Goal: Information Seeking & Learning: Find specific page/section

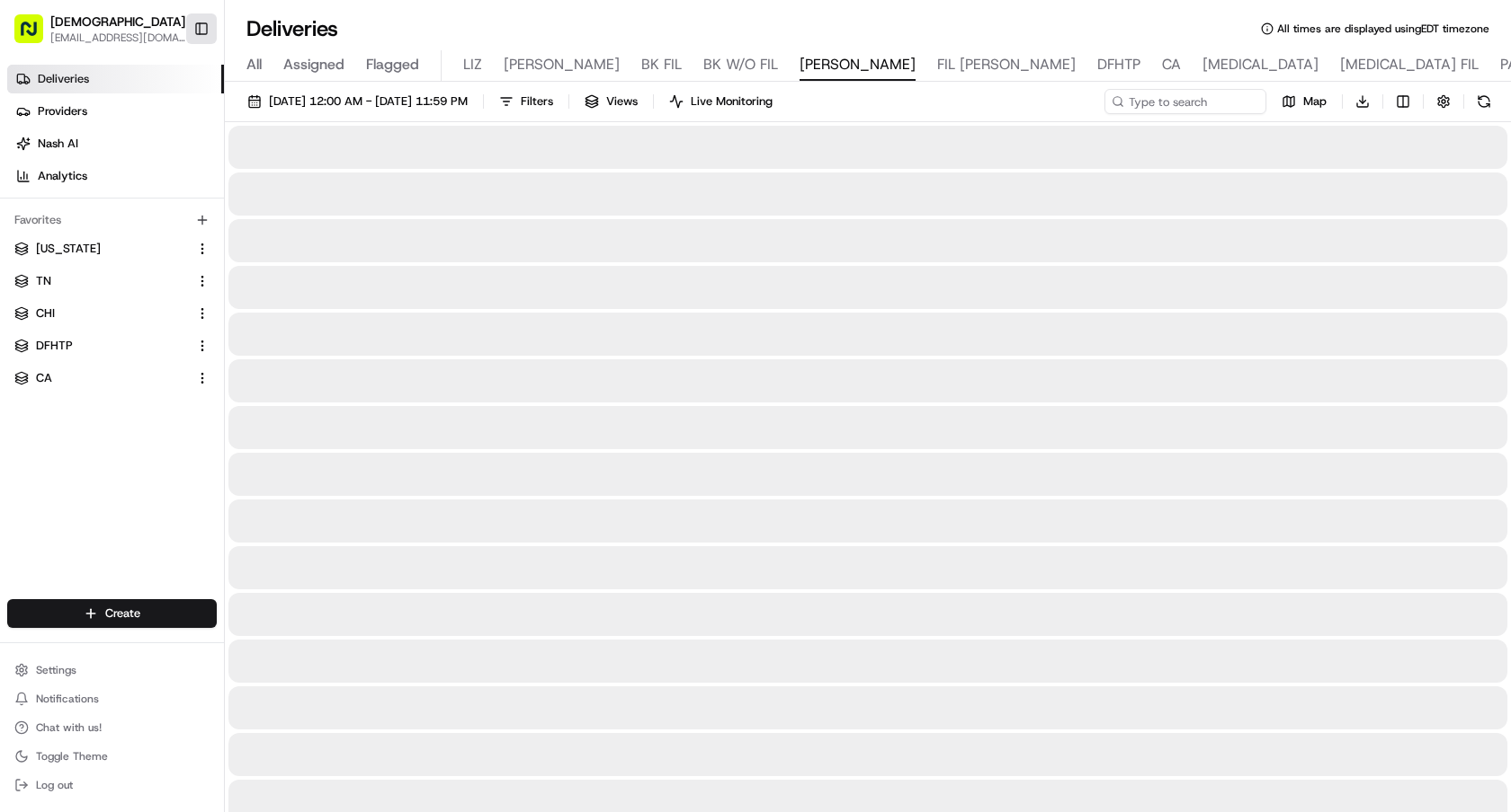
click at [209, 17] on button "Toggle Sidebar" at bounding box center [201, 29] width 31 height 31
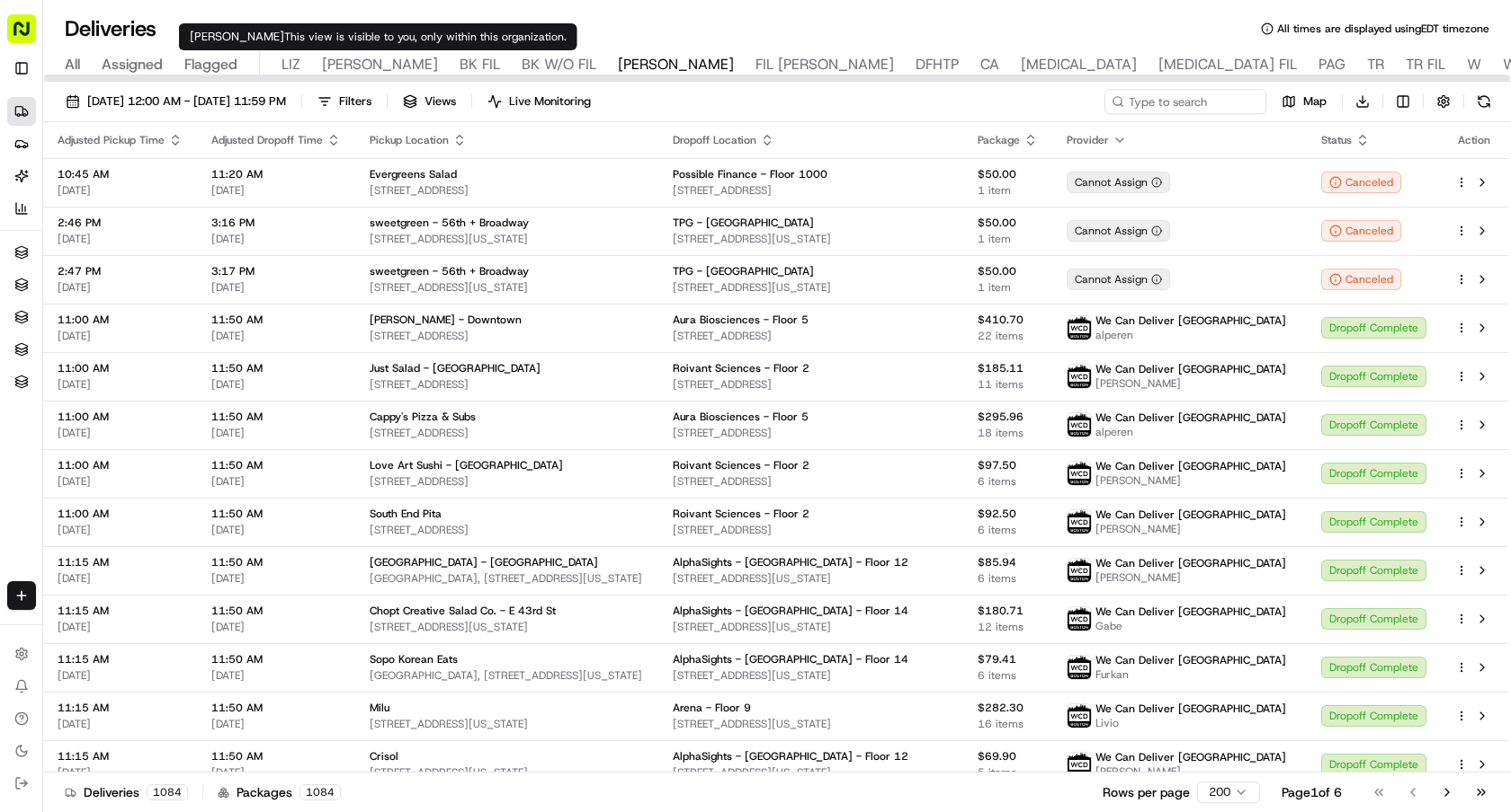
click at [283, 53] on button "LIZ" at bounding box center [291, 66] width 19 height 31
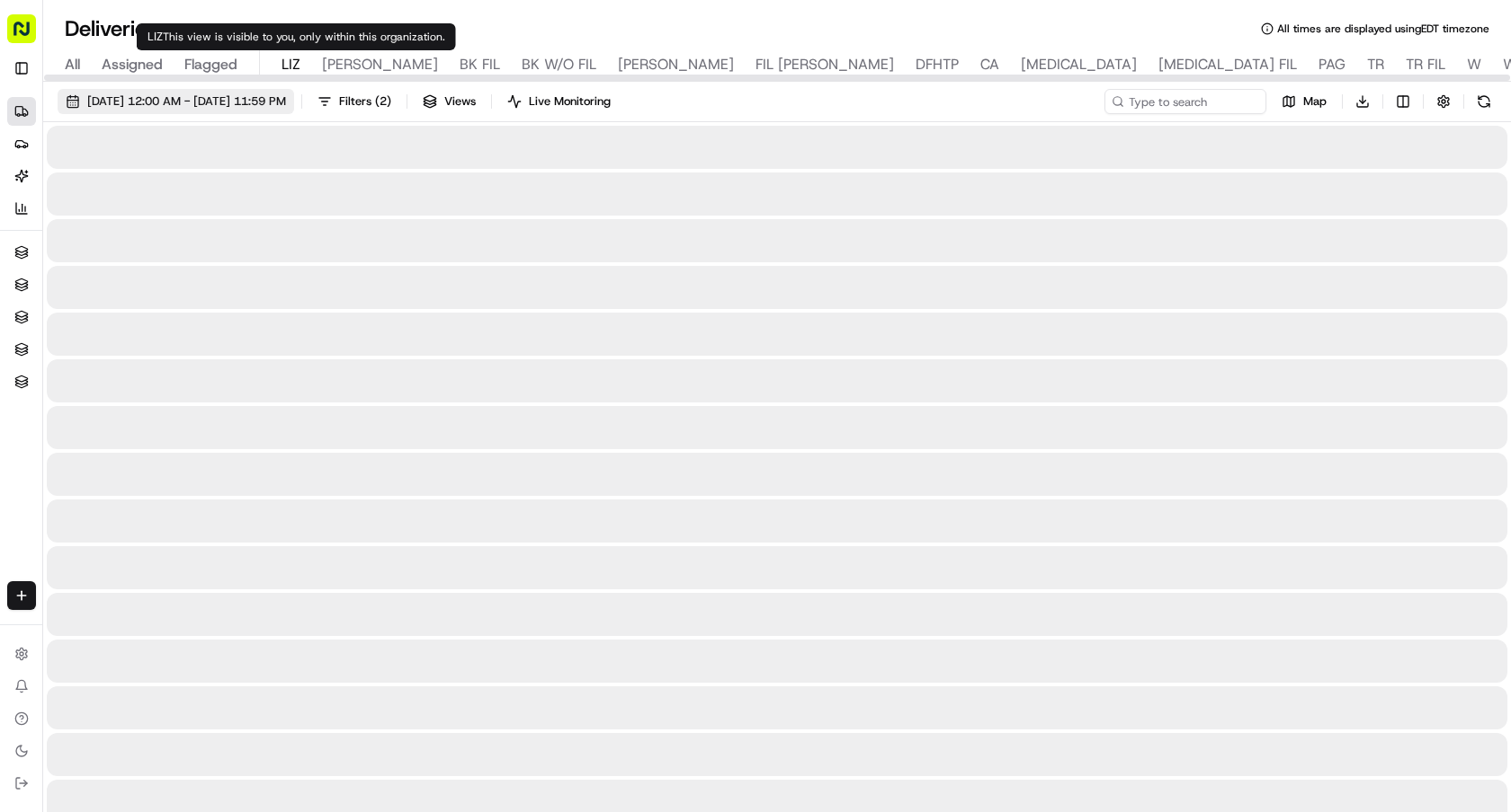
click at [286, 105] on span "[DATE] 12:00 AM - [DATE] 11:59 PM" at bounding box center [187, 102] width 199 height 16
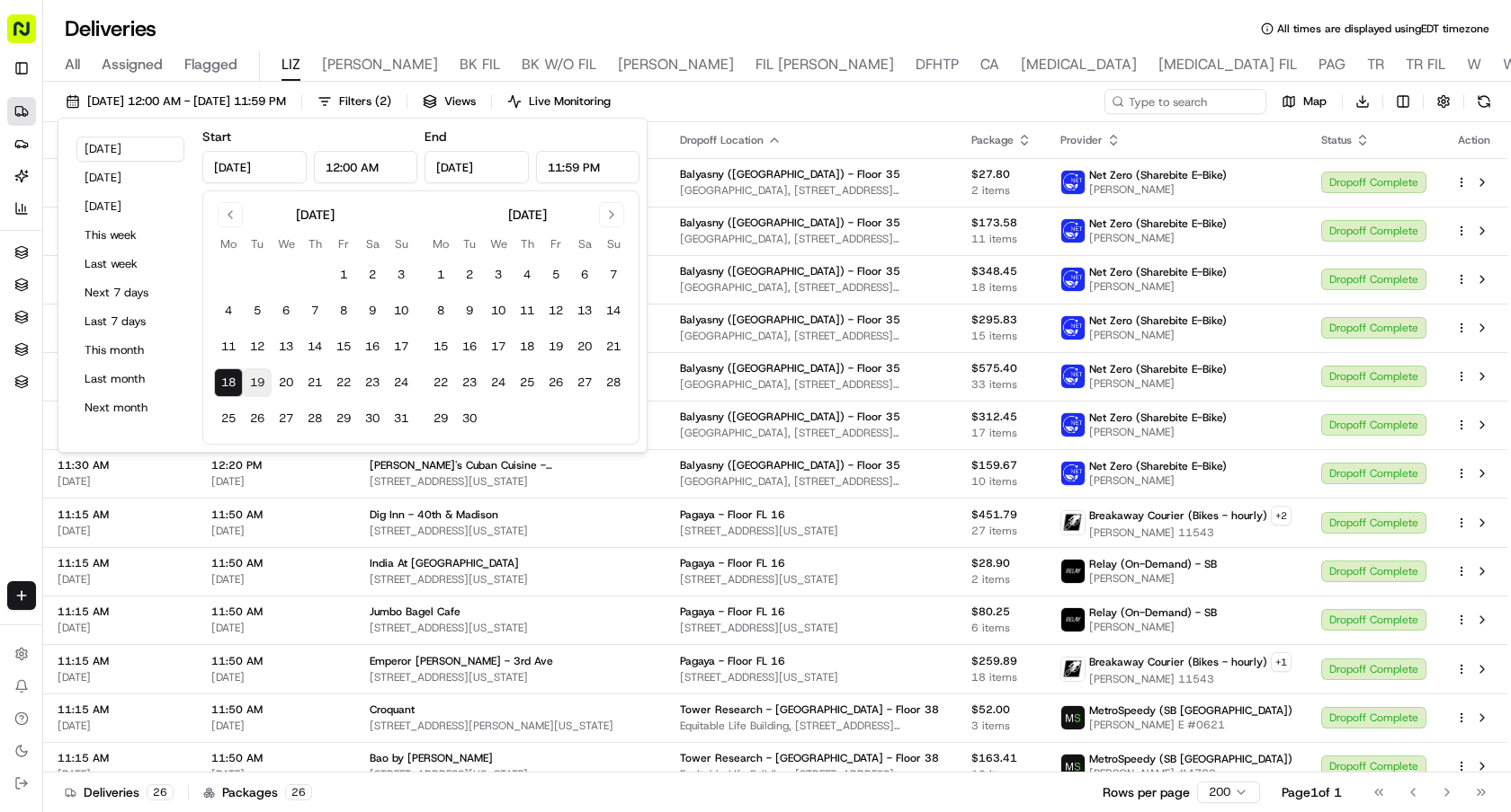
click at [258, 380] on button "19" at bounding box center [258, 383] width 29 height 29
type input "Aug 19, 2025"
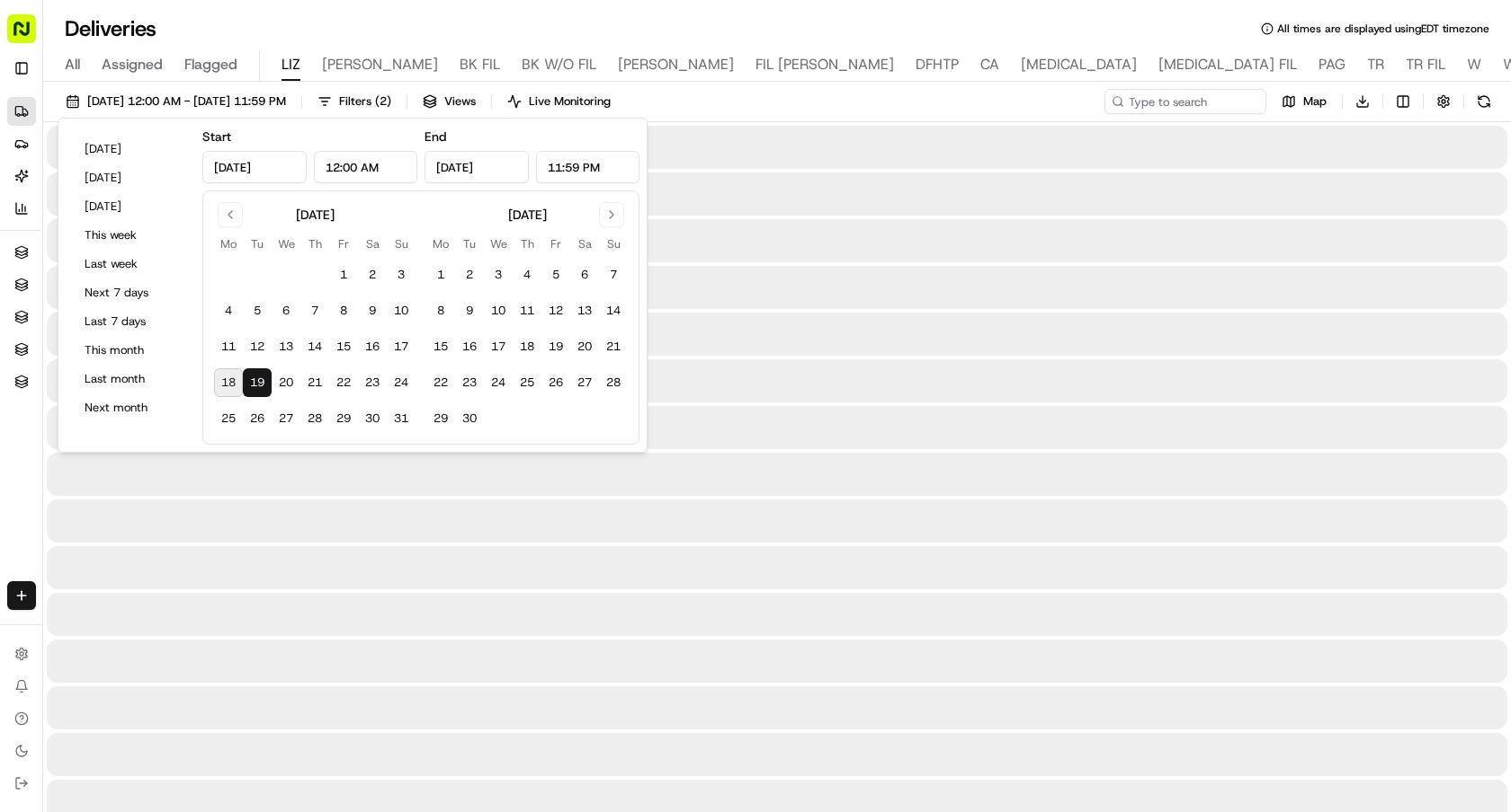
click at [258, 380] on button "19" at bounding box center [258, 383] width 29 height 29
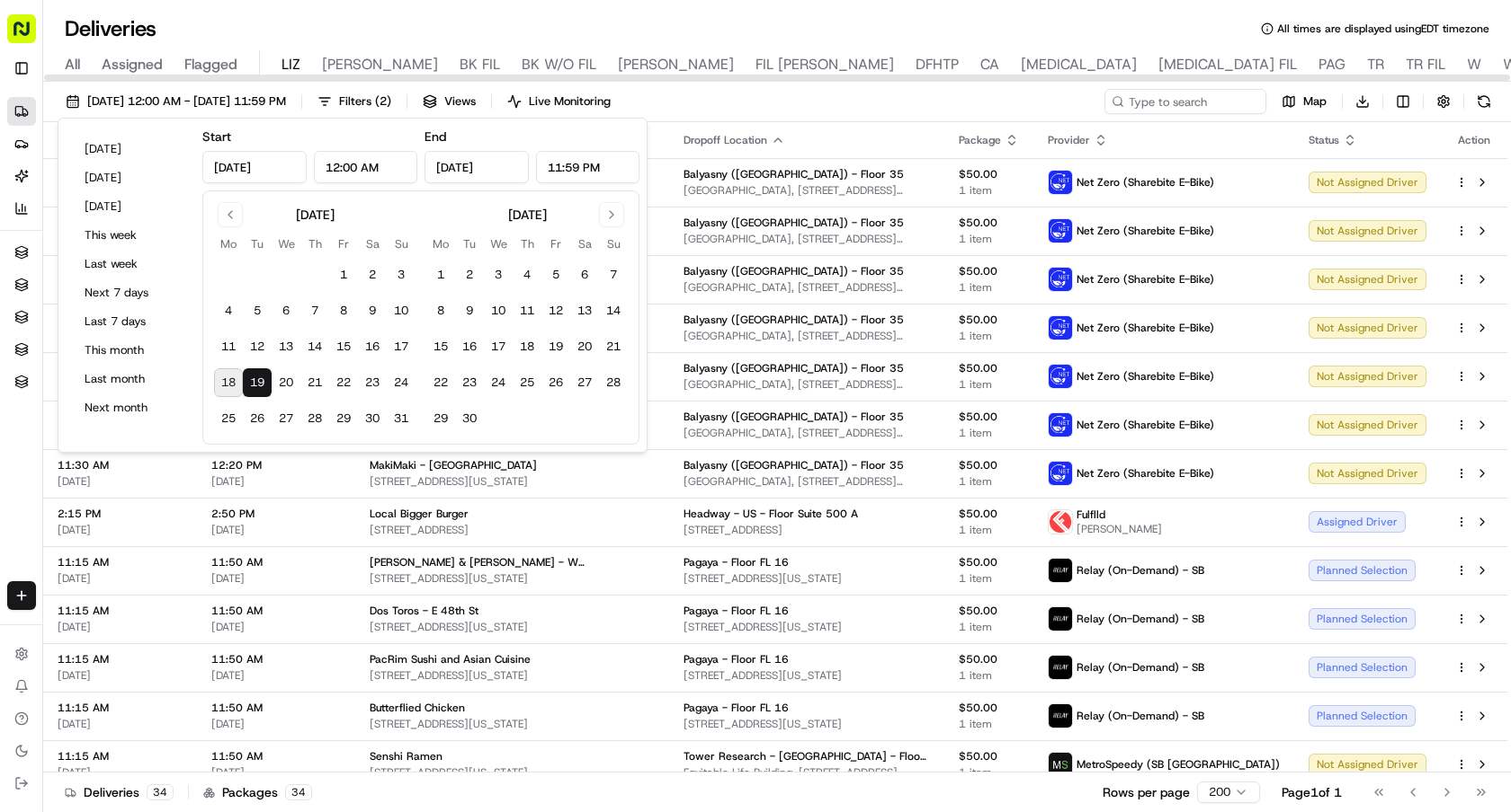
click at [959, 24] on div "Deliveries All times are displayed using EDT timezone" at bounding box center [776, 29] width 1467 height 29
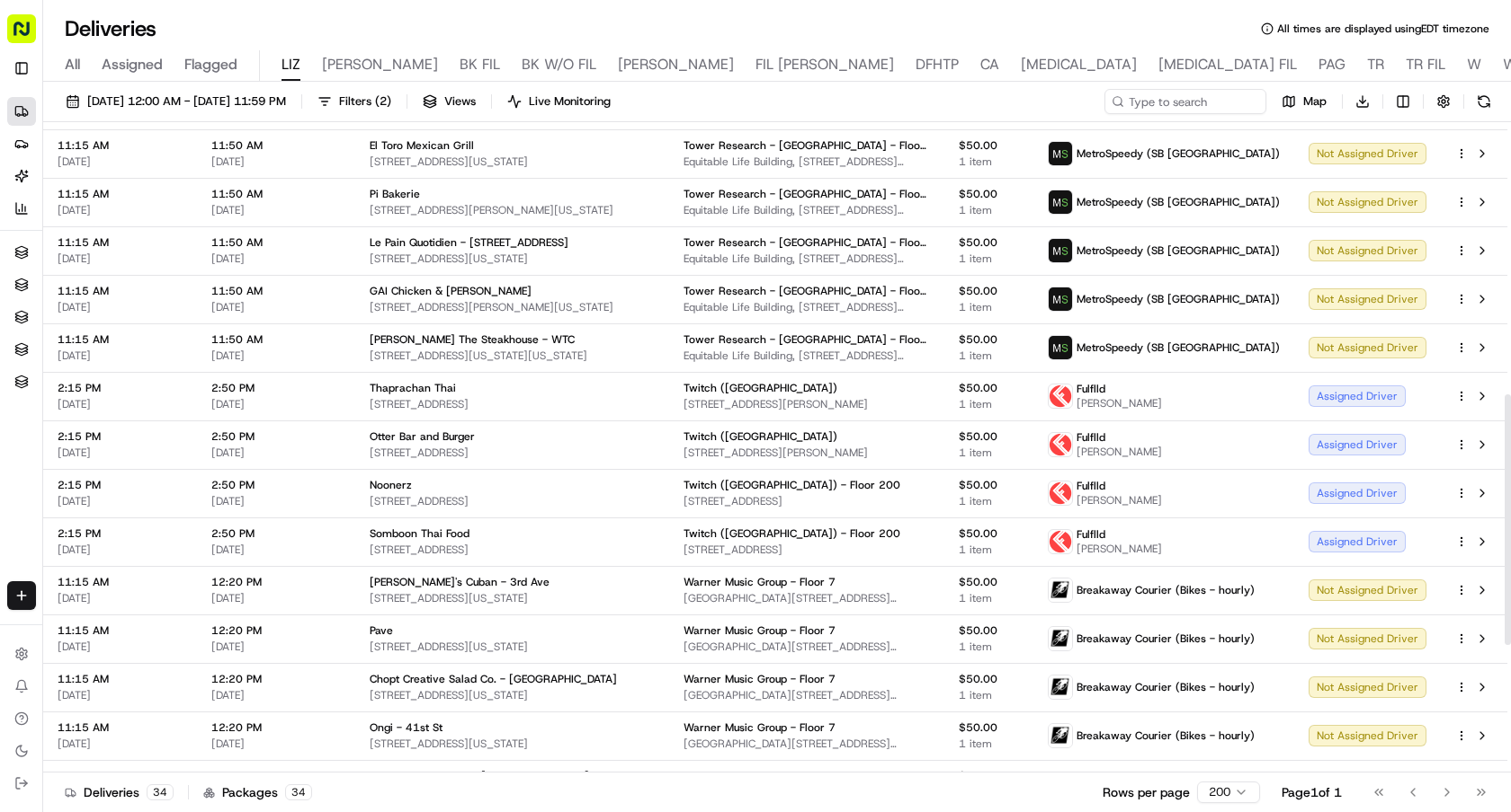
scroll to position [725, 0]
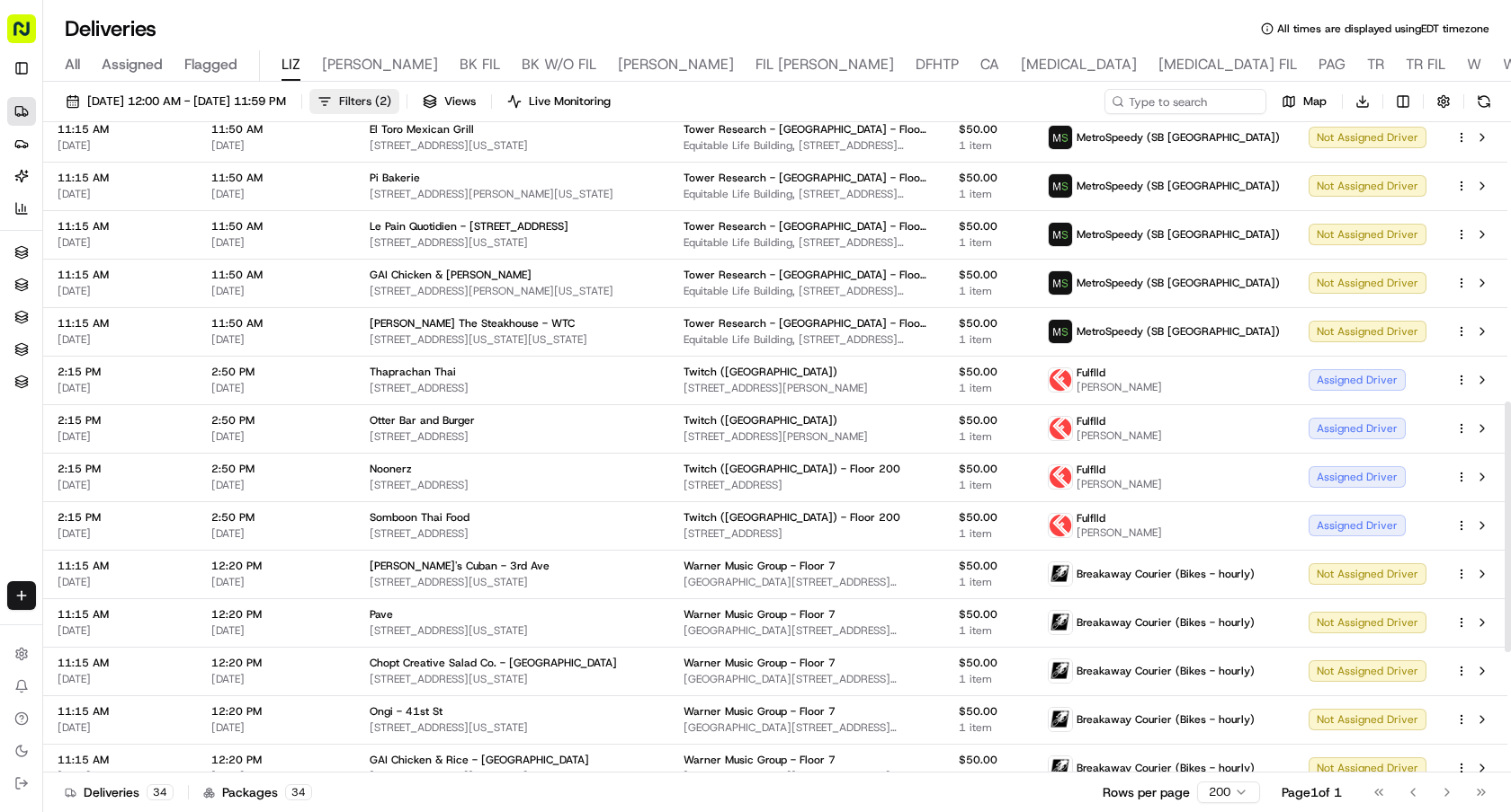
click at [391, 98] on span "( 2 )" at bounding box center [383, 102] width 16 height 16
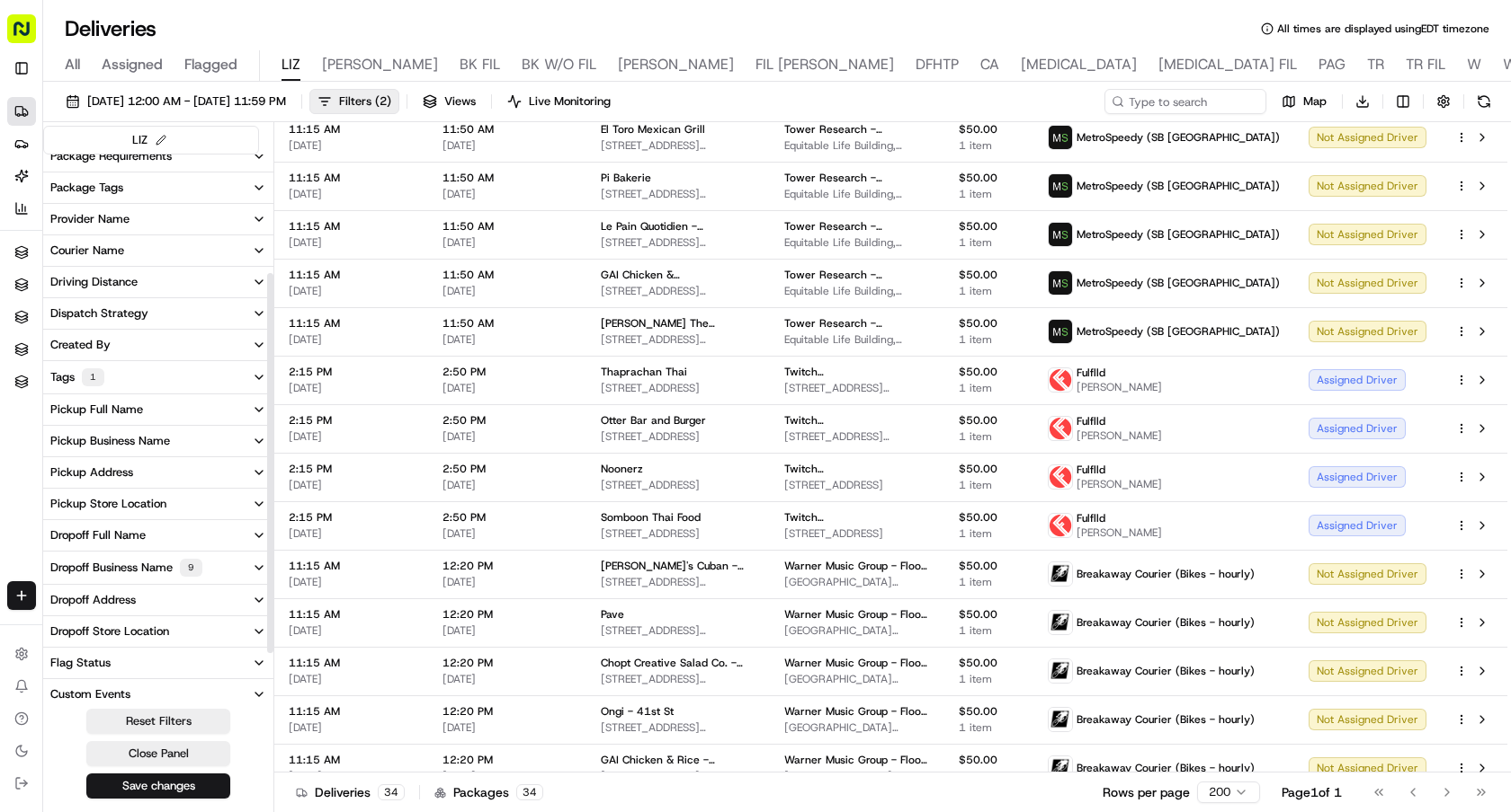
click at [145, 564] on div "Dropoff Business Name 9" at bounding box center [126, 568] width 152 height 18
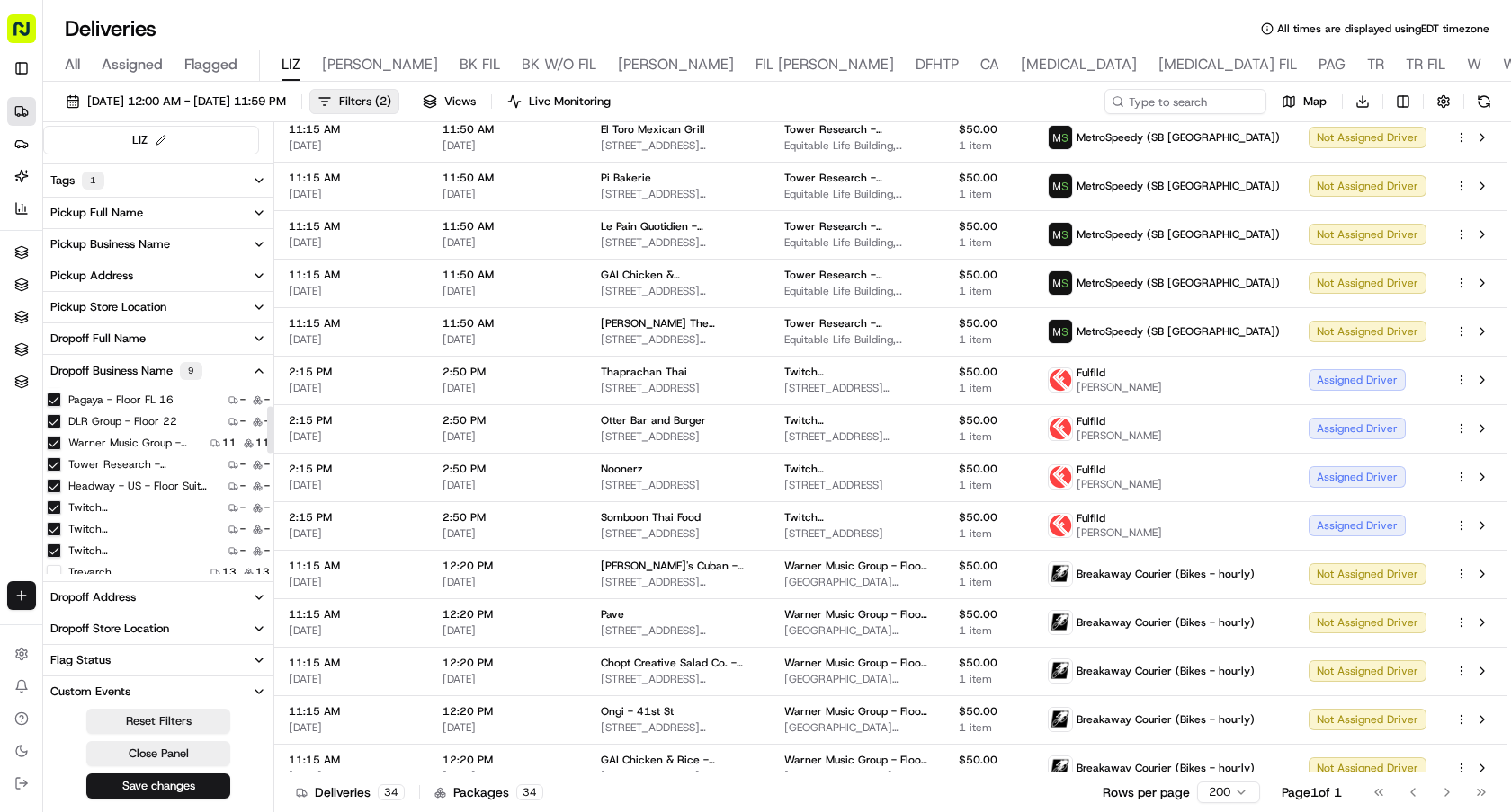
scroll to position [81, 0]
click at [90, 525] on label "Twitch (USA)" at bounding box center [140, 528] width 144 height 15
click at [61, 525] on \(USA\) "Twitch (USA)" at bounding box center [54, 528] width 15 height 15
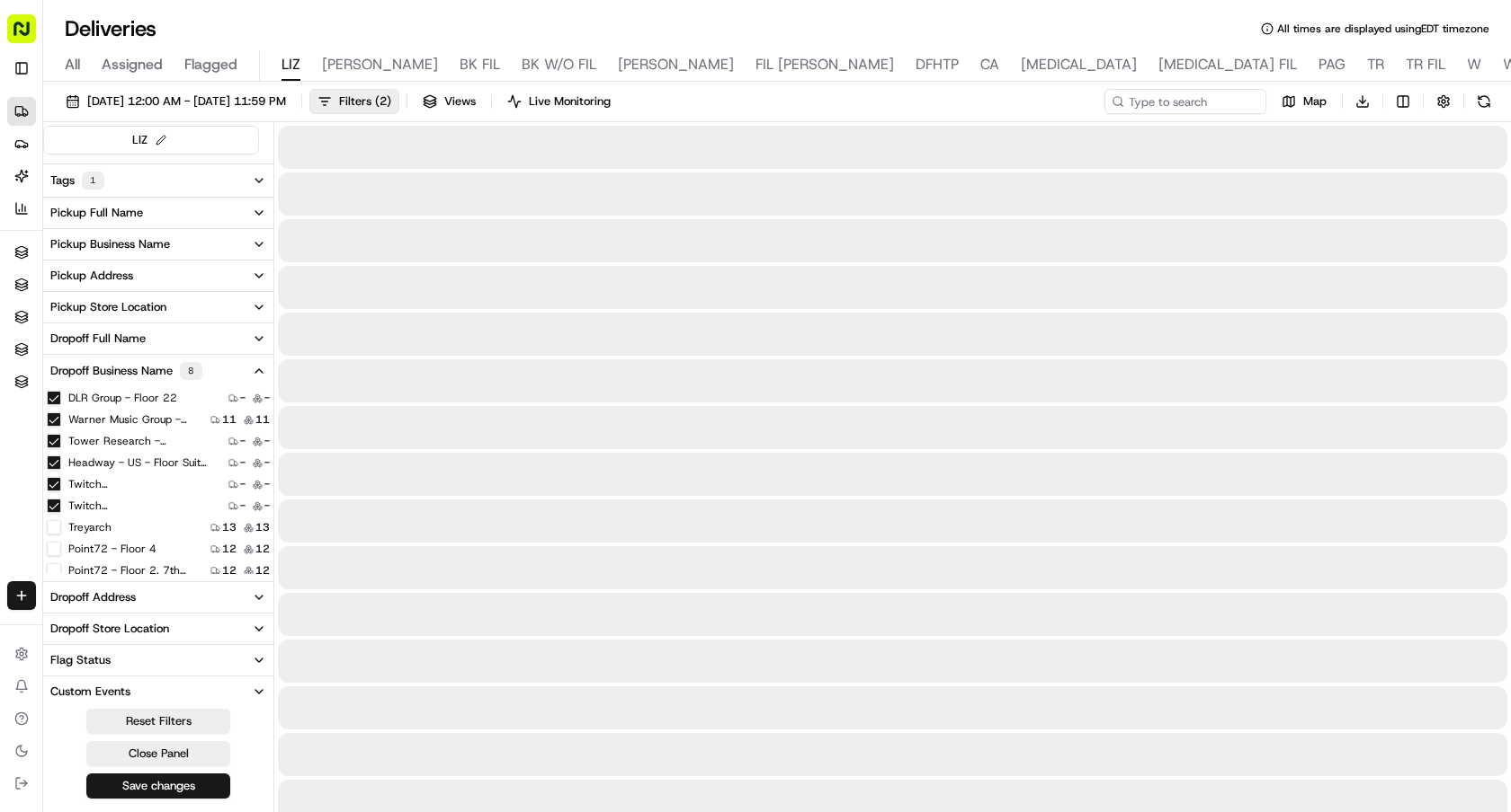
click at [81, 501] on label "Twitch (USA) - Floor 200" at bounding box center [140, 506] width 144 height 15
click at [61, 501] on 200 "Twitch (USA) - Floor 200" at bounding box center [54, 506] width 15 height 15
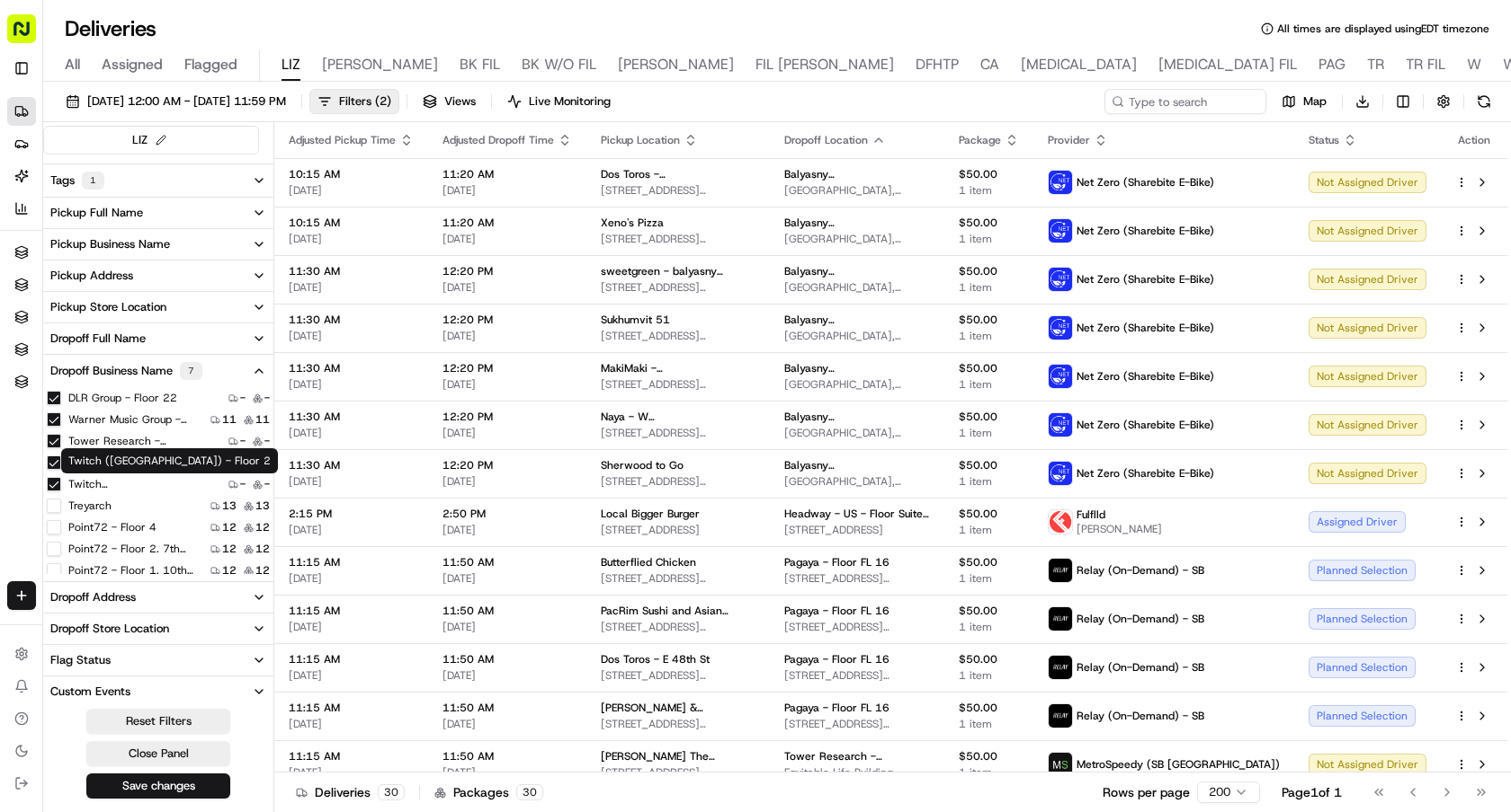
click at [146, 481] on label "Twitch (USA) - Floor 2" at bounding box center [140, 484] width 144 height 15
click at [61, 481] on 2 "Twitch (USA) - Floor 2" at bounding box center [54, 484] width 15 height 15
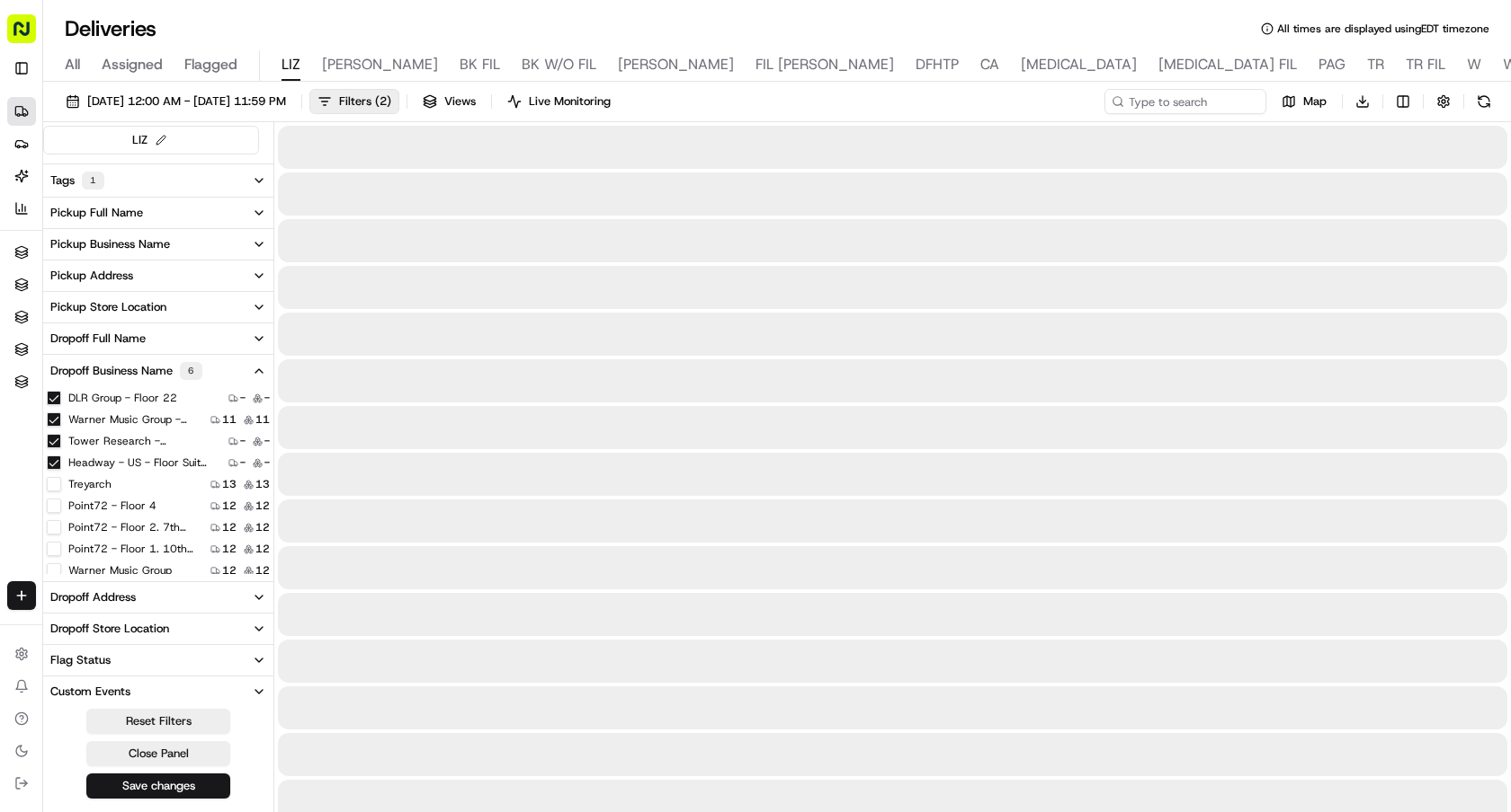
click at [124, 461] on label "Headway - US - Floor Suite 500 A" at bounding box center [140, 463] width 144 height 15
click at [61, 461] on A "Headway - US - Floor Suite 500 A" at bounding box center [54, 463] width 15 height 15
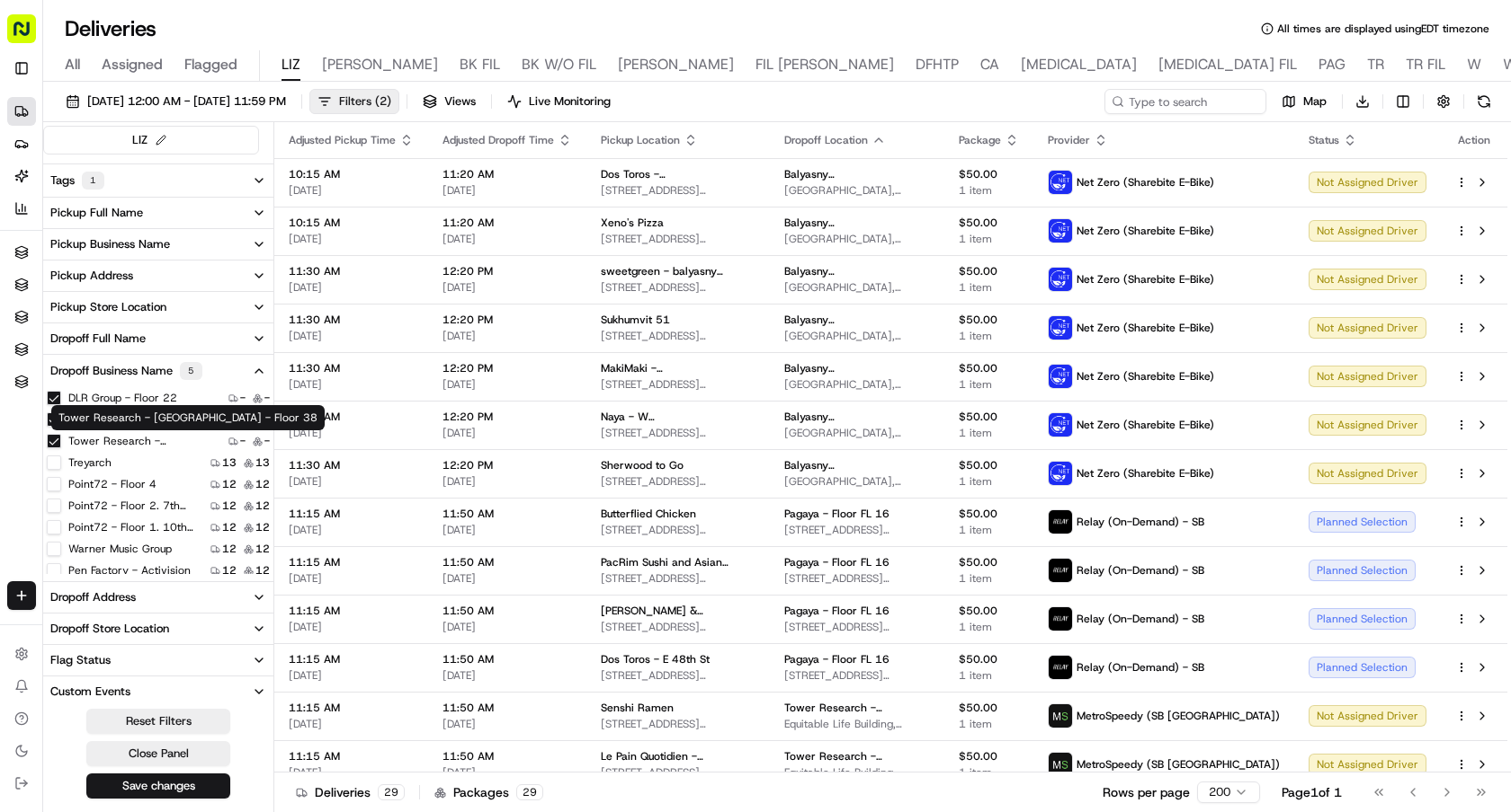
click at [391, 105] on span "Filters ( 2 )" at bounding box center [364, 102] width 52 height 16
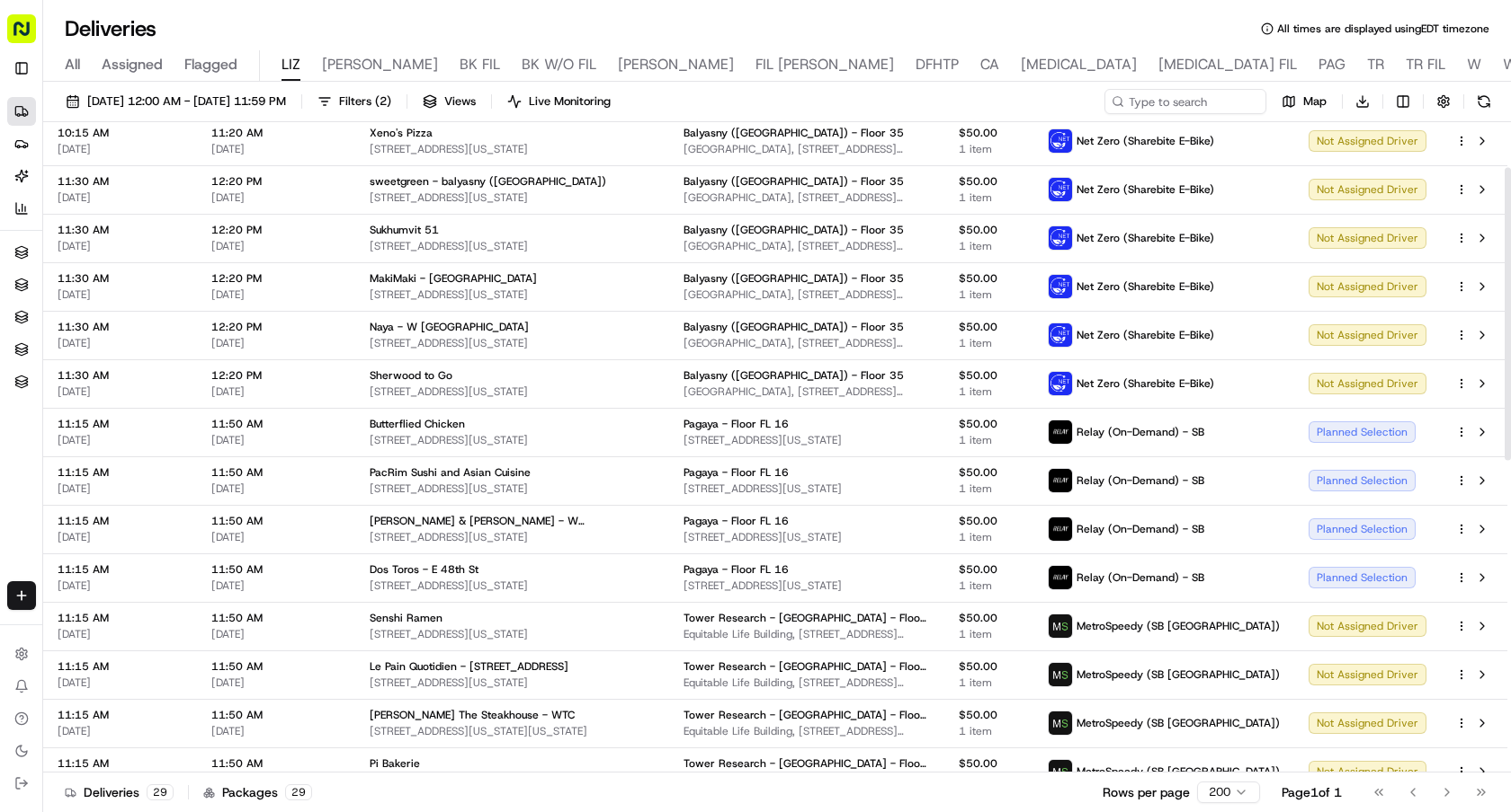
scroll to position [101, 0]
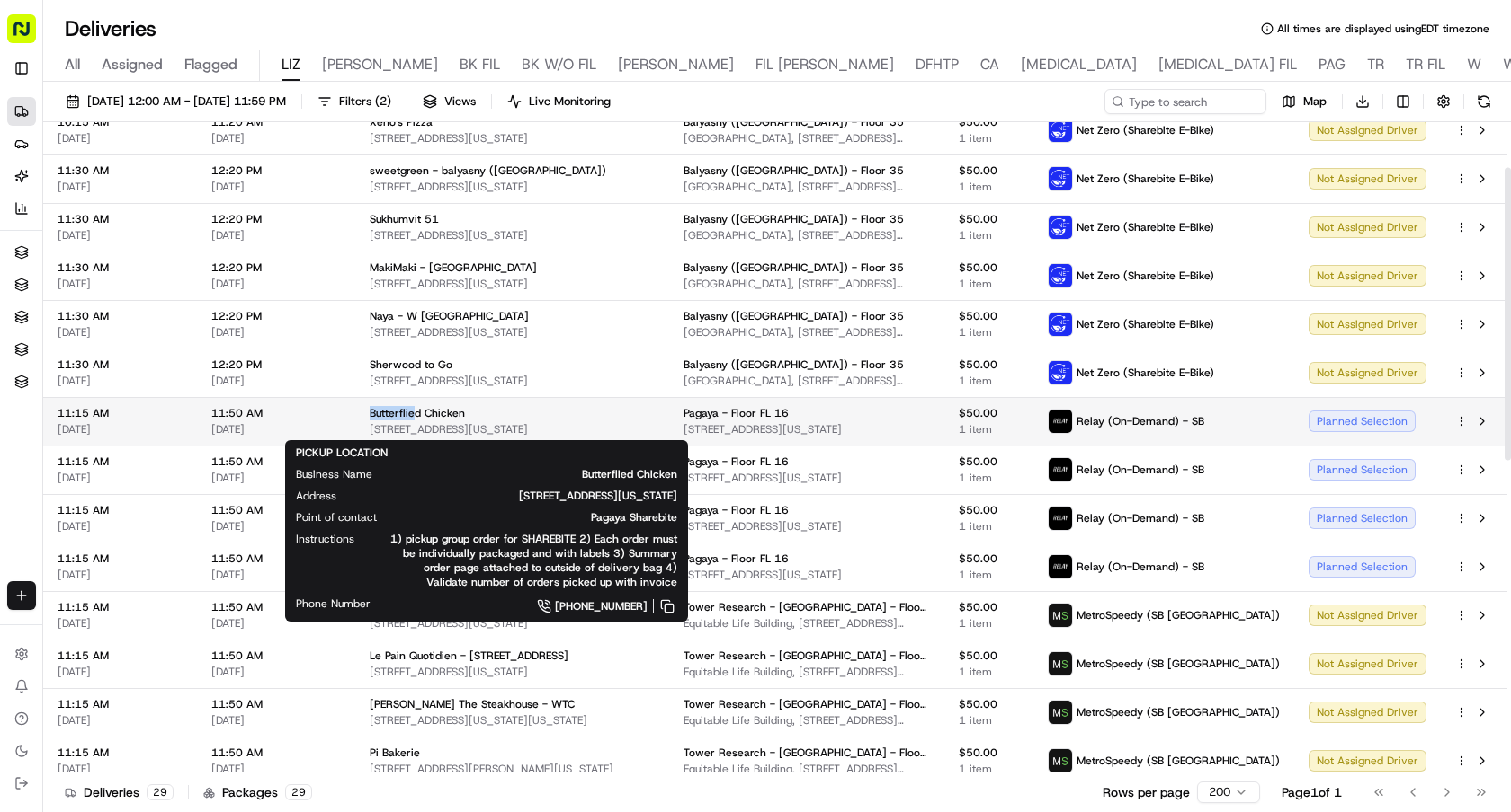
drag, startPoint x: 367, startPoint y: 411, endPoint x: 413, endPoint y: 411, distance: 46.0
click at [413, 411] on td "Butterflied Chicken 18 W 45th St, New York, NY 10036, USA" at bounding box center [512, 421] width 314 height 48
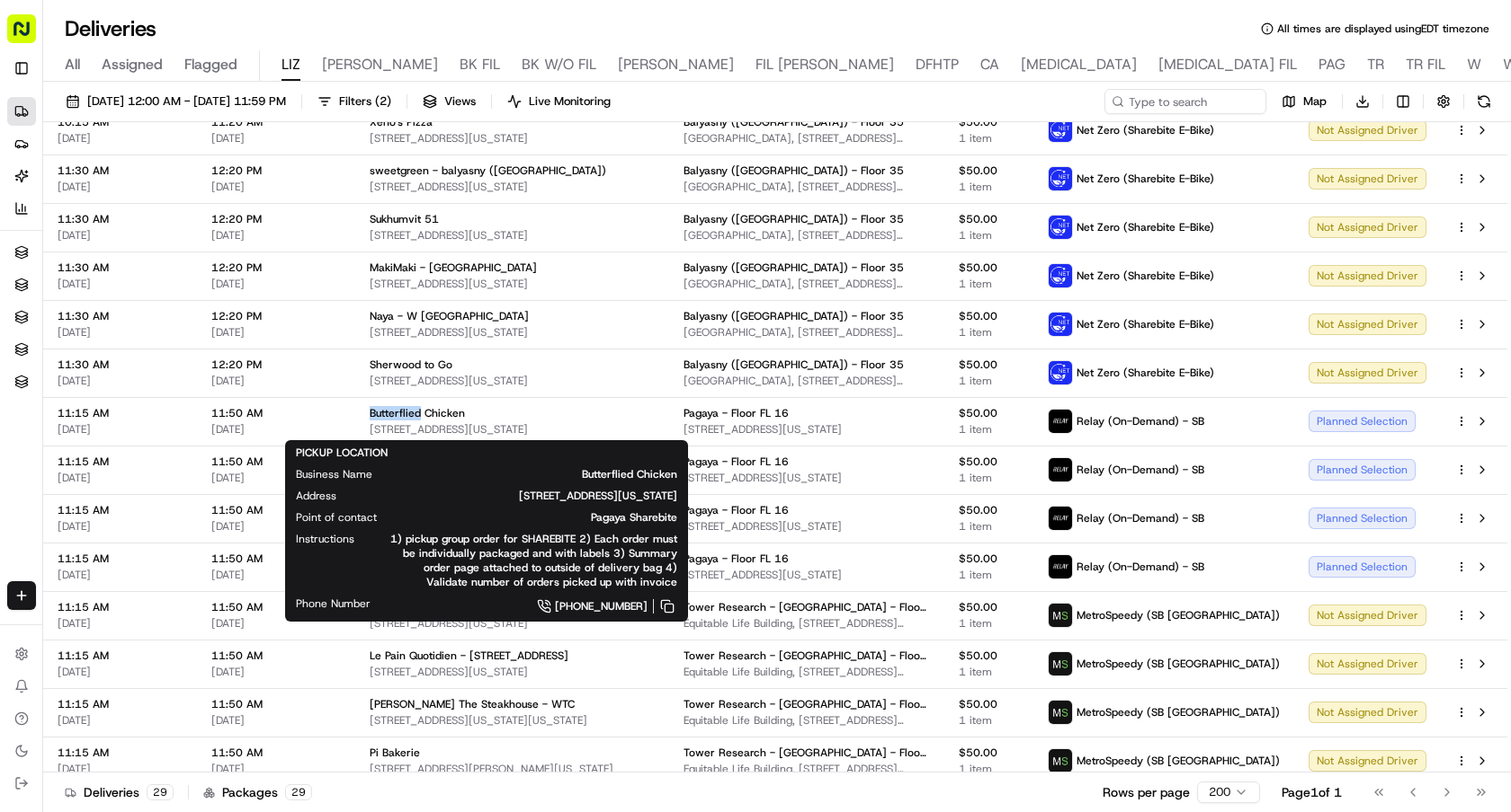
copy span "Butterflied"
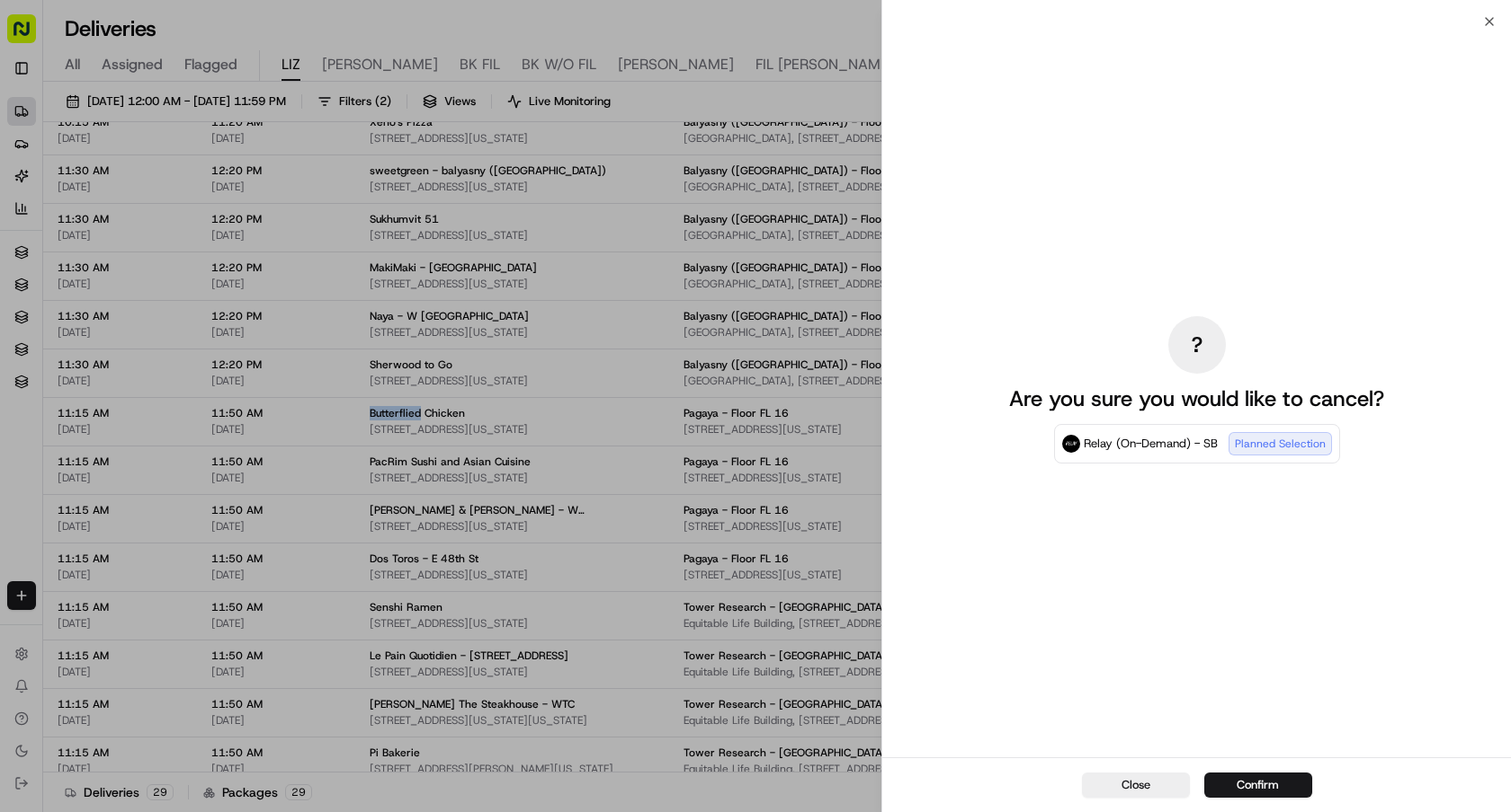
click at [427, 481] on span "[STREET_ADDRESS][US_STATE]" at bounding box center [512, 478] width 285 height 15
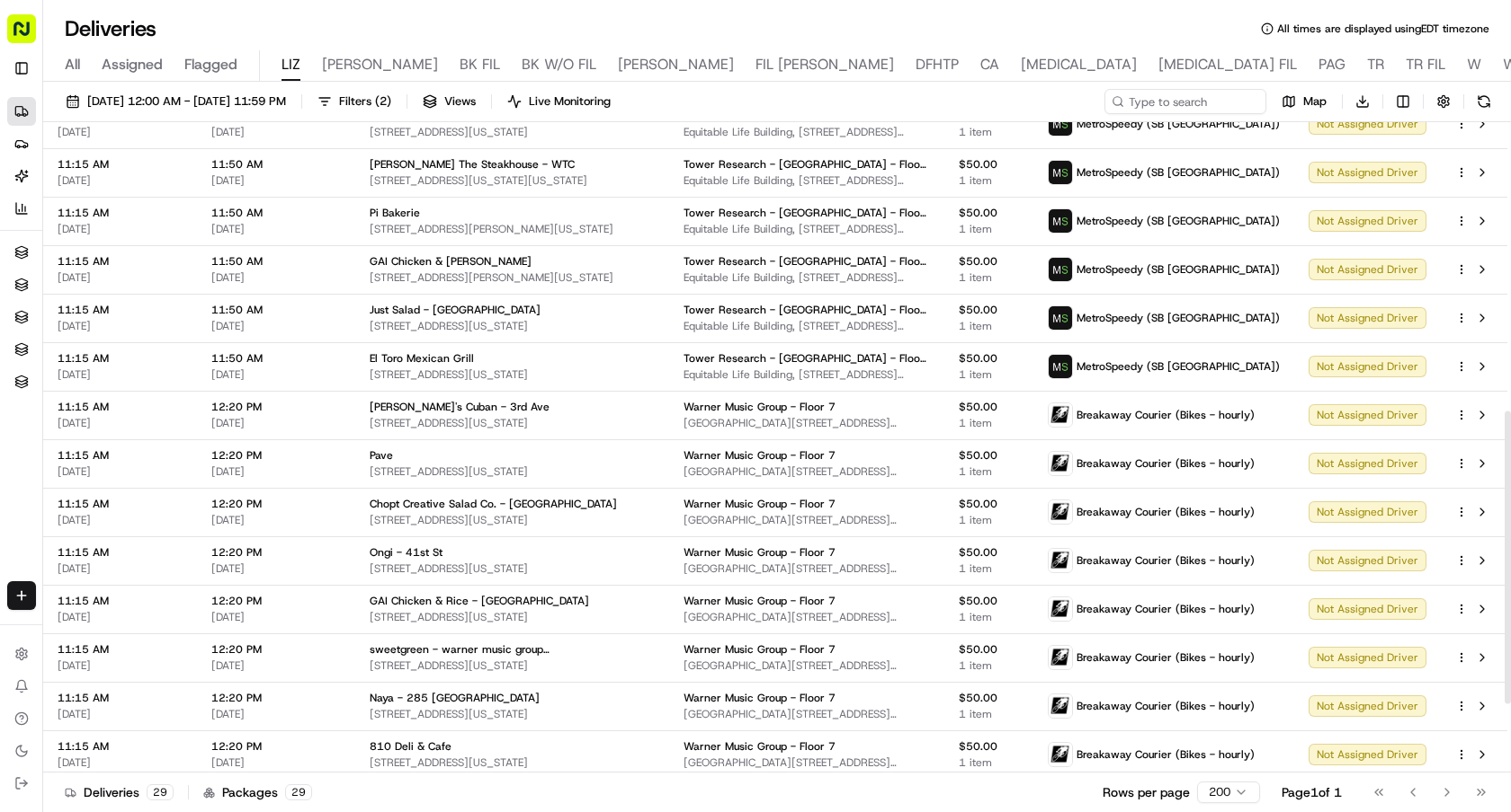
scroll to position [793, 0]
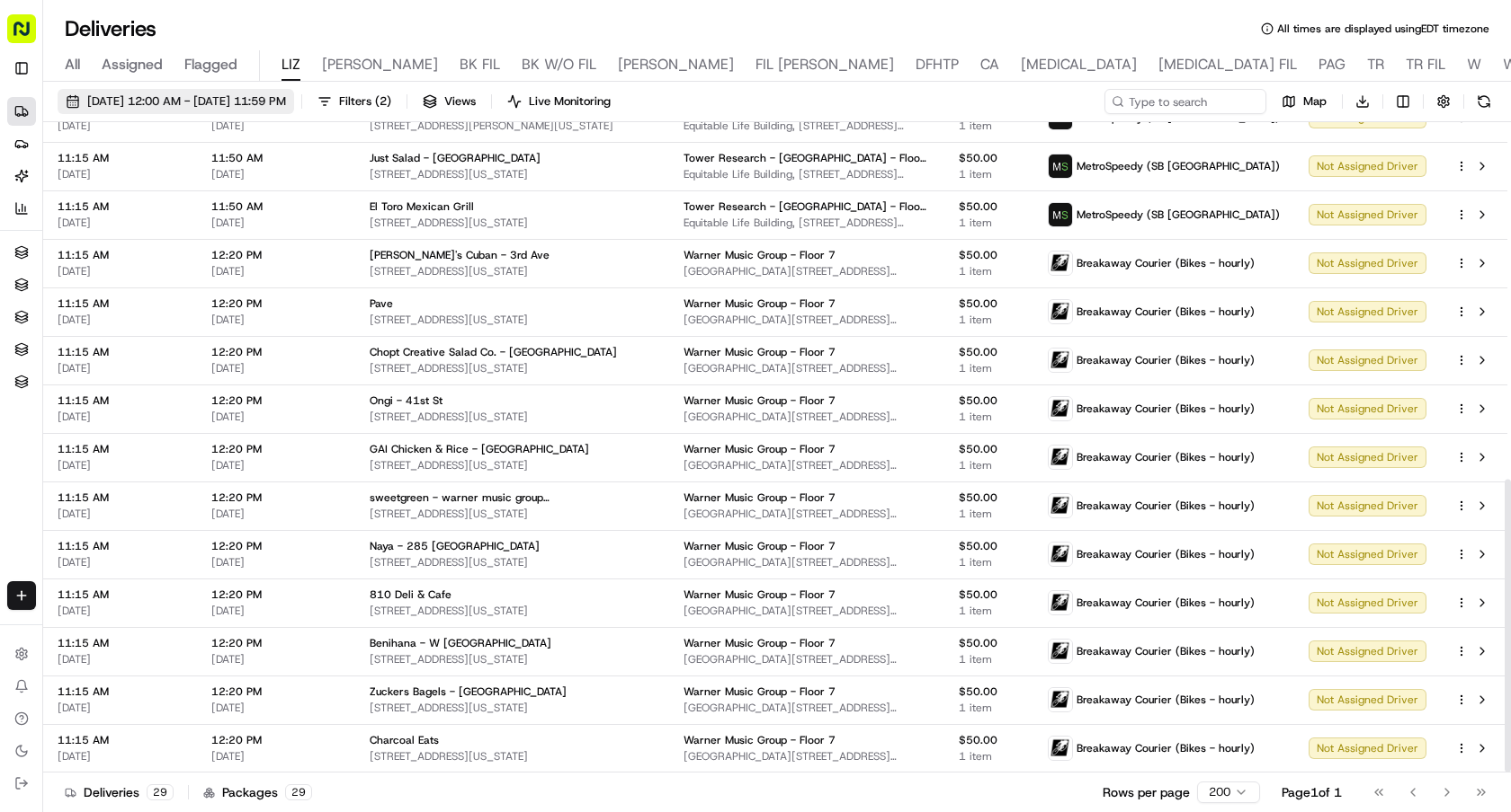
click at [195, 94] on span "08/19/2025 12:00 AM - 08/19/2025 11:59 PM" at bounding box center [187, 102] width 199 height 16
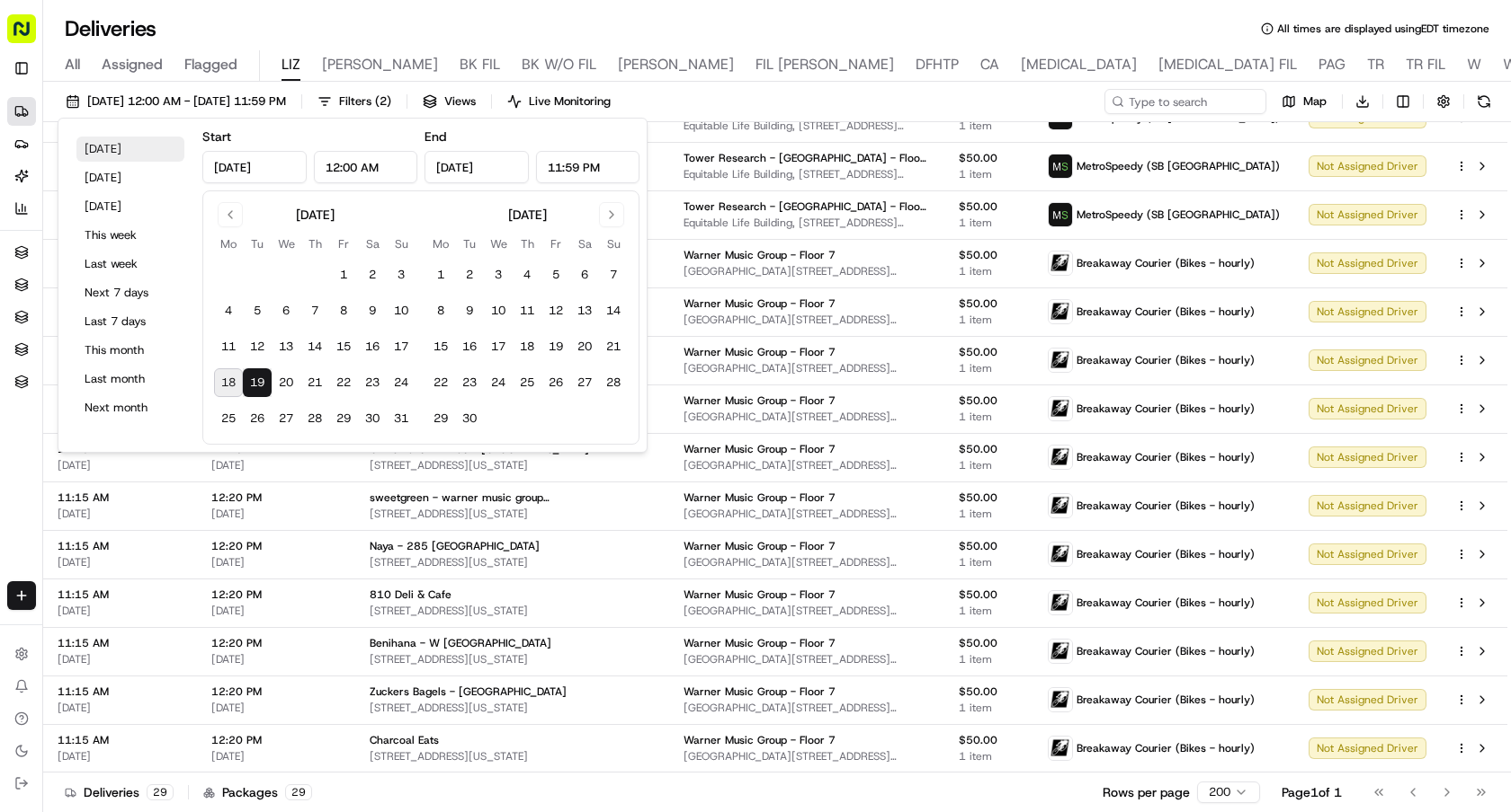
click at [118, 160] on button "Today" at bounding box center [130, 149] width 107 height 25
type input "Aug 18, 2025"
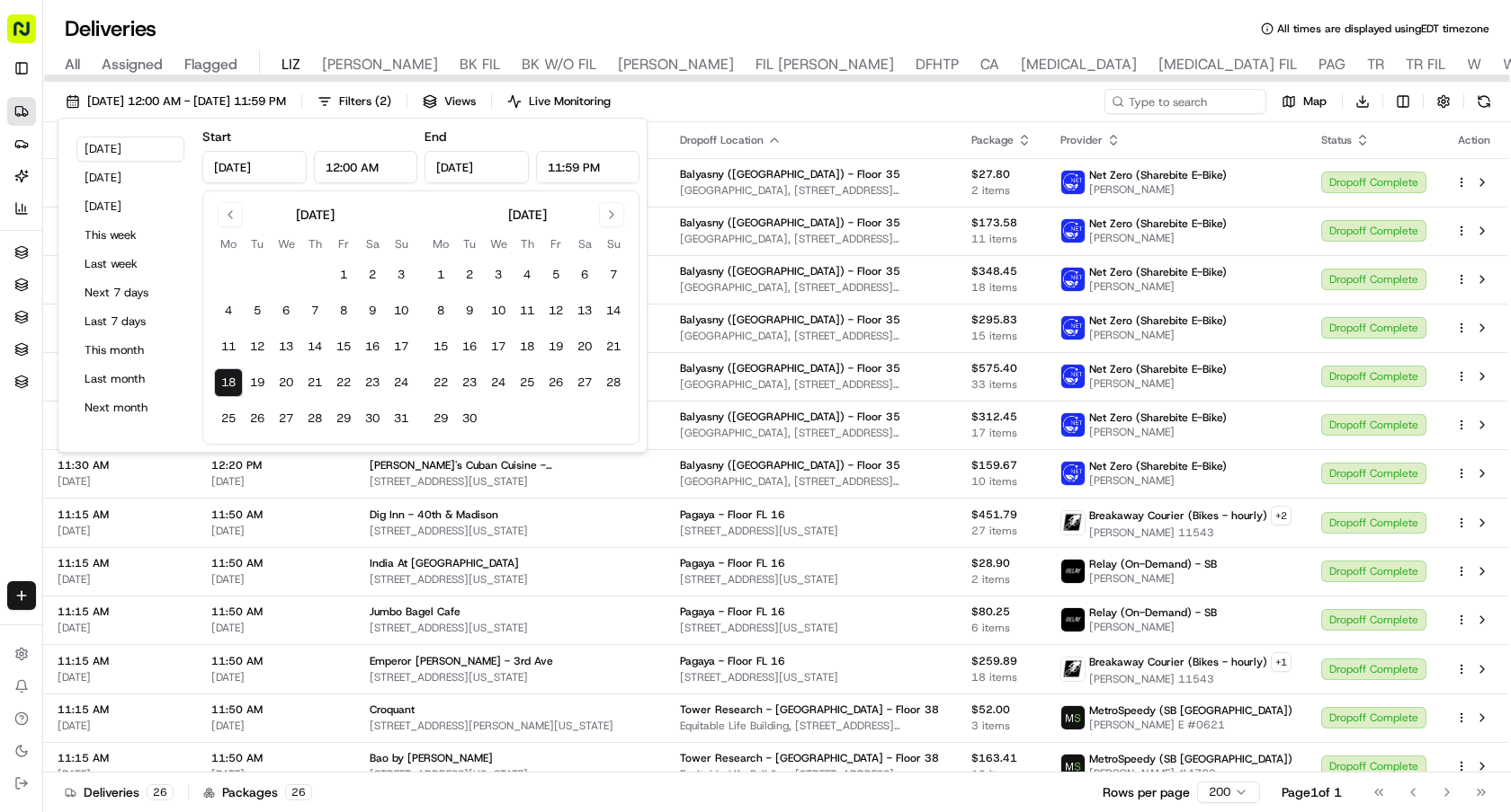
click at [389, 28] on div "Deliveries All times are displayed using EDT timezone" at bounding box center [776, 29] width 1467 height 29
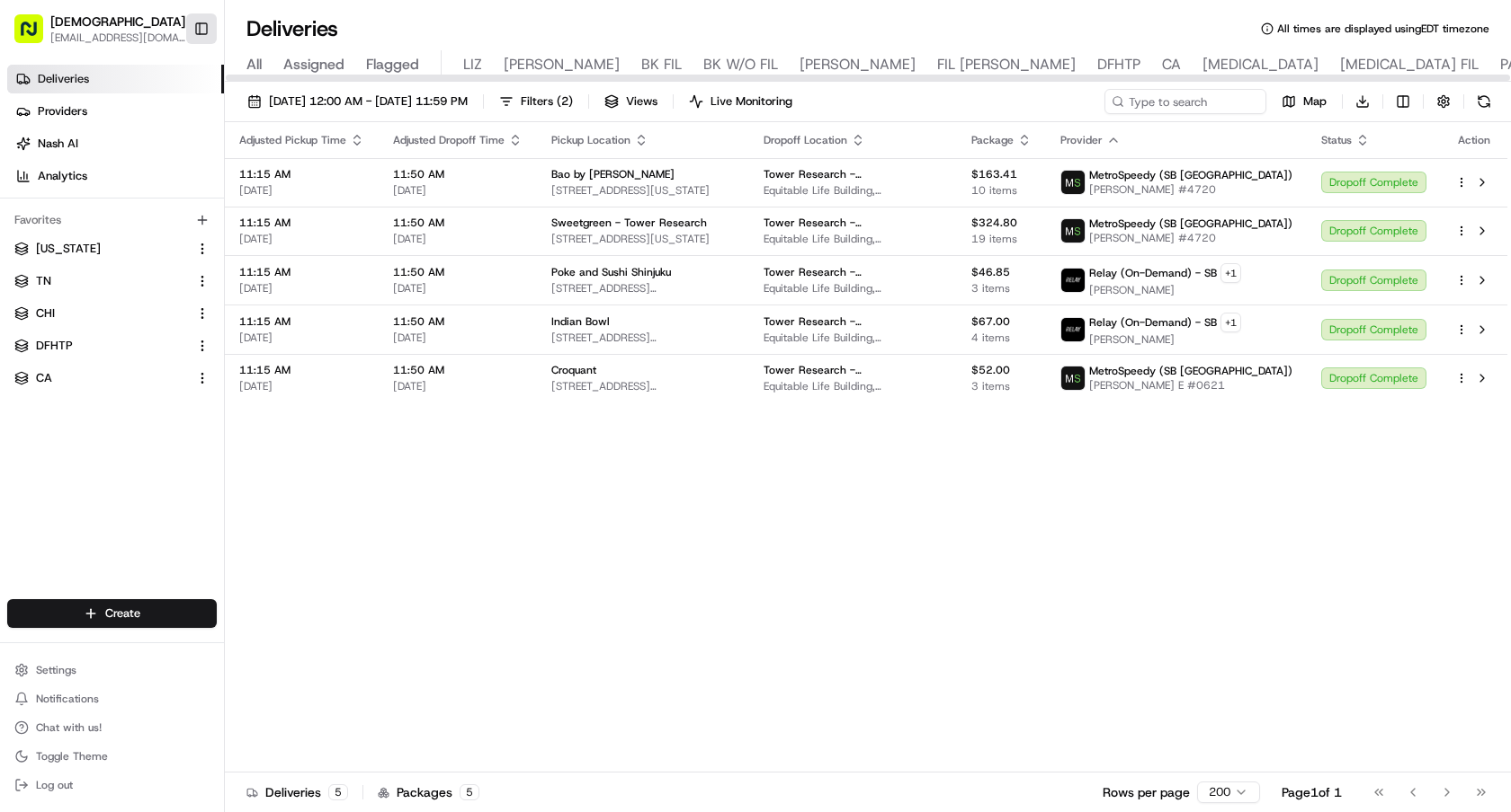
click at [192, 34] on button "Toggle Sidebar" at bounding box center [201, 29] width 31 height 31
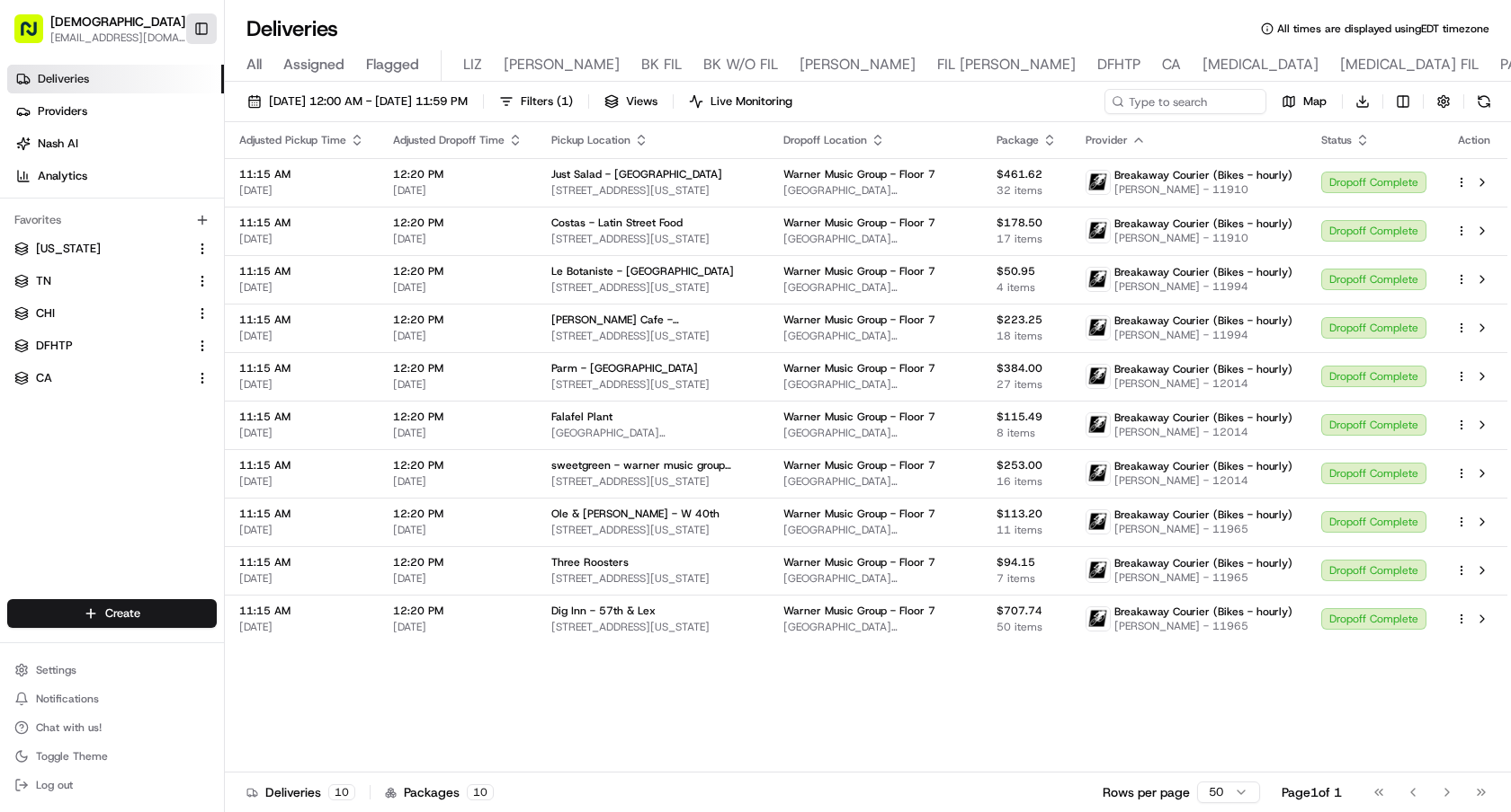
click at [200, 23] on button "Toggle Sidebar" at bounding box center [201, 29] width 31 height 31
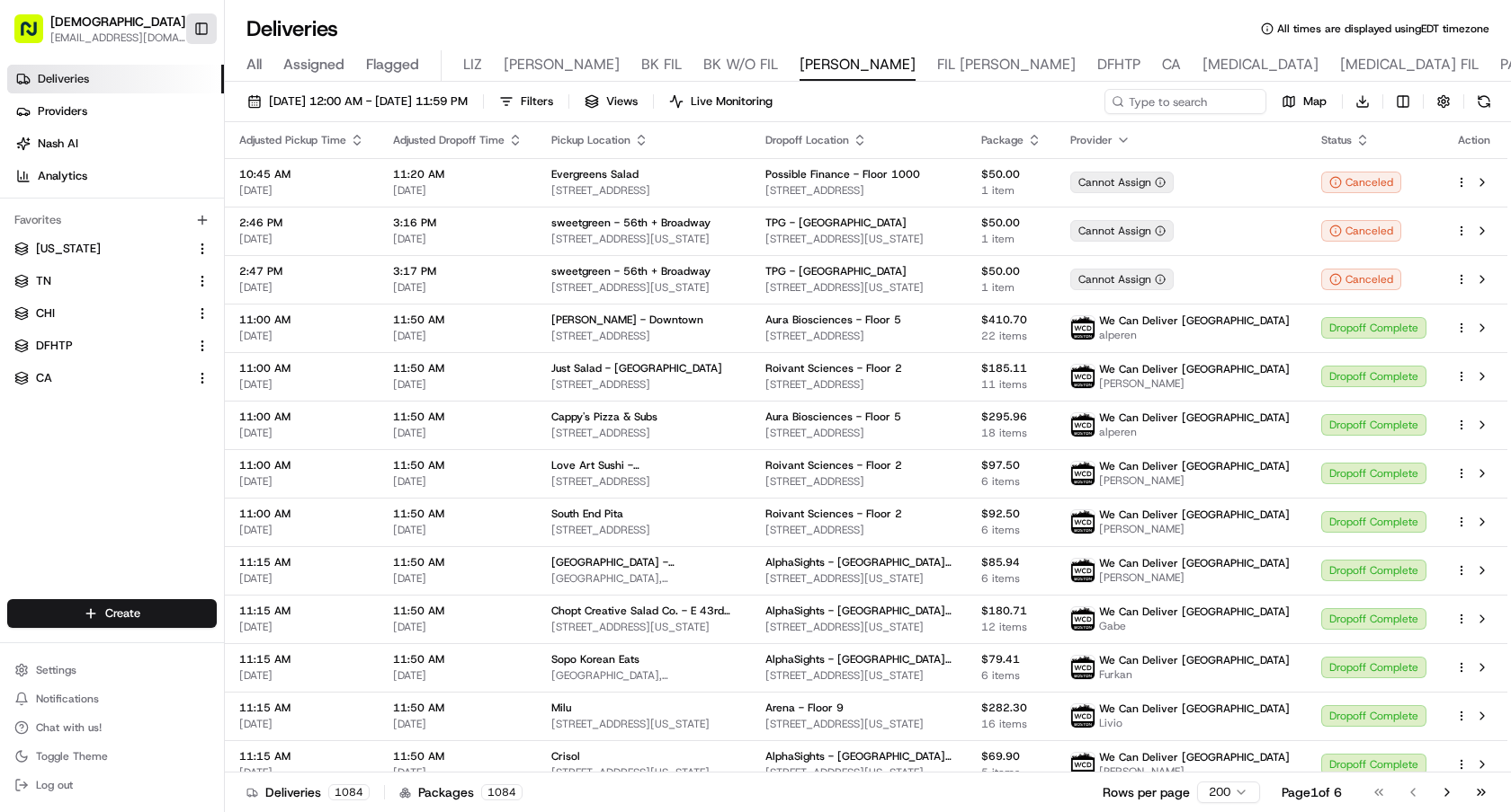
click at [207, 29] on button "Toggle Sidebar" at bounding box center [201, 29] width 31 height 31
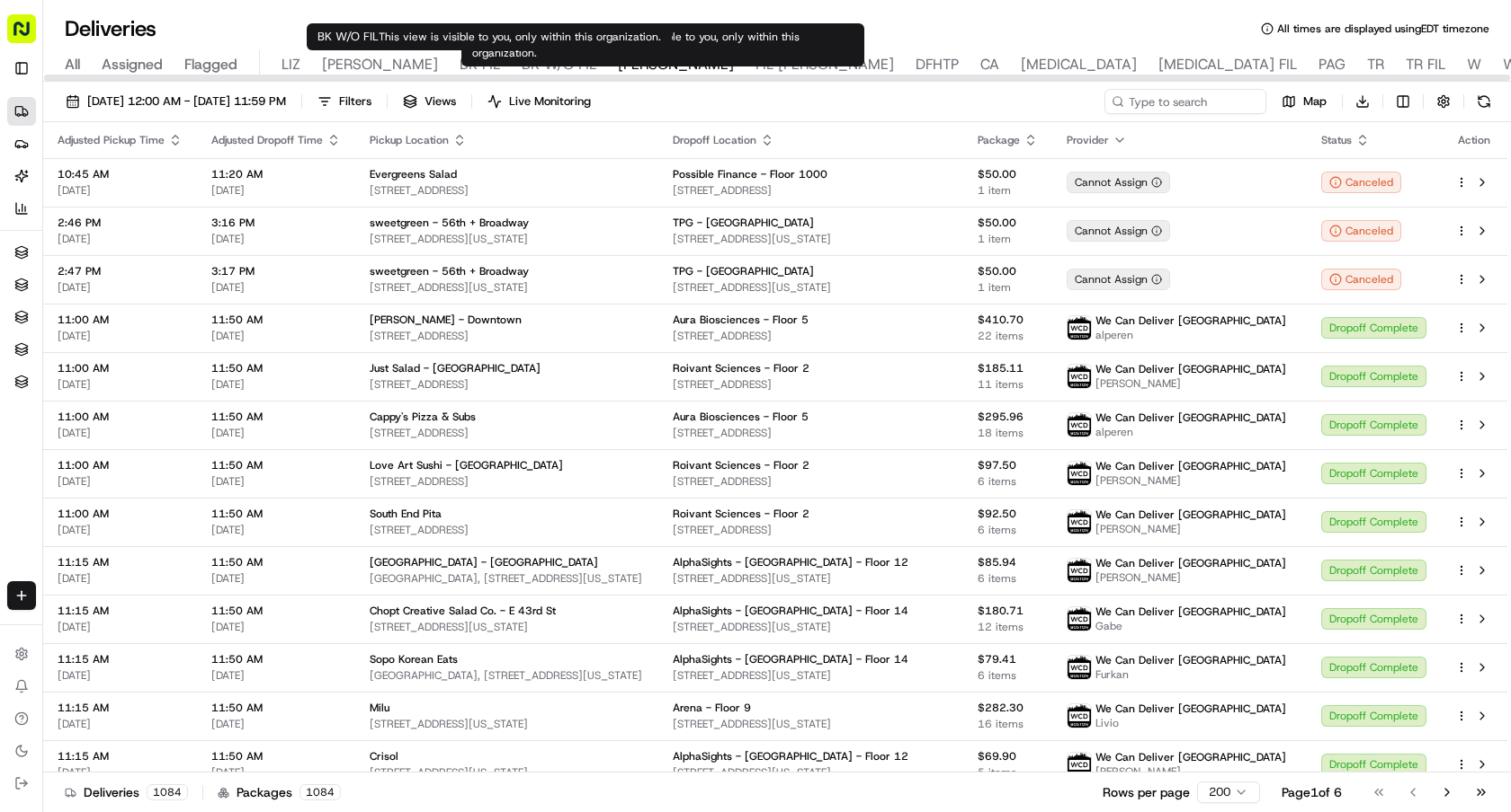
click at [522, 67] on span "BK W/O FIL" at bounding box center [559, 65] width 75 height 22
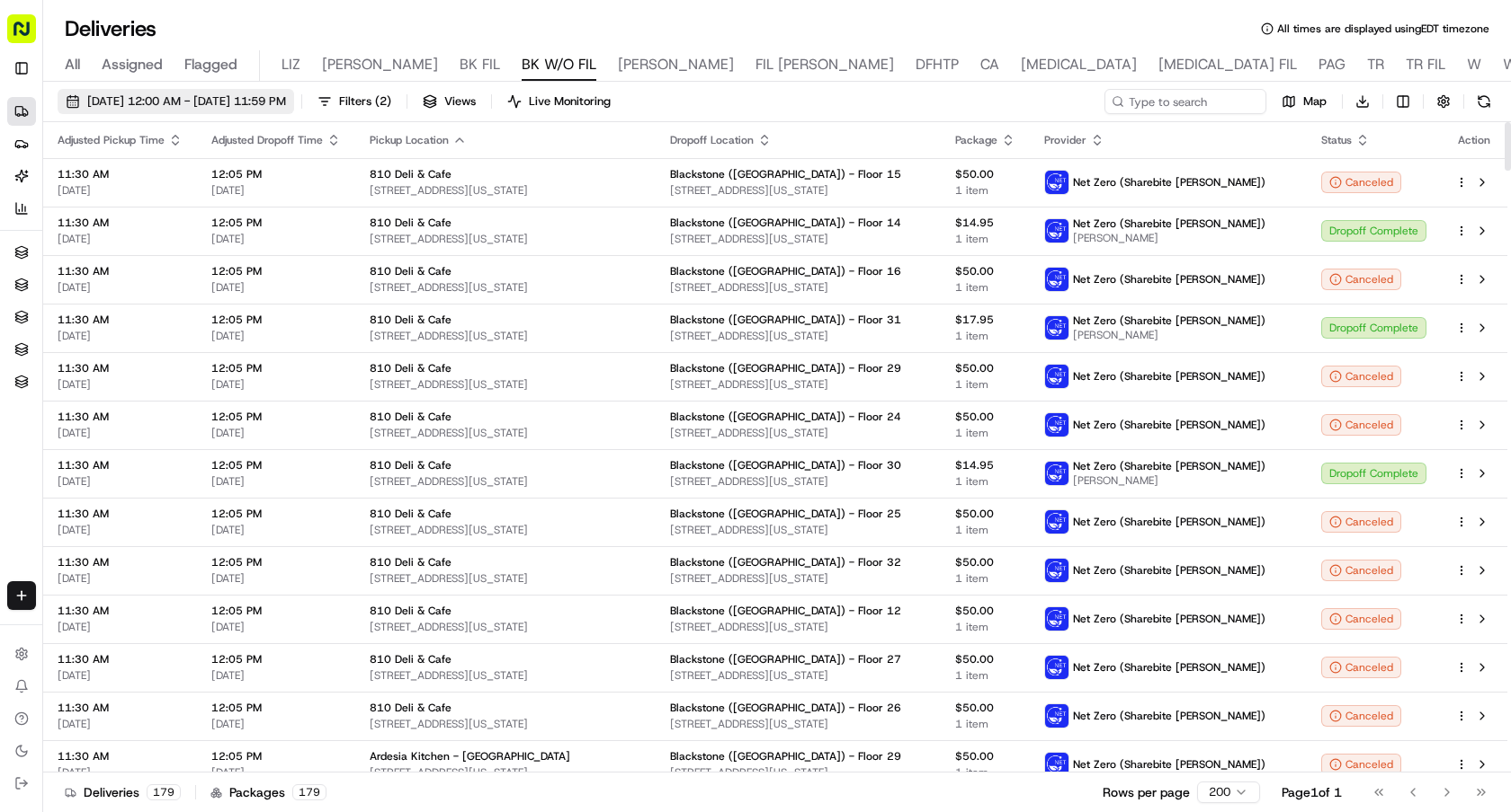
click at [286, 102] on span "[DATE] 12:00 AM - [DATE] 11:59 PM" at bounding box center [187, 102] width 199 height 16
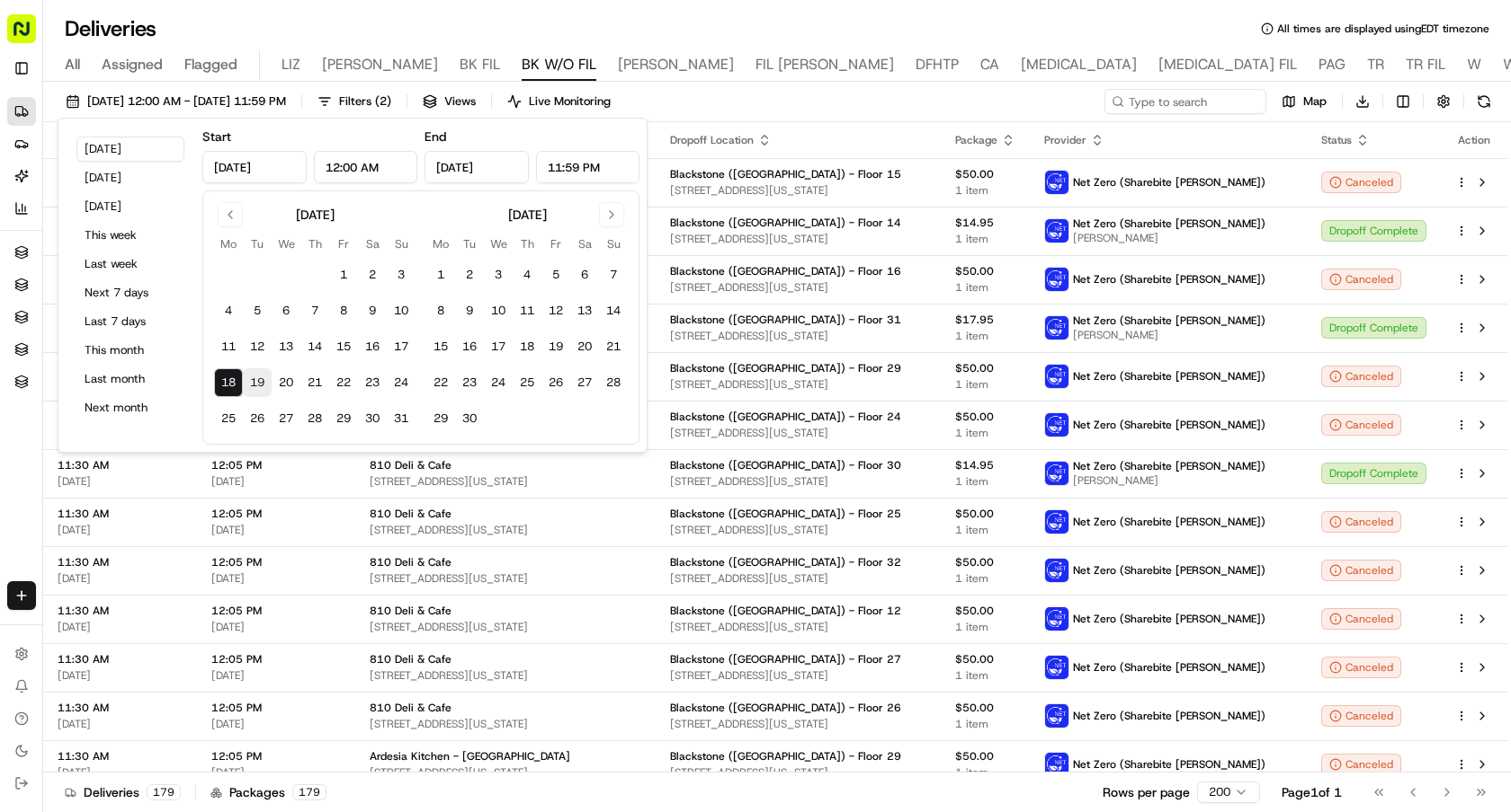
click at [264, 374] on button "19" at bounding box center [258, 383] width 29 height 29
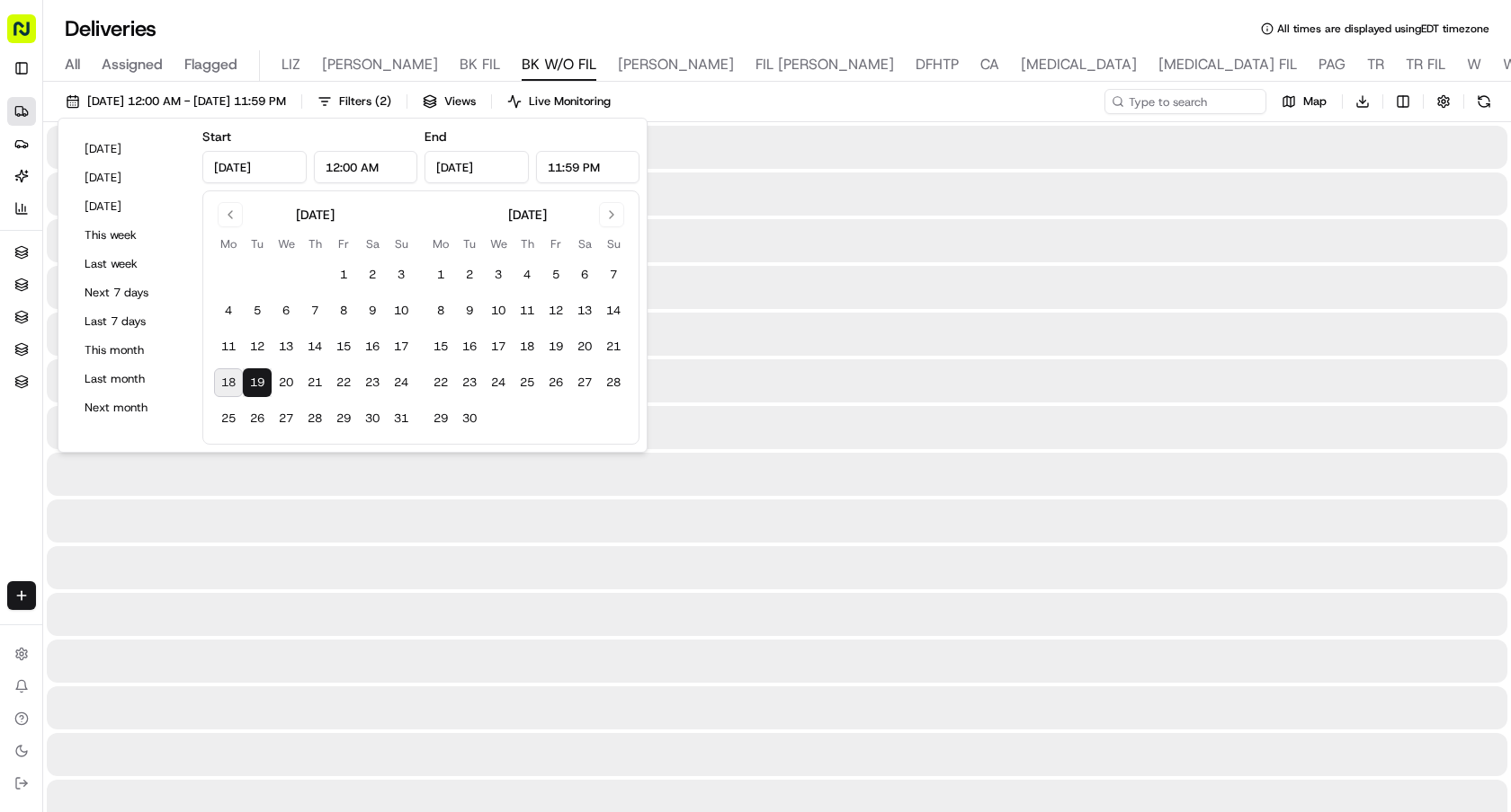
type input "Aug 19, 2025"
click at [264, 374] on button "19" at bounding box center [258, 383] width 29 height 29
drag, startPoint x: 1121, startPoint y: 16, endPoint x: 1169, endPoint y: 95, distance: 92.4
click at [1121, 16] on div "Deliveries All times are displayed using EDT timezone" at bounding box center [776, 29] width 1467 height 29
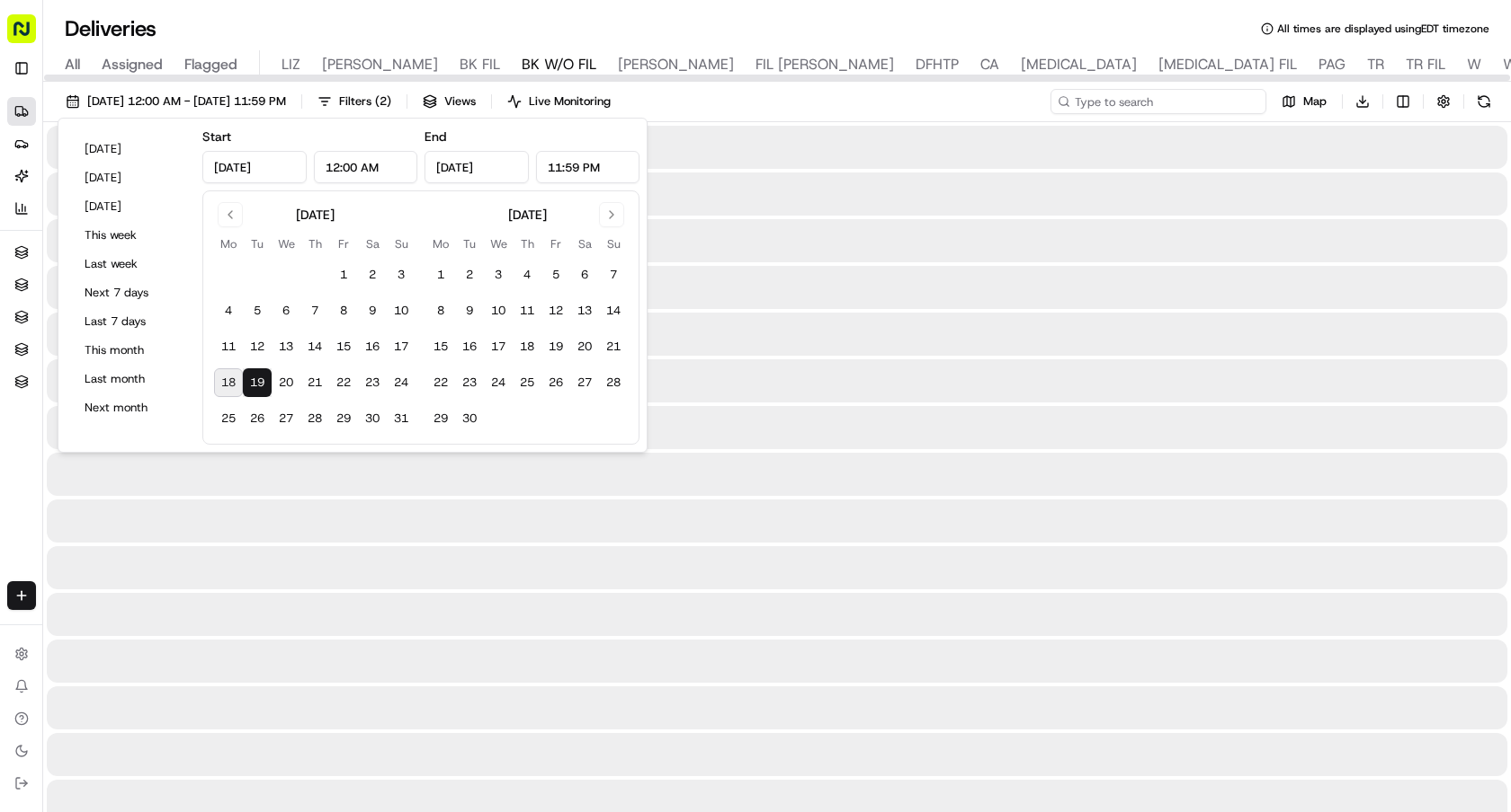
click at [1169, 95] on input at bounding box center [1158, 102] width 216 height 25
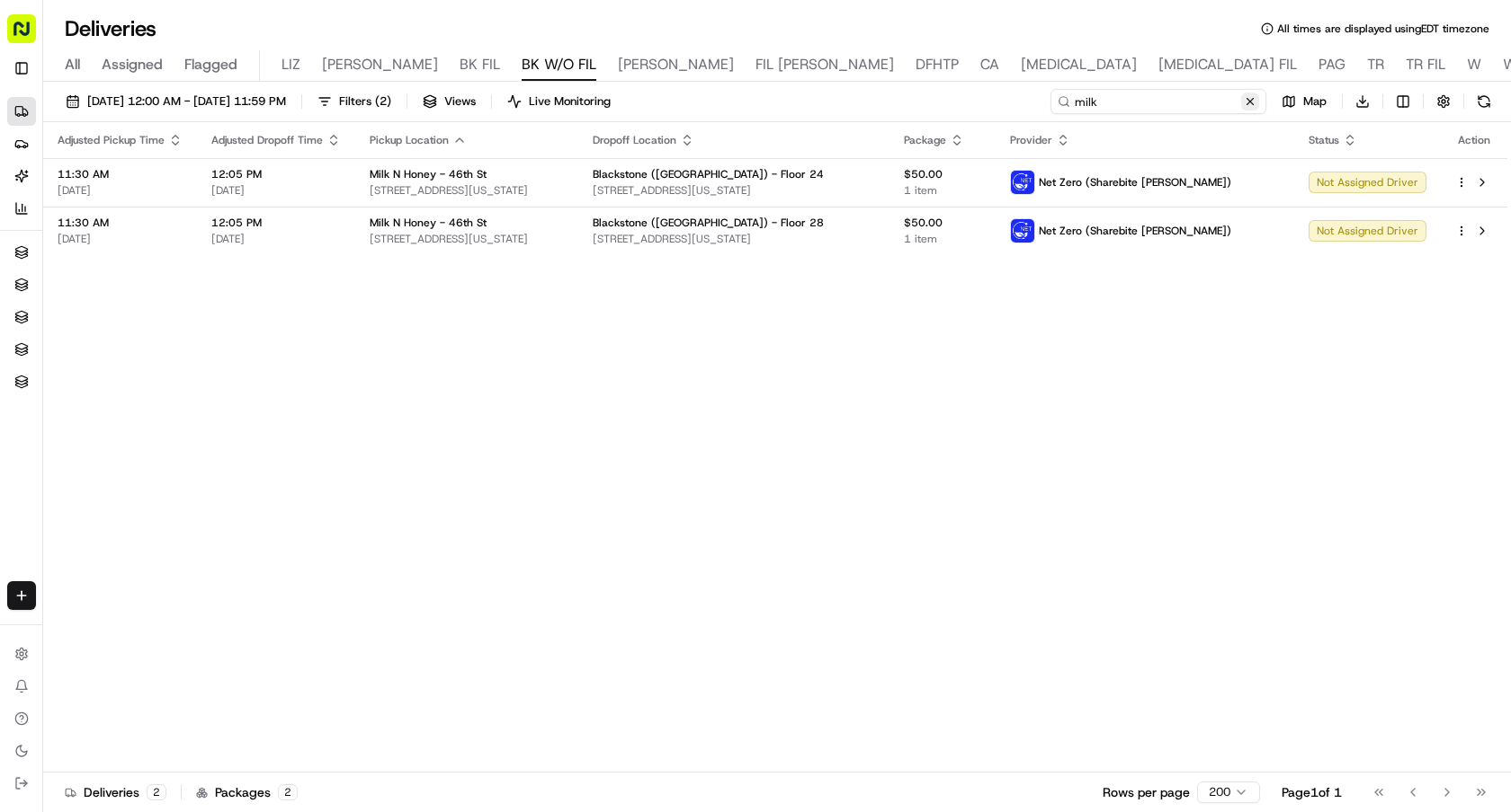
type input "milk"
click at [1251, 99] on button at bounding box center [1250, 102] width 18 height 18
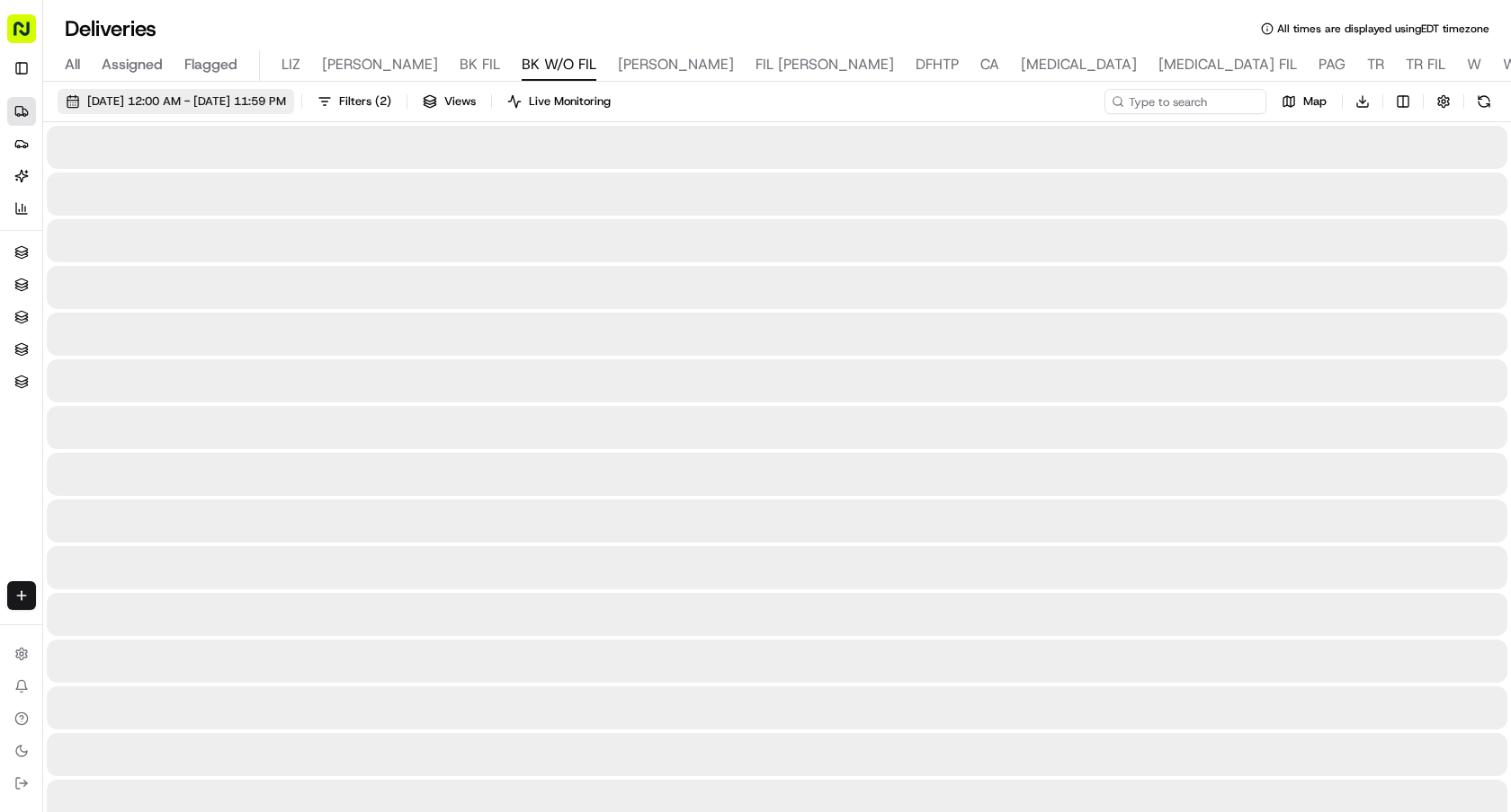
click at [285, 108] on span "08/19/2025 12:00 AM - 08/19/2025 11:59 PM" at bounding box center [187, 102] width 199 height 16
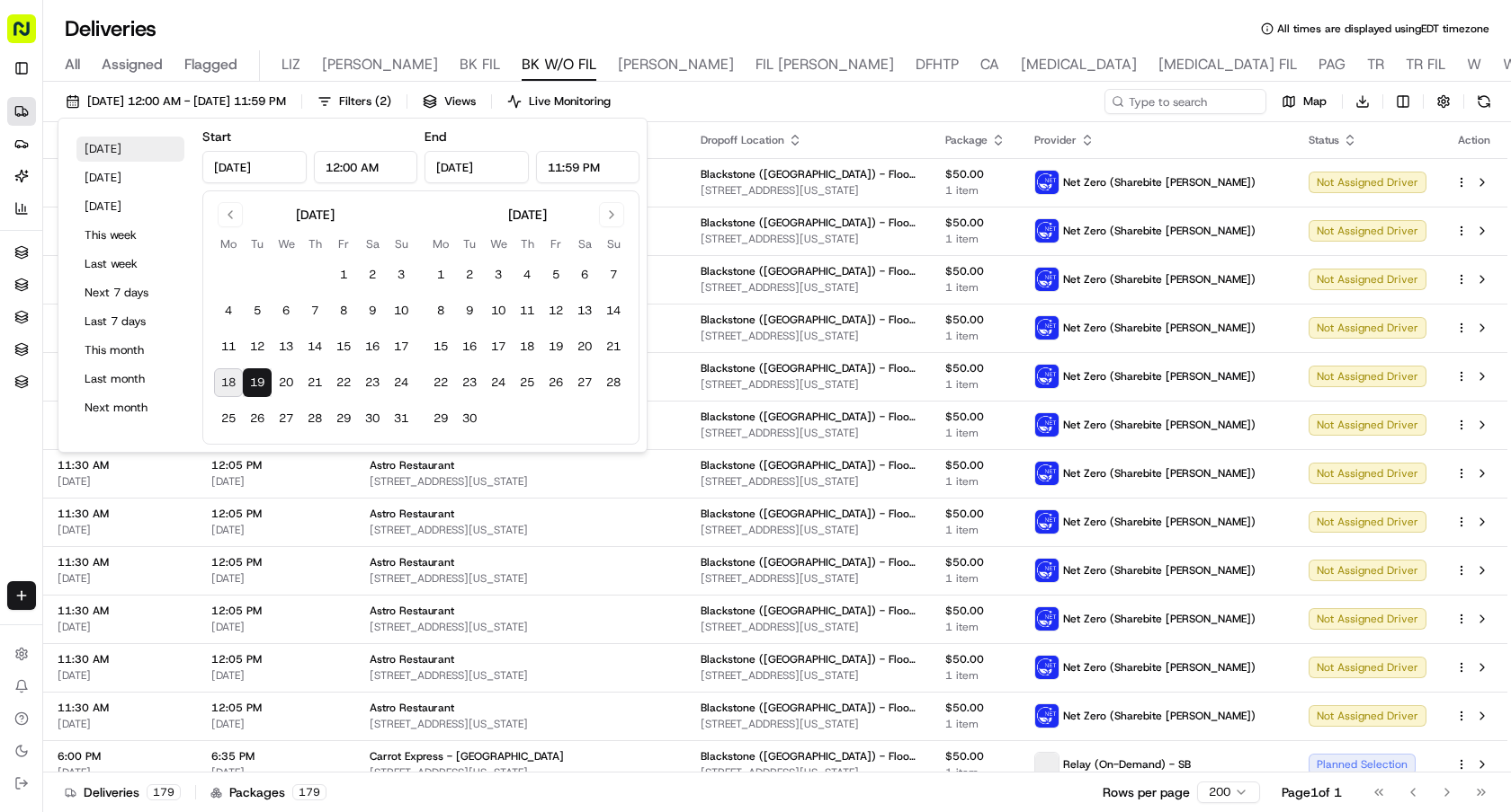
click at [115, 147] on button "Today" at bounding box center [130, 149] width 107 height 25
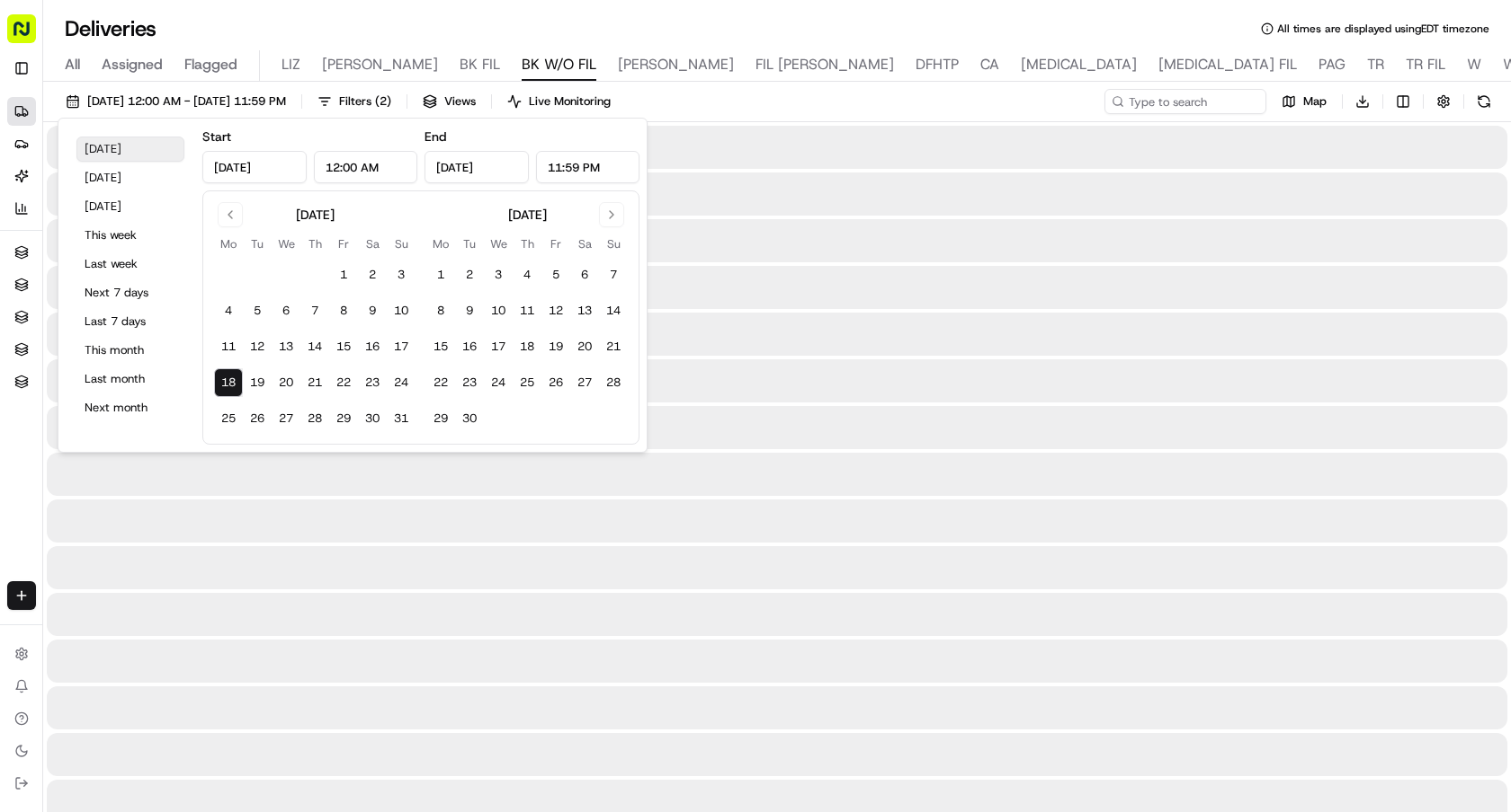
type input "Aug 18, 2025"
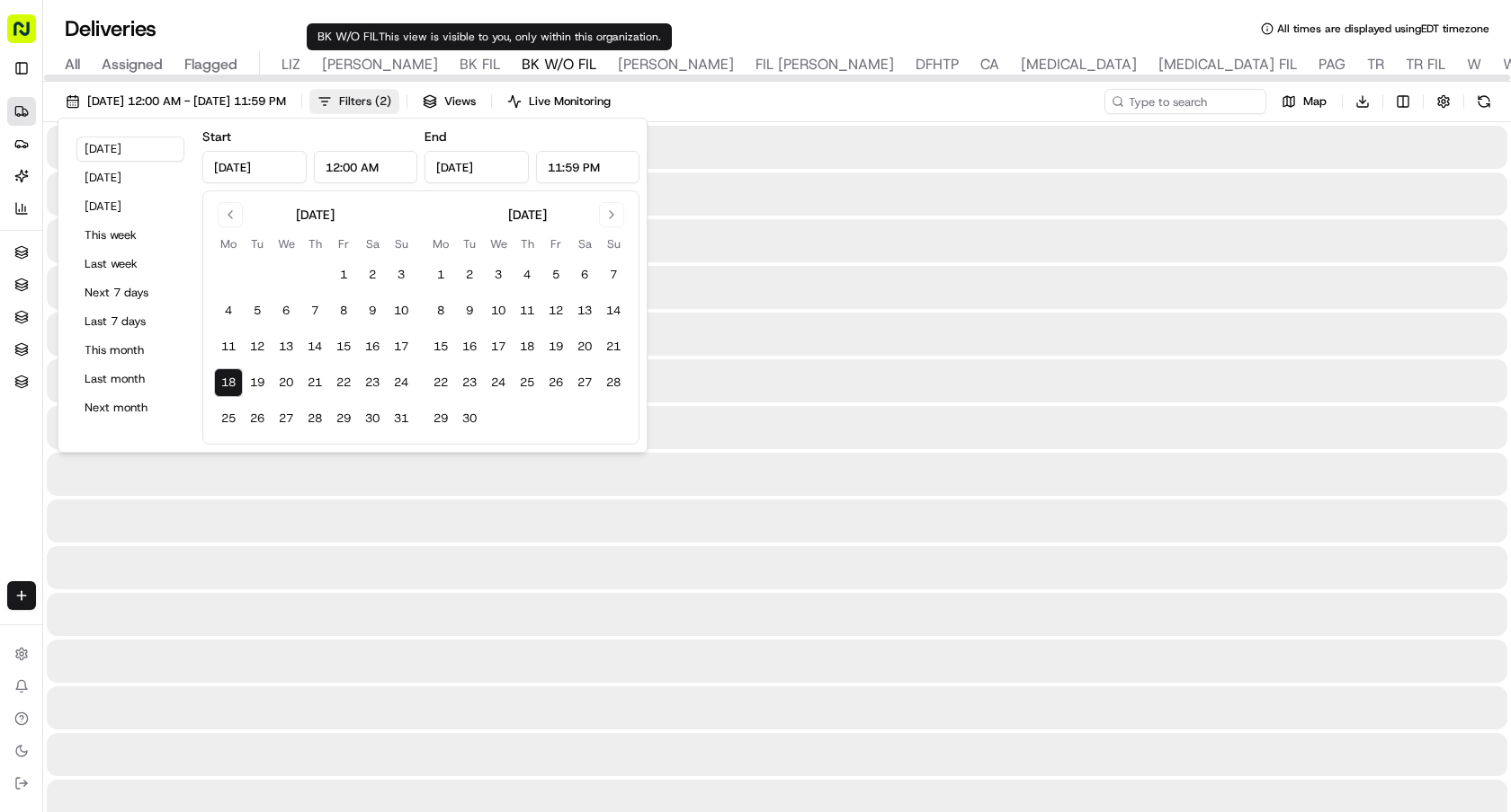
click at [391, 105] on span "Filters ( 2 )" at bounding box center [364, 102] width 52 height 16
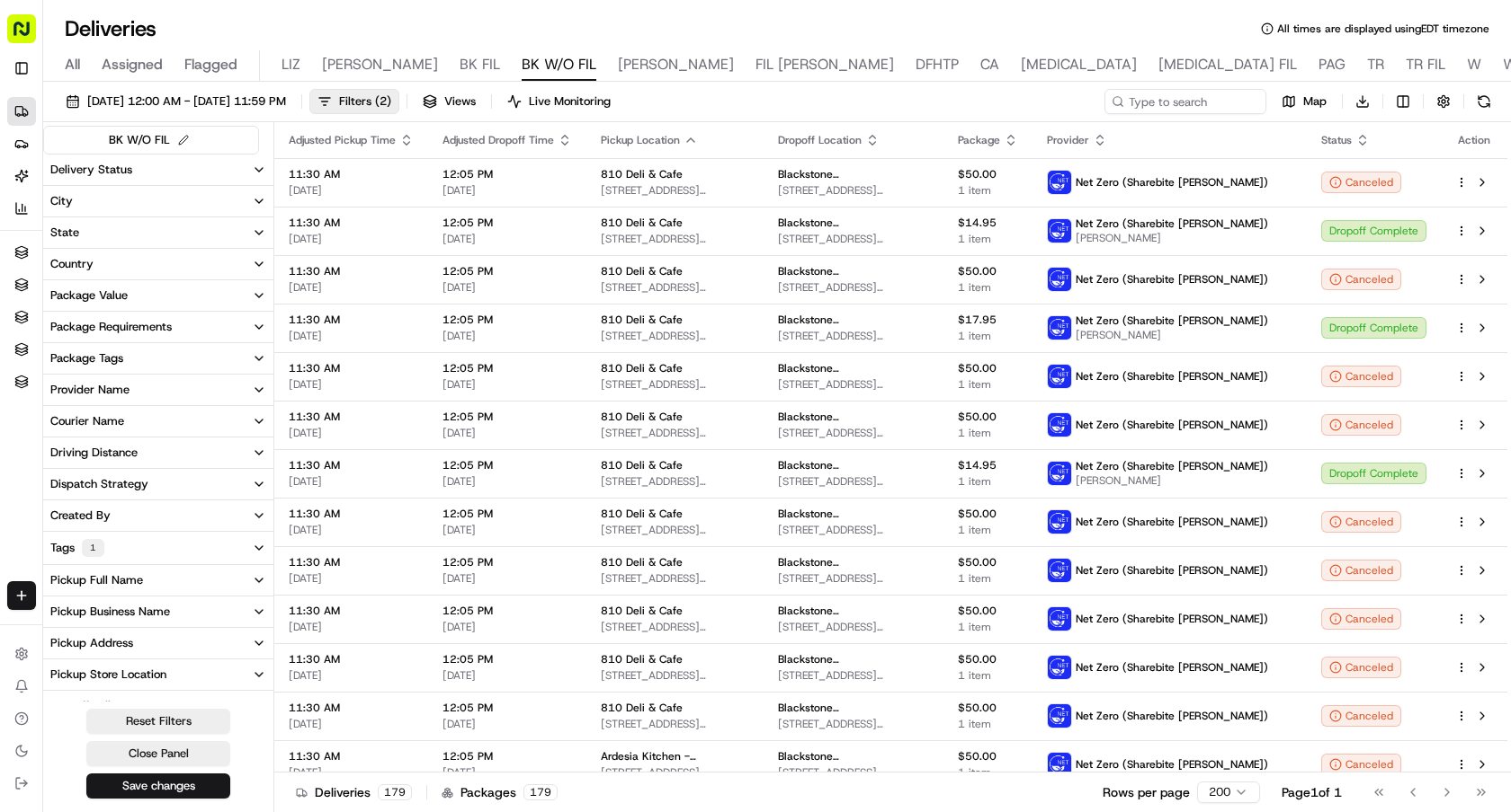
click at [109, 418] on div "Courier Name" at bounding box center [87, 421] width 74 height 16
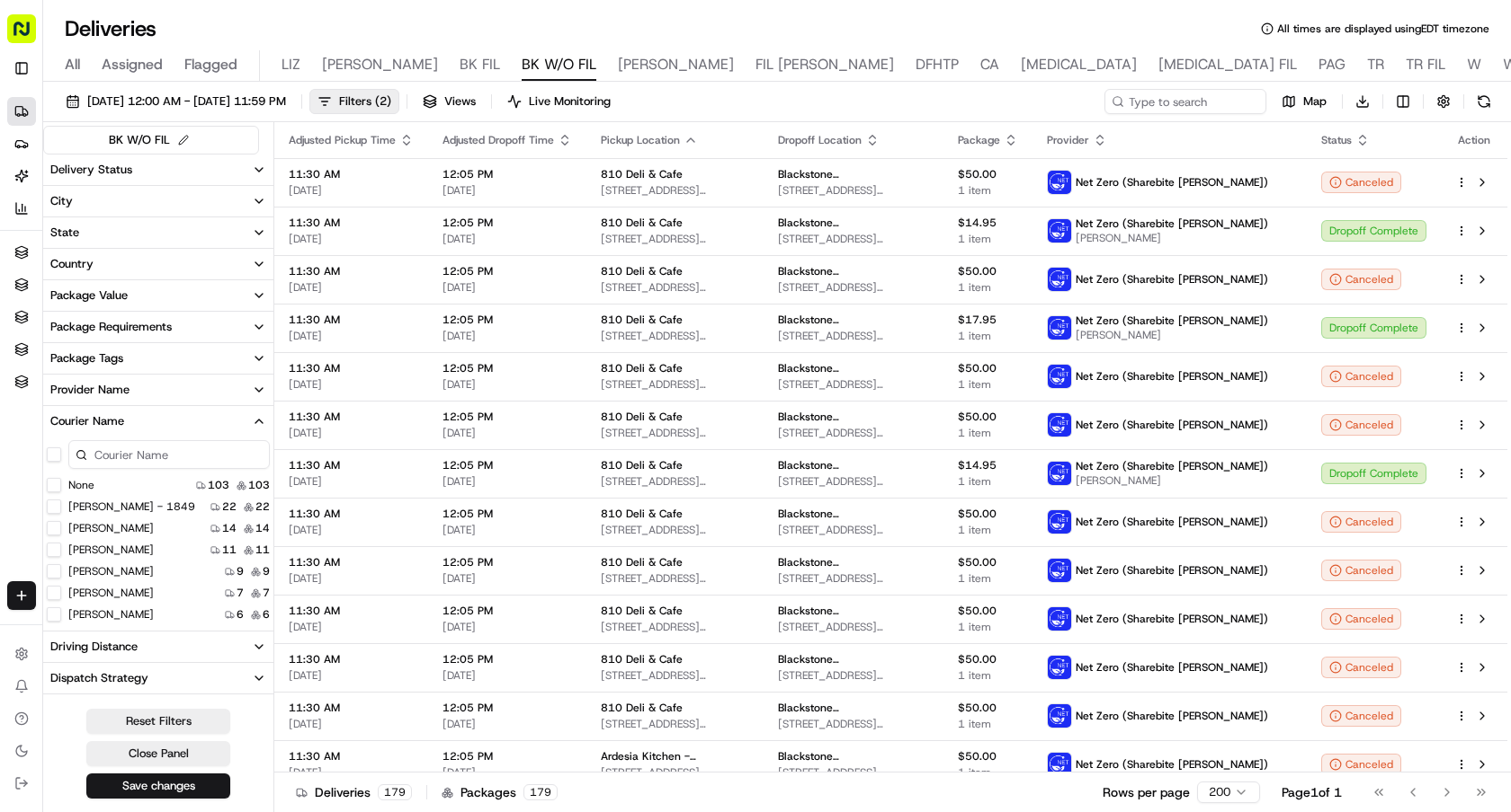
click at [118, 391] on div "Provider Name" at bounding box center [89, 391] width 79 height 16
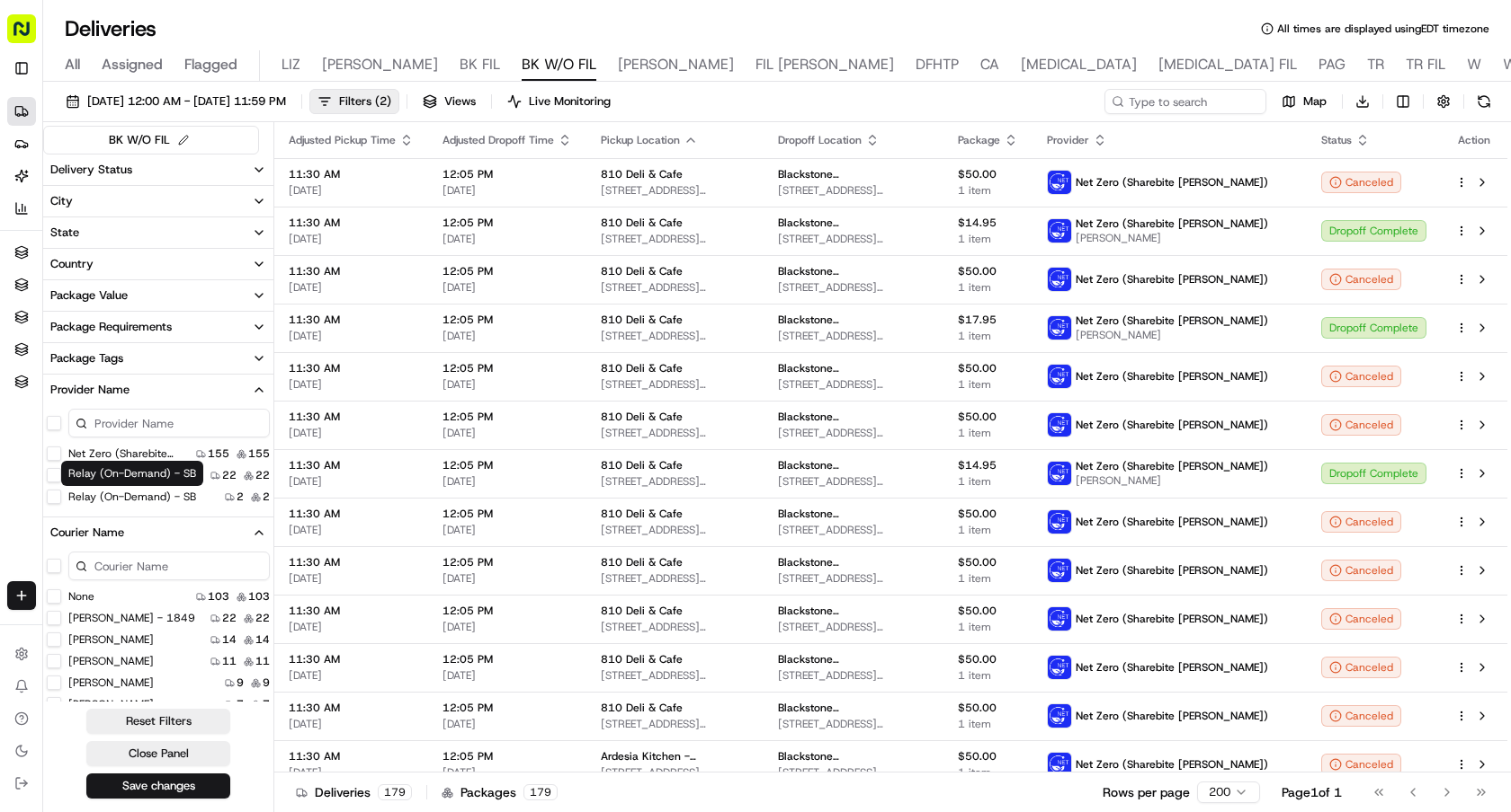
click at [120, 493] on label "Relay (On-Demand) - SB" at bounding box center [132, 497] width 128 height 15
click at [61, 493] on SB "Relay (On-Demand) - SB" at bounding box center [54, 497] width 15 height 15
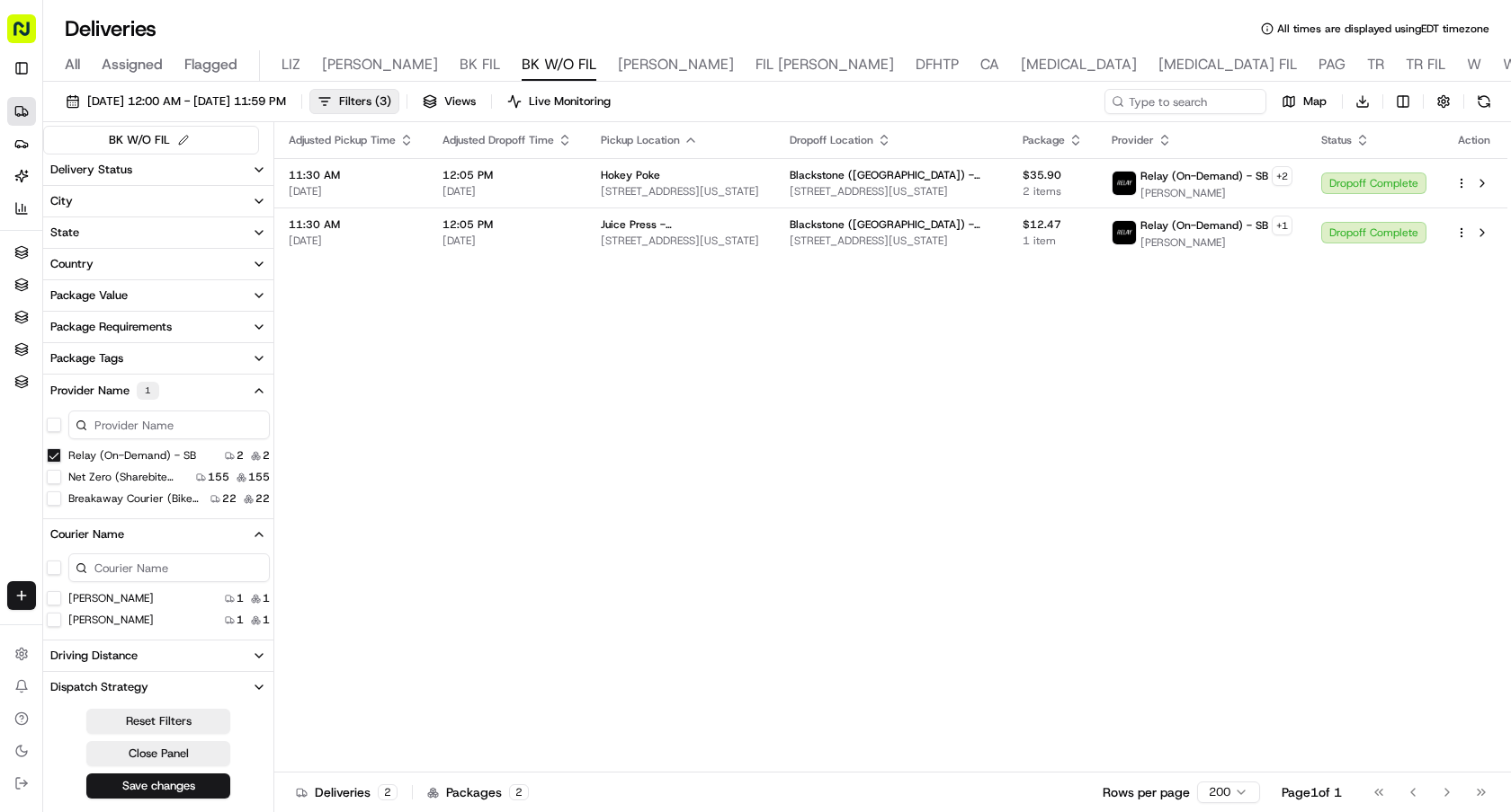
click at [61, 457] on div "Relay (On-Demand) - SB" at bounding box center [121, 456] width 149 height 15
click at [57, 456] on SB "Relay (On-Demand) - SB" at bounding box center [54, 456] width 15 height 15
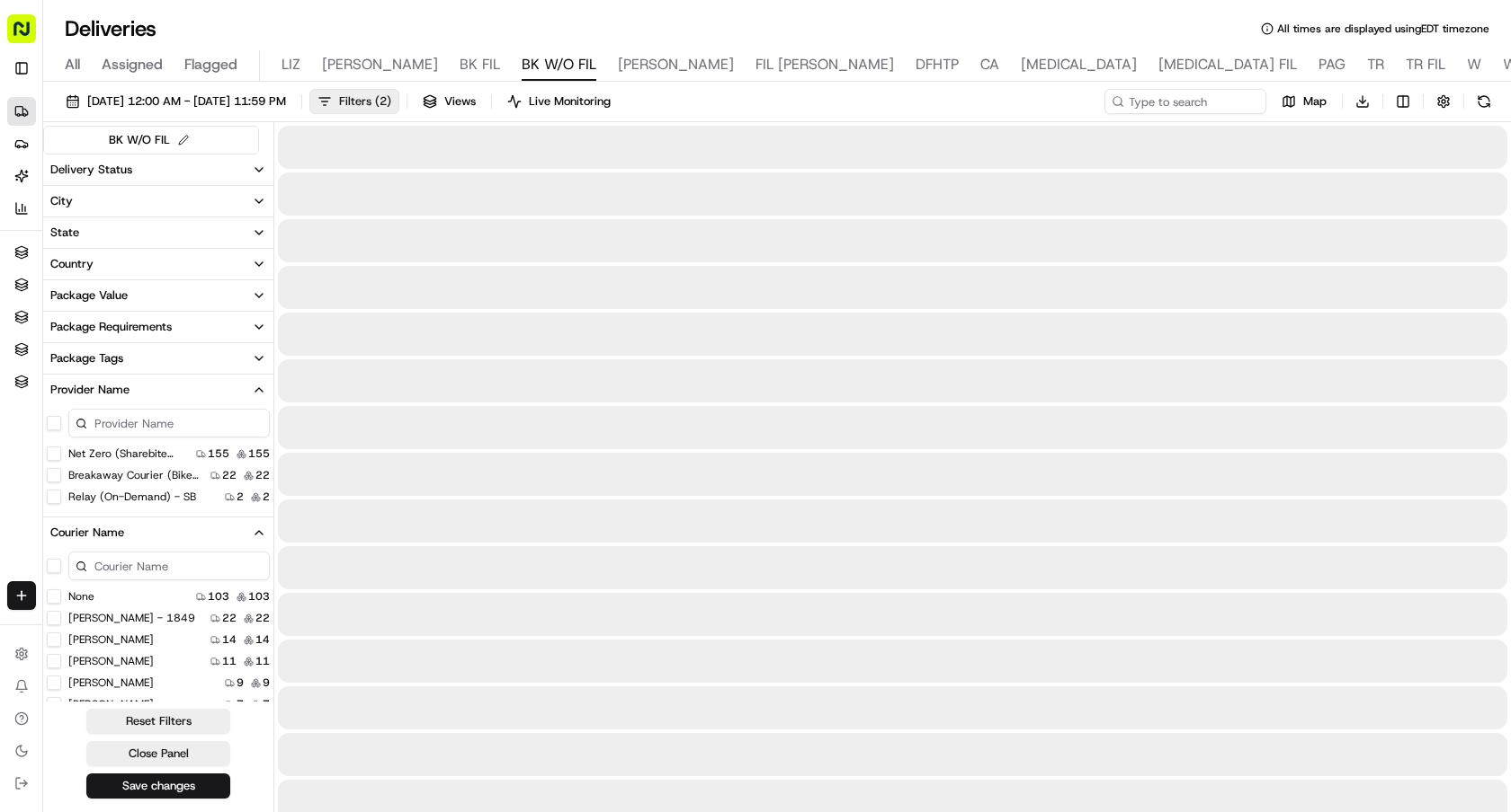
click at [391, 104] on span "Filters ( 2 )" at bounding box center [364, 102] width 52 height 16
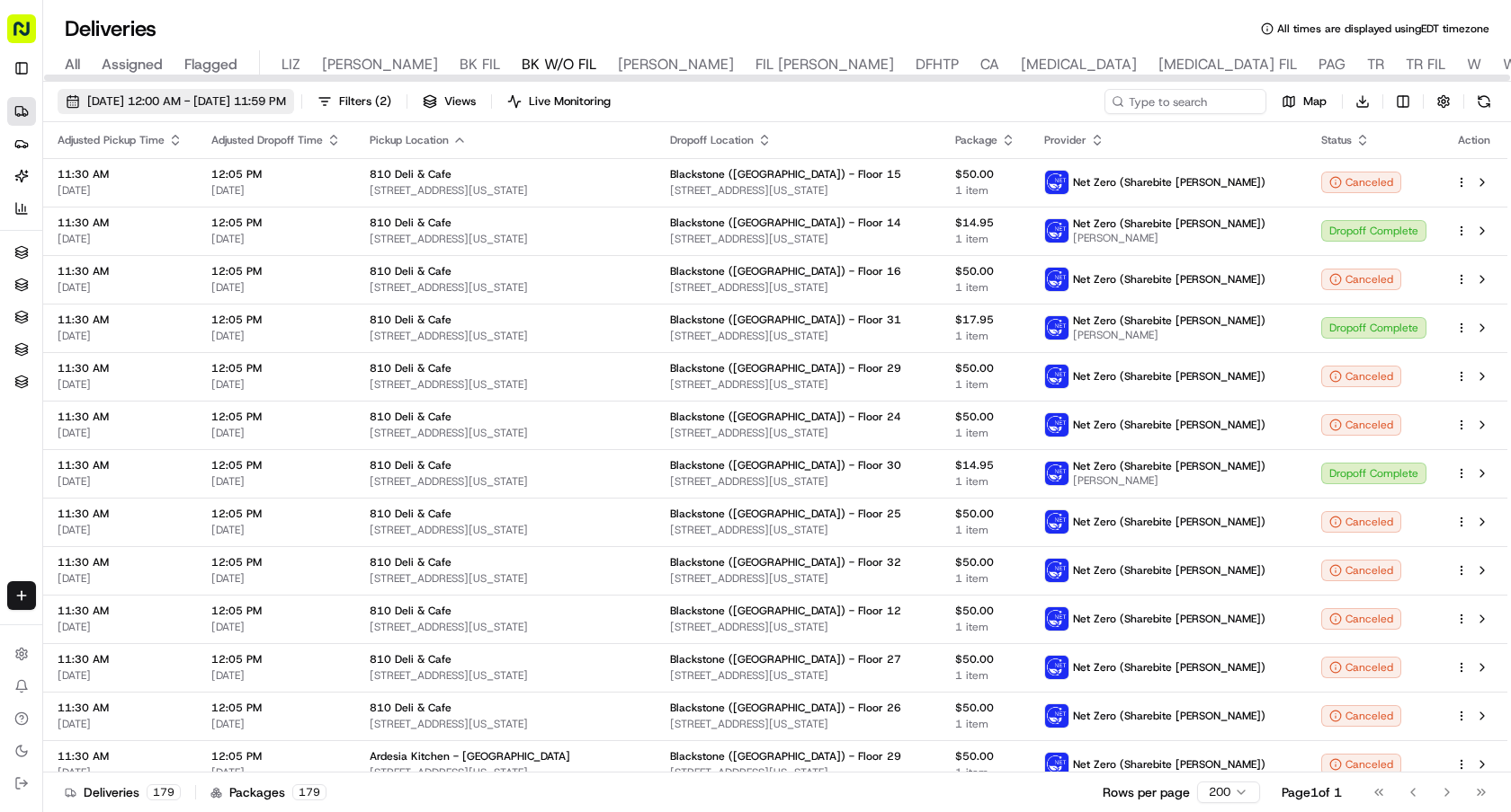
click at [294, 113] on button "[DATE] 12:00 AM - [DATE] 11:59 PM" at bounding box center [176, 102] width 237 height 25
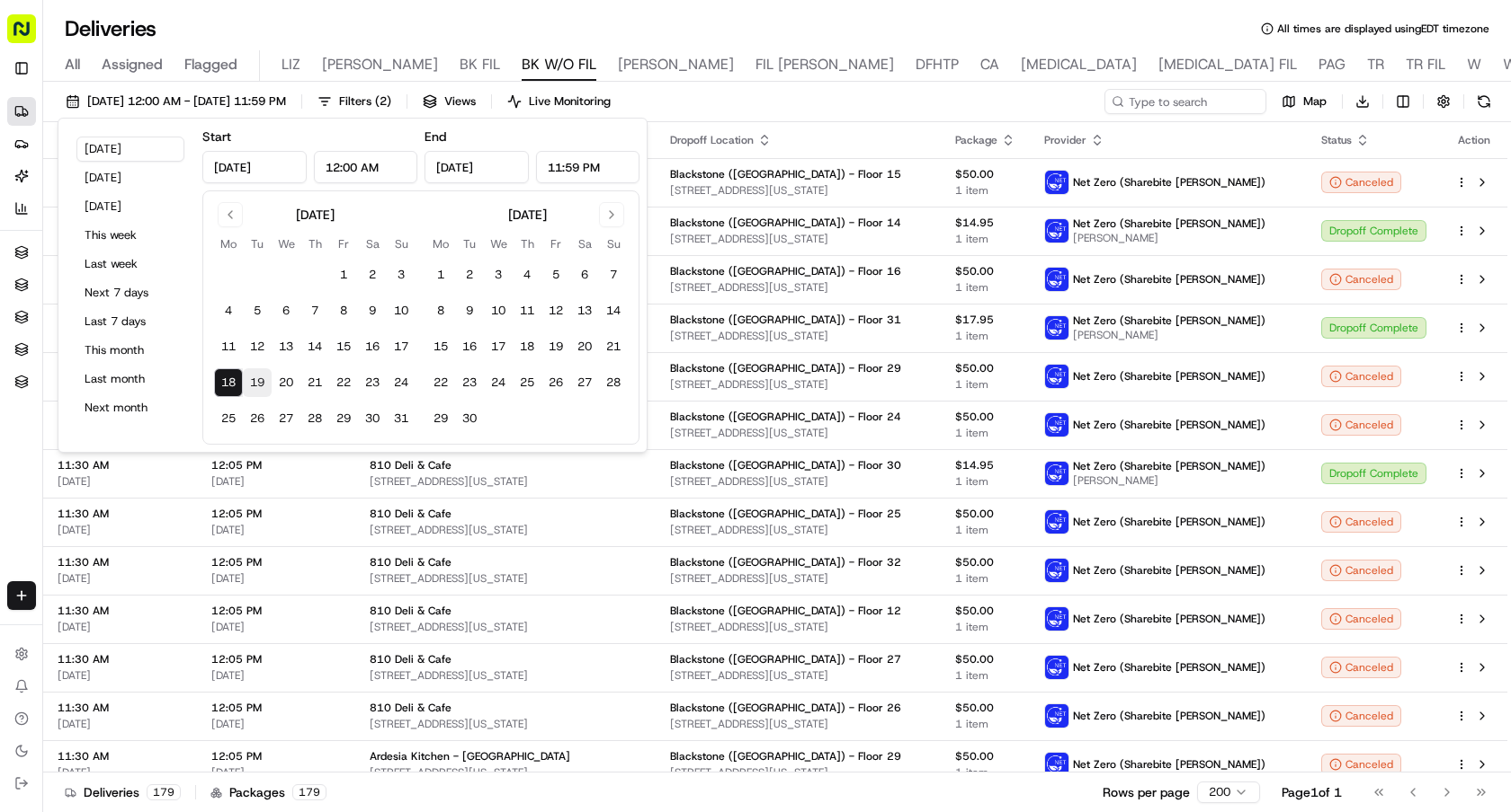
click at [257, 376] on button "19" at bounding box center [258, 383] width 29 height 29
type input "Aug 19, 2025"
click at [257, 376] on button "19" at bounding box center [258, 383] width 29 height 29
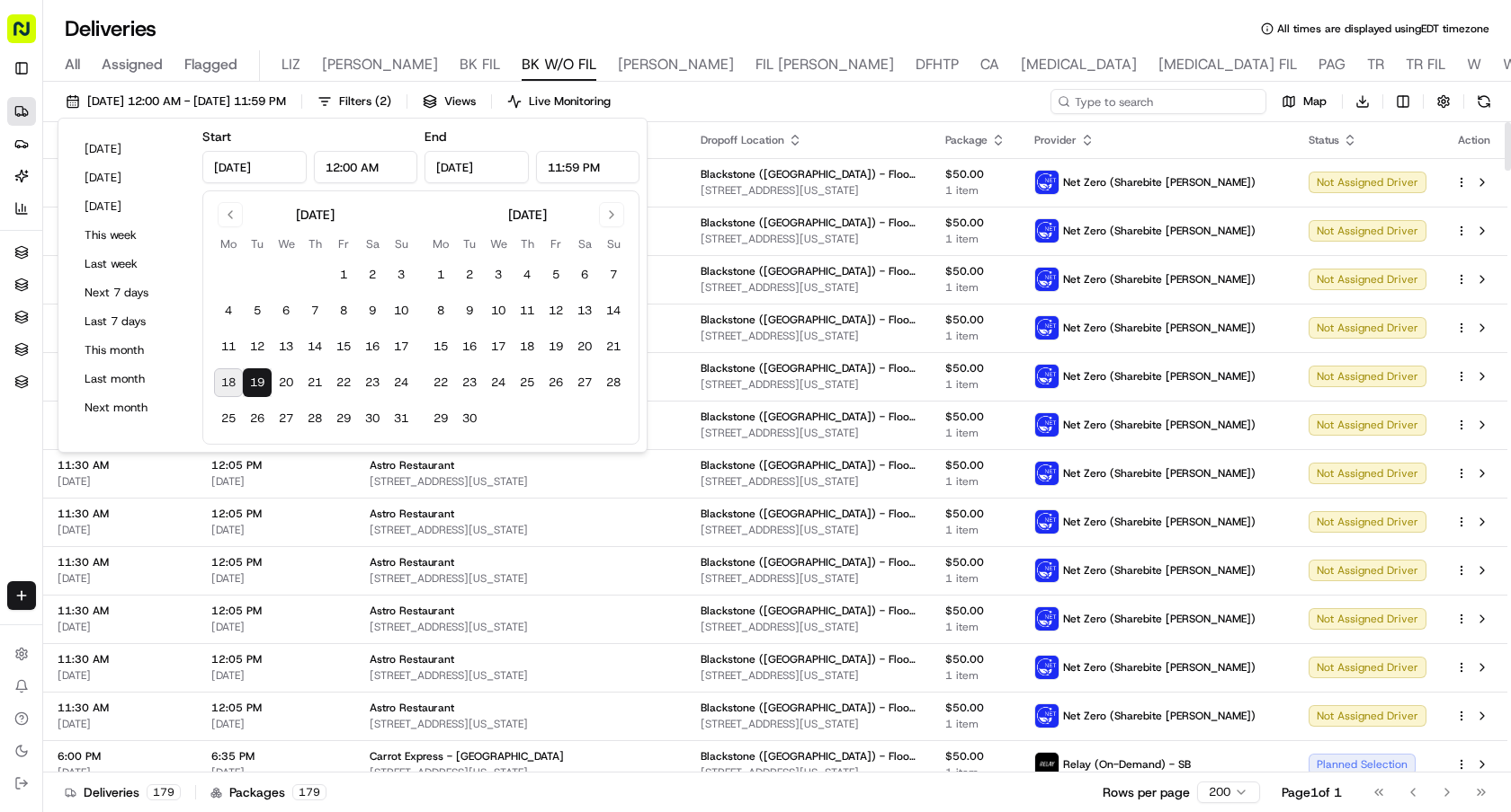
click at [1152, 98] on input at bounding box center [1158, 102] width 216 height 25
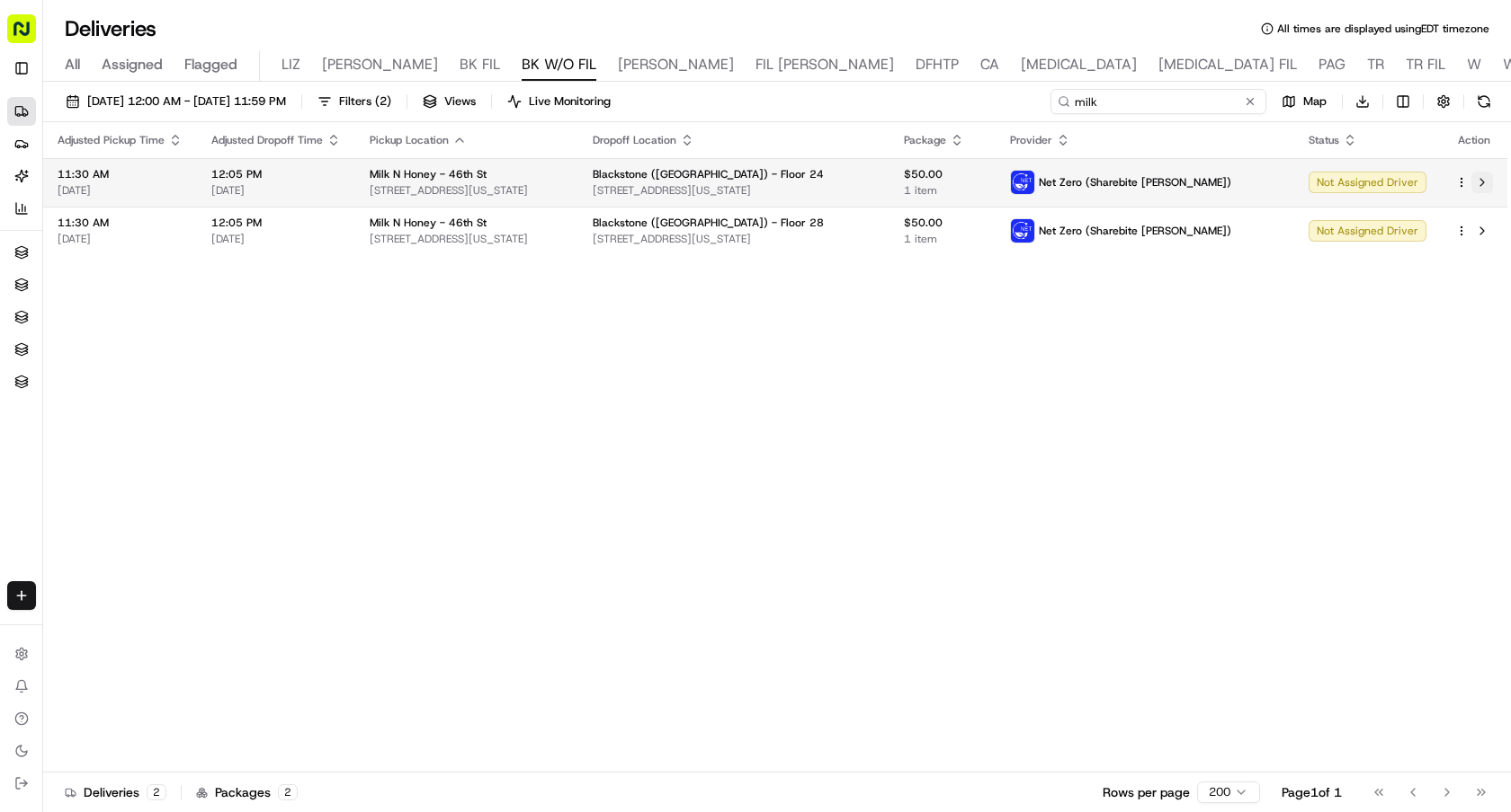
type input "milk"
click at [1491, 176] on button at bounding box center [1482, 183] width 22 height 22
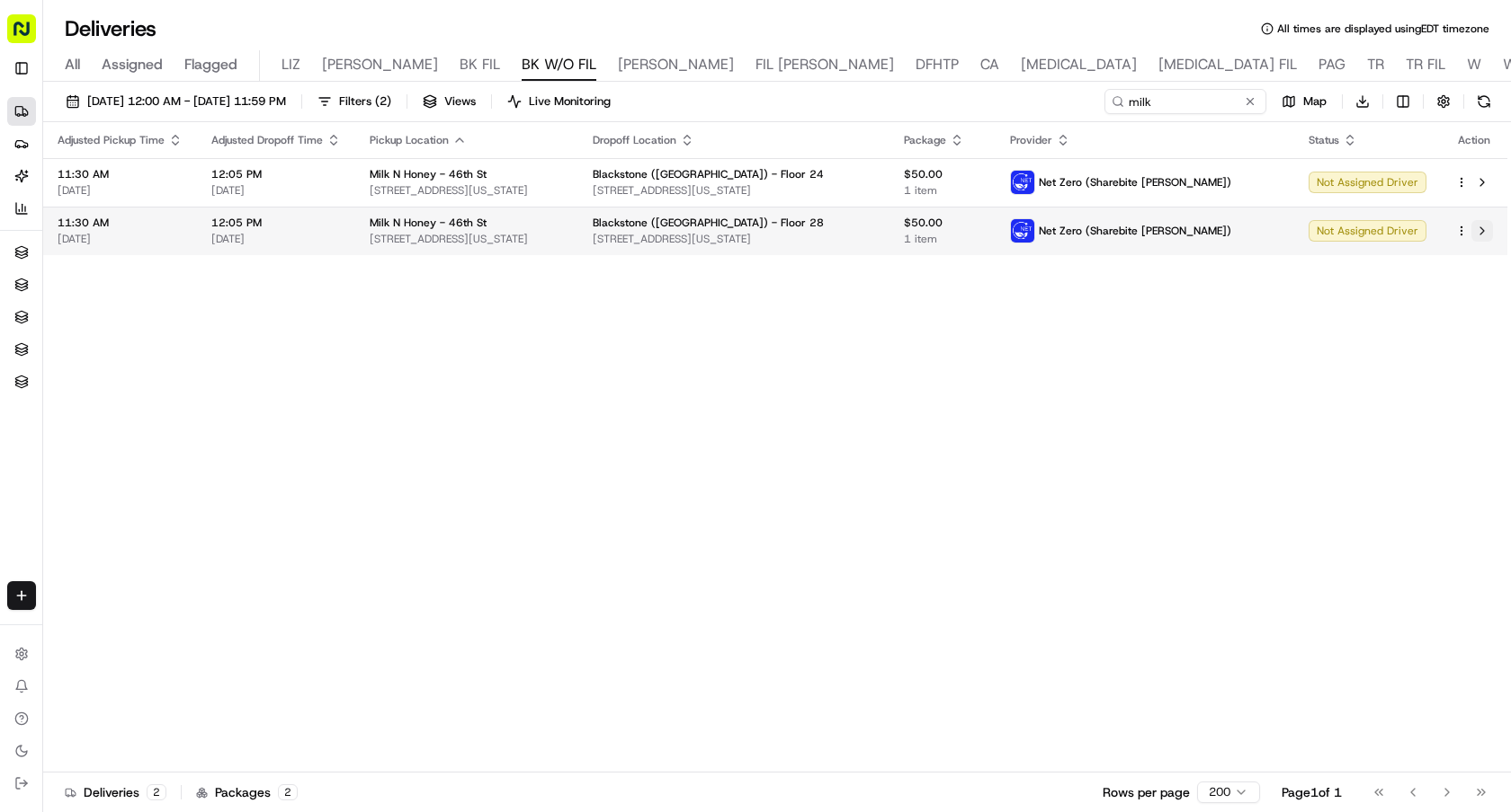
click at [1484, 227] on button at bounding box center [1482, 231] width 22 height 22
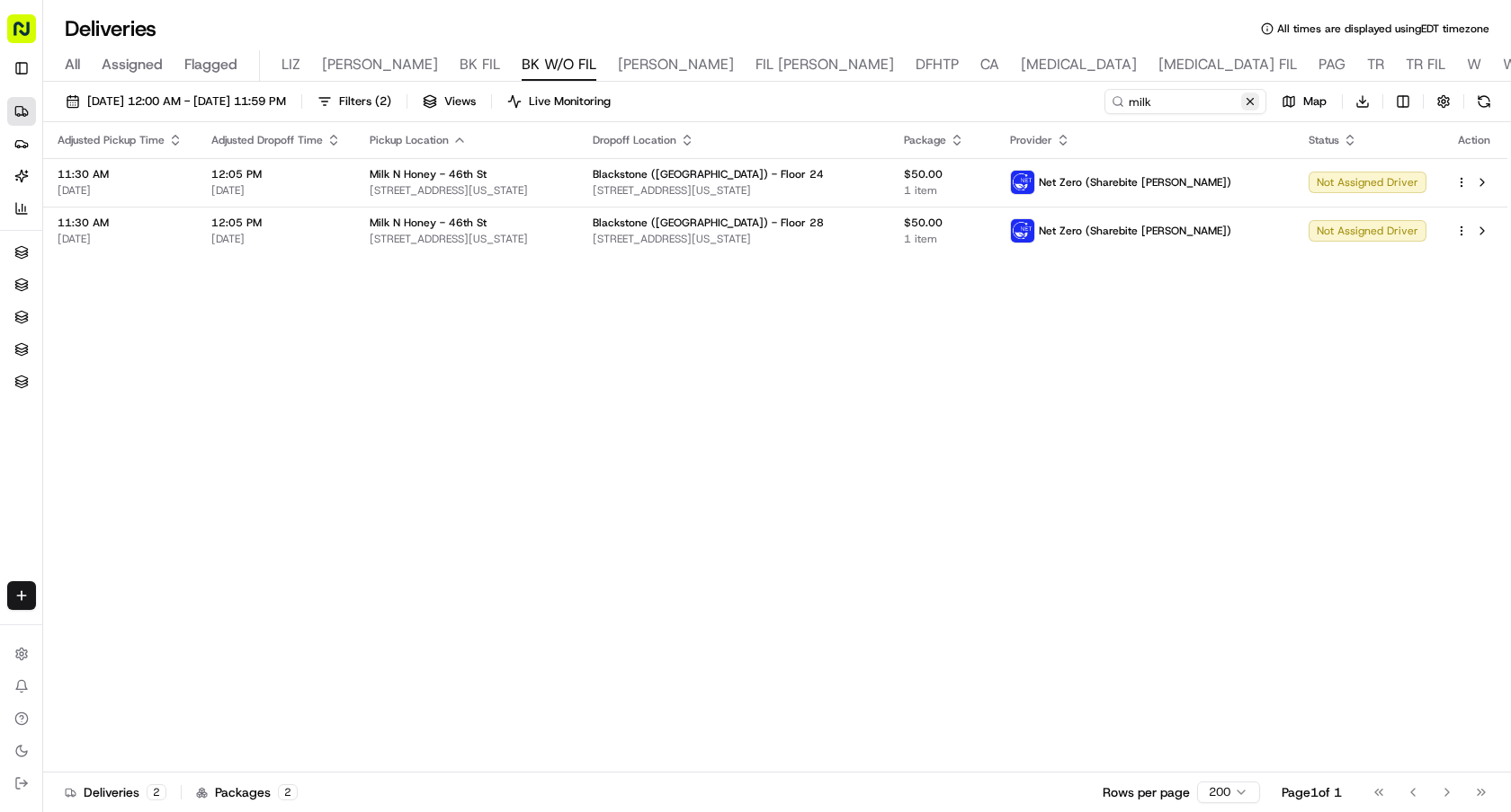
click at [1246, 101] on button at bounding box center [1250, 102] width 18 height 18
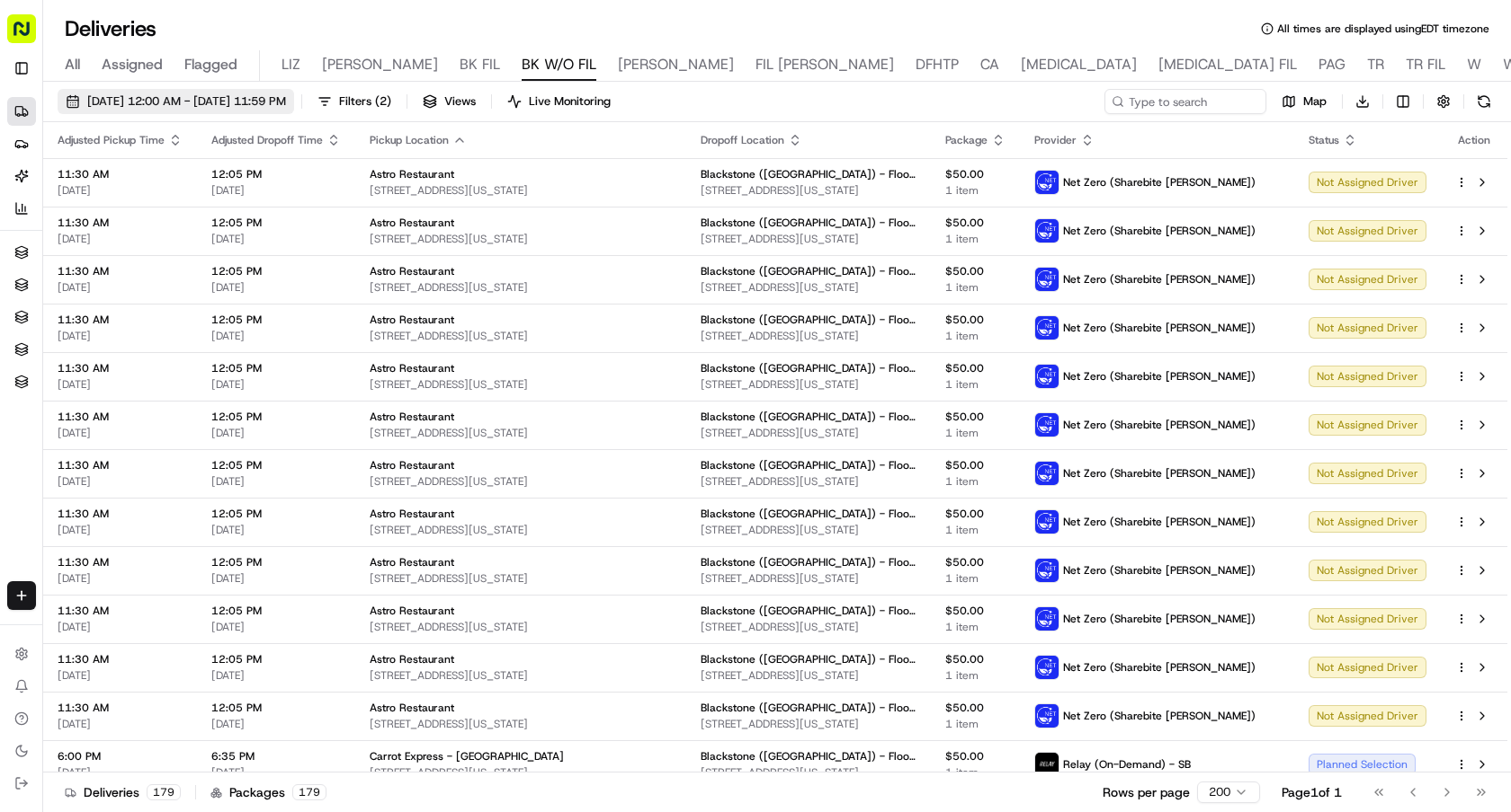
click at [160, 108] on span "08/19/2025 12:00 AM - 08/19/2025 11:59 PM" at bounding box center [187, 102] width 199 height 16
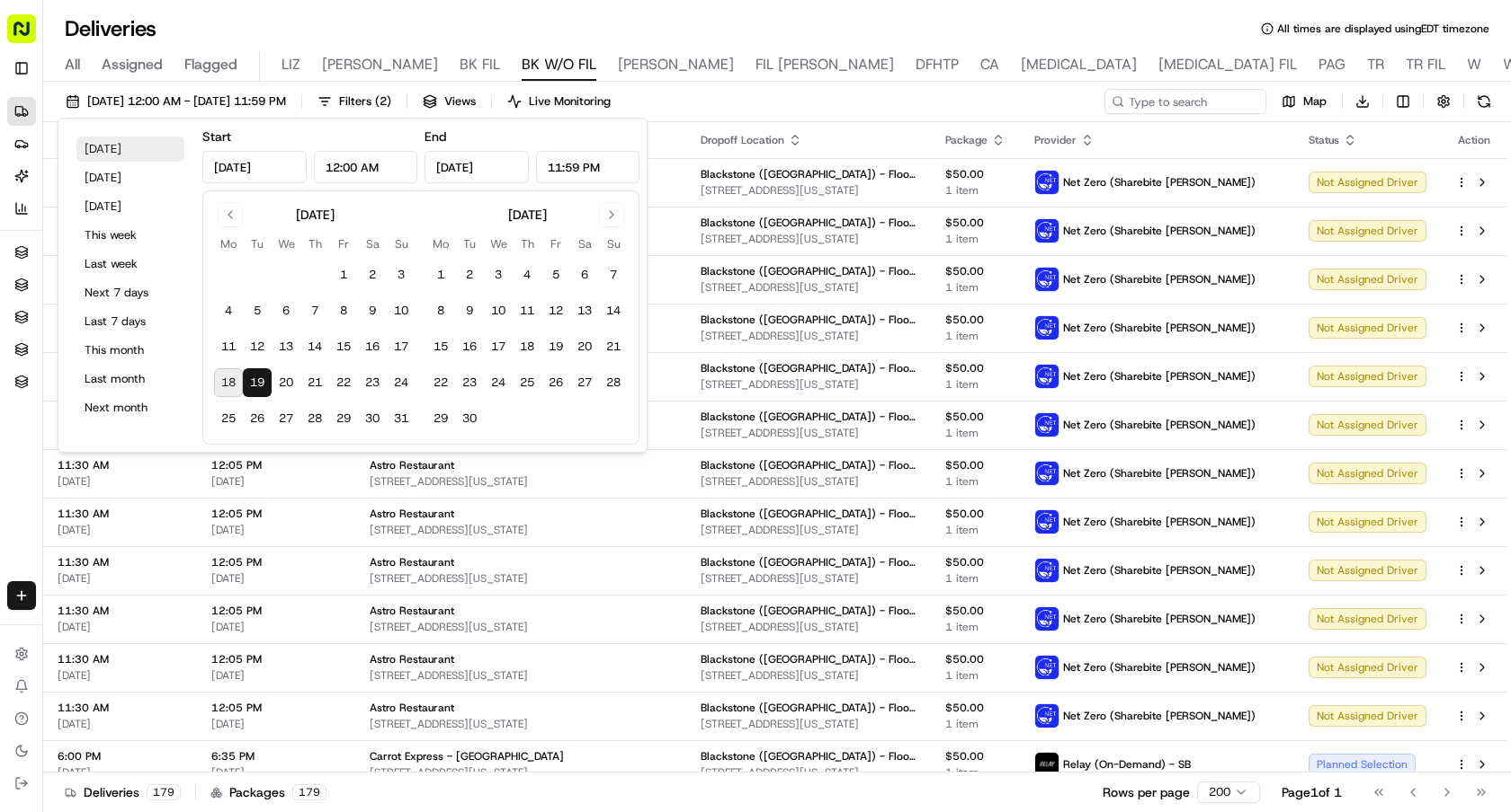
click at [139, 156] on button "Today" at bounding box center [130, 149] width 107 height 25
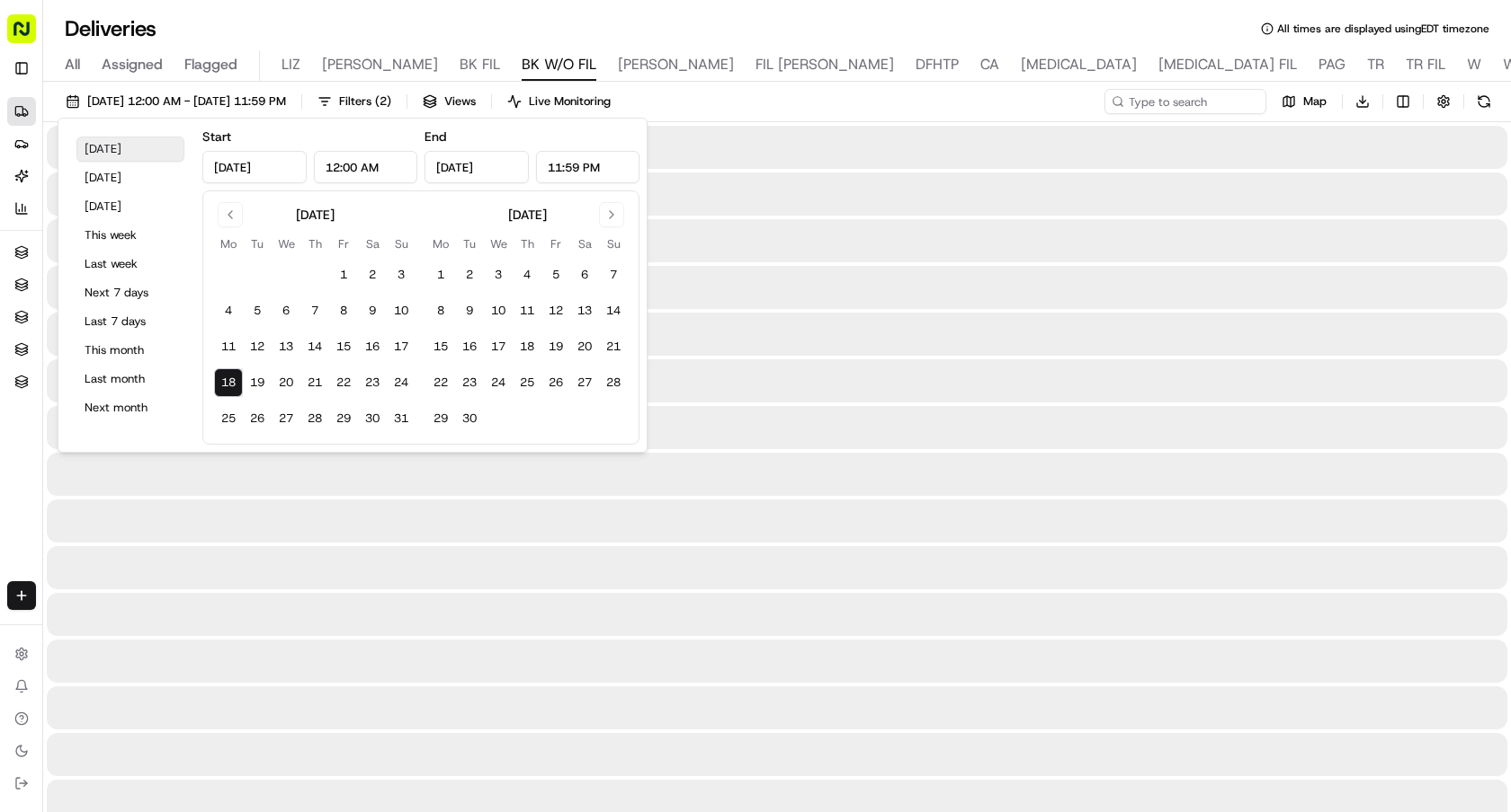
type input "Aug 18, 2025"
click at [687, 28] on div "Deliveries All times are displayed using EDT timezone" at bounding box center [776, 29] width 1467 height 29
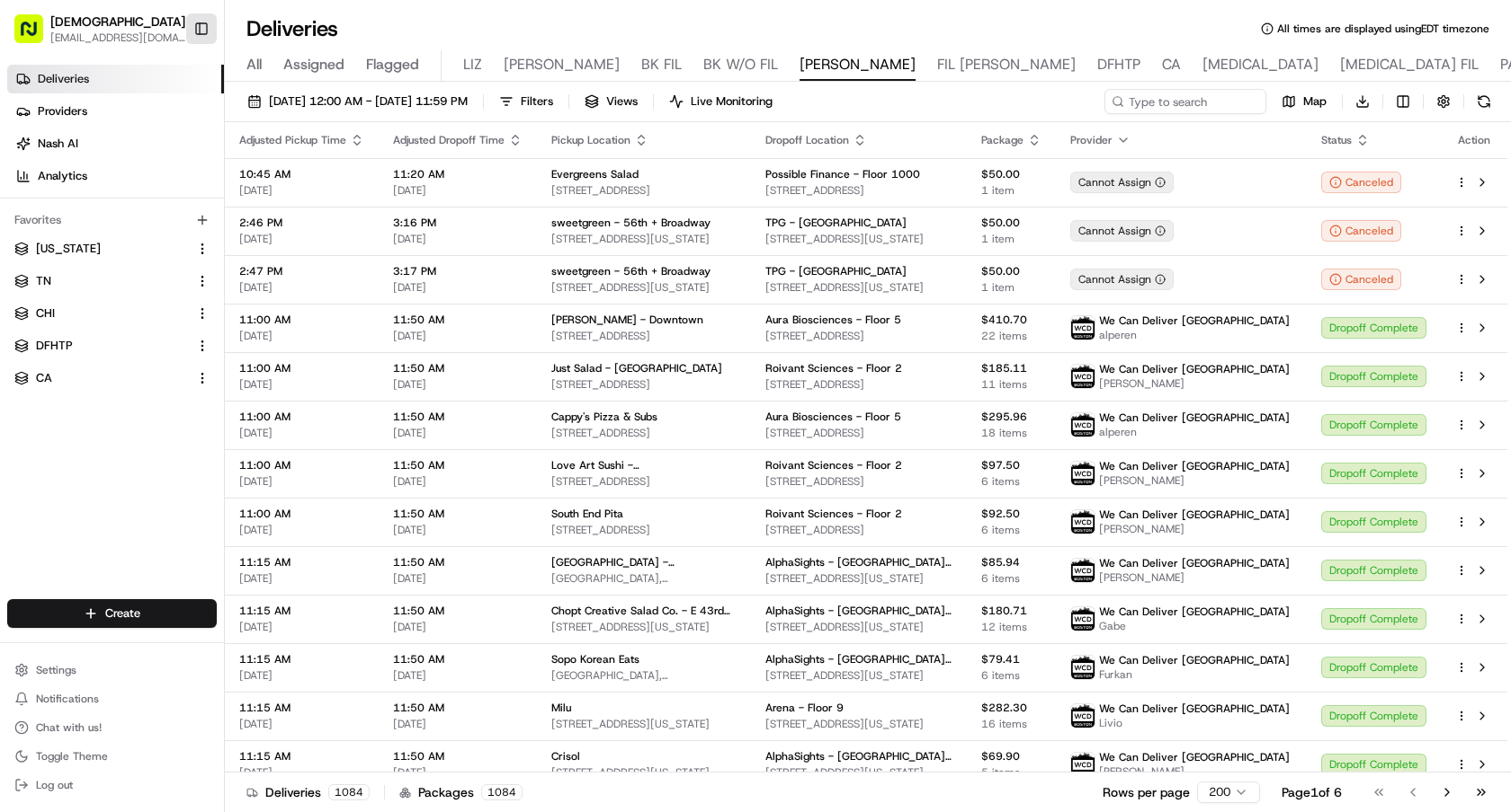
click at [201, 25] on button "Toggle Sidebar" at bounding box center [201, 29] width 31 height 31
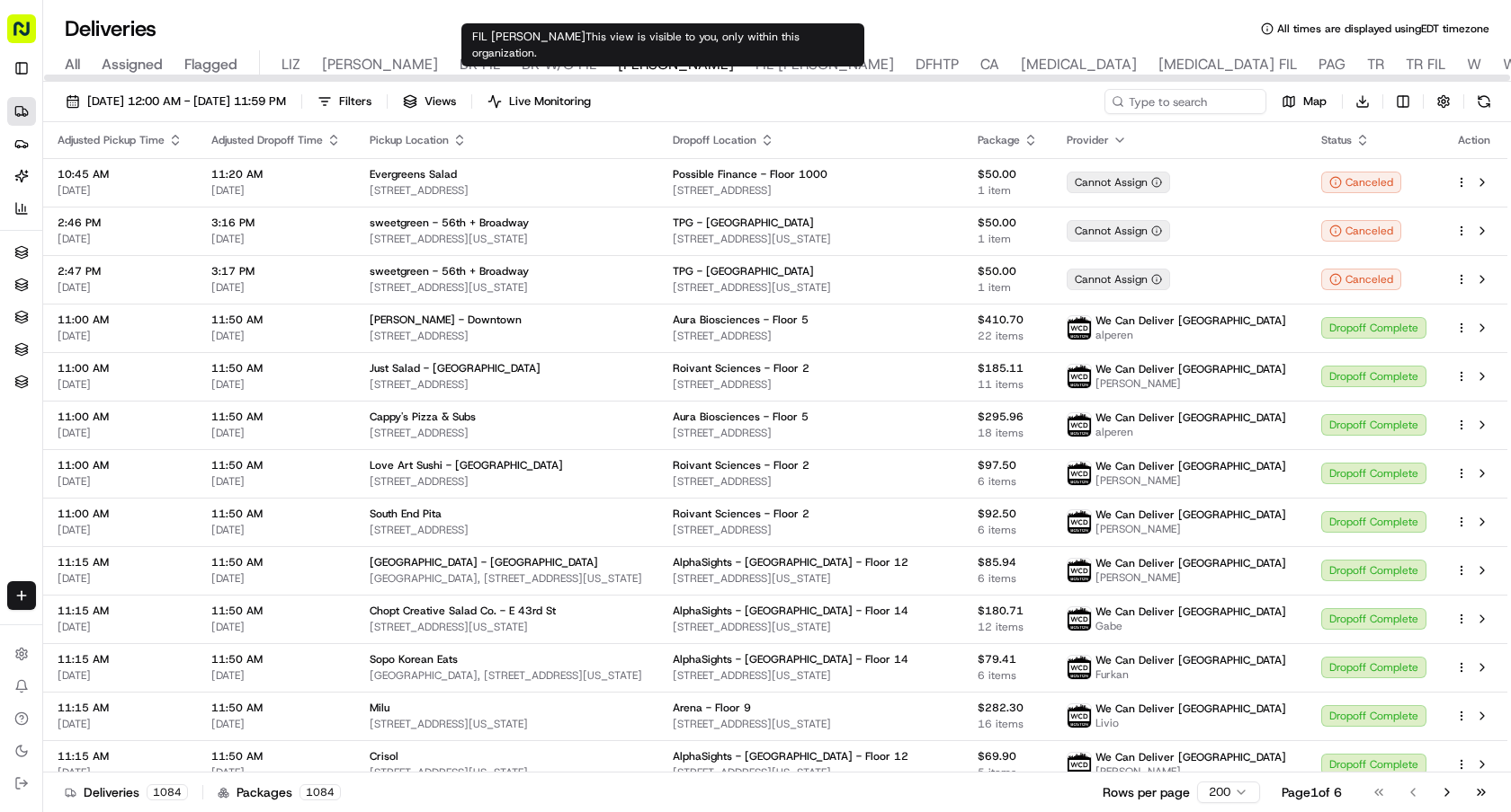
click at [755, 60] on span "FIL [PERSON_NAME]" at bounding box center [824, 65] width 138 height 22
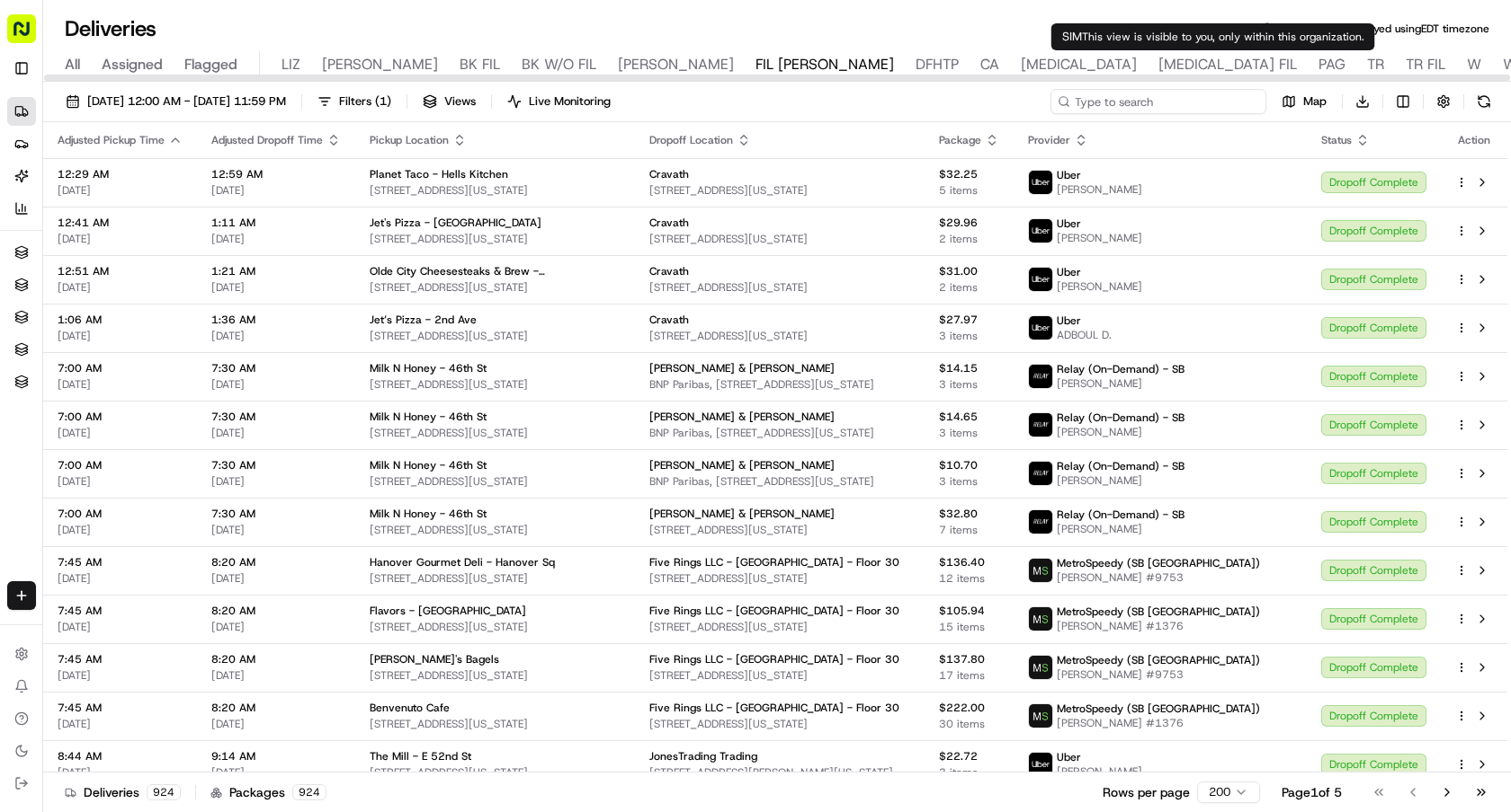
click at [1182, 99] on input at bounding box center [1158, 102] width 216 height 25
paste input "Oxido"
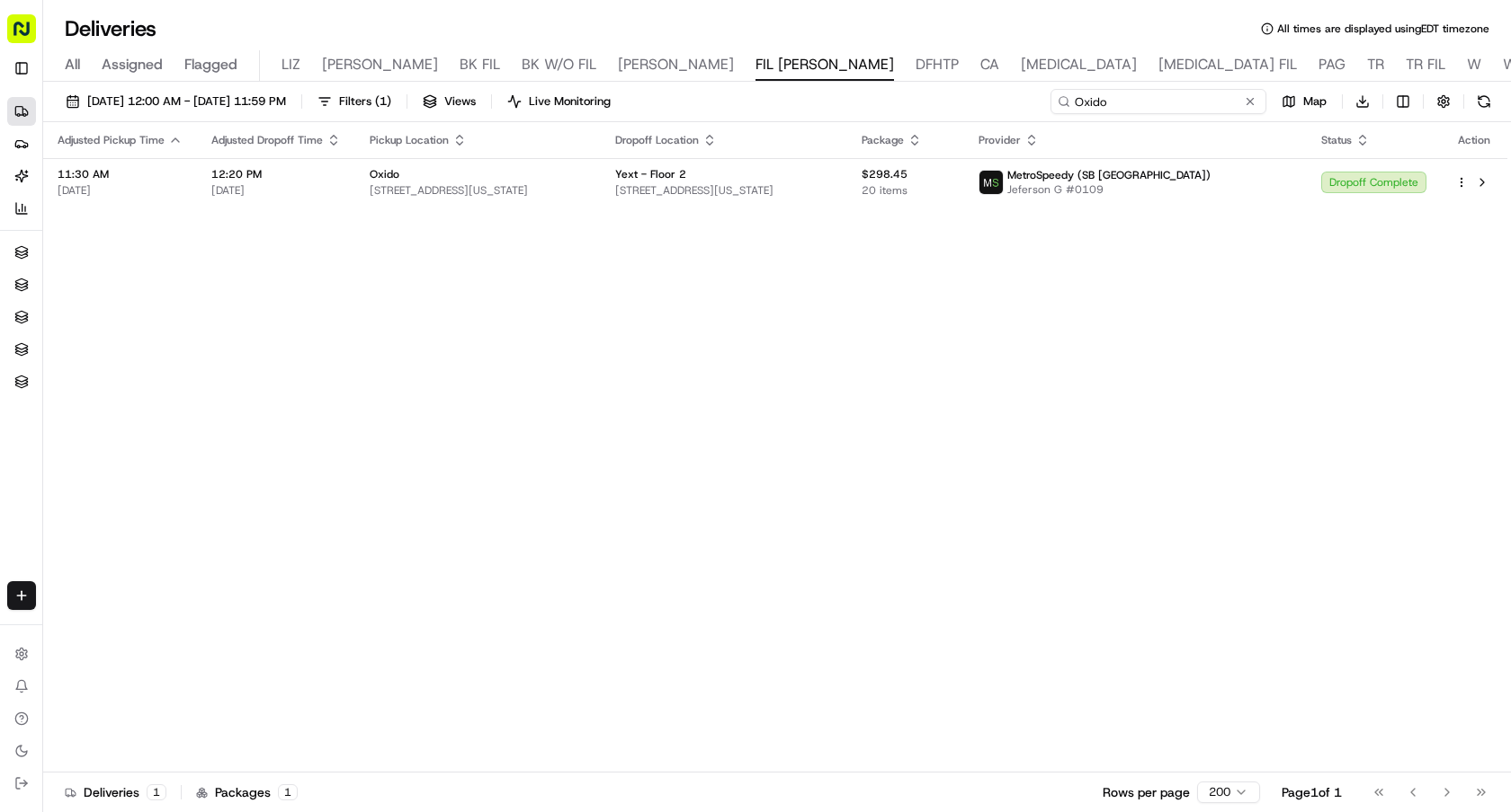
type input "Oxido"
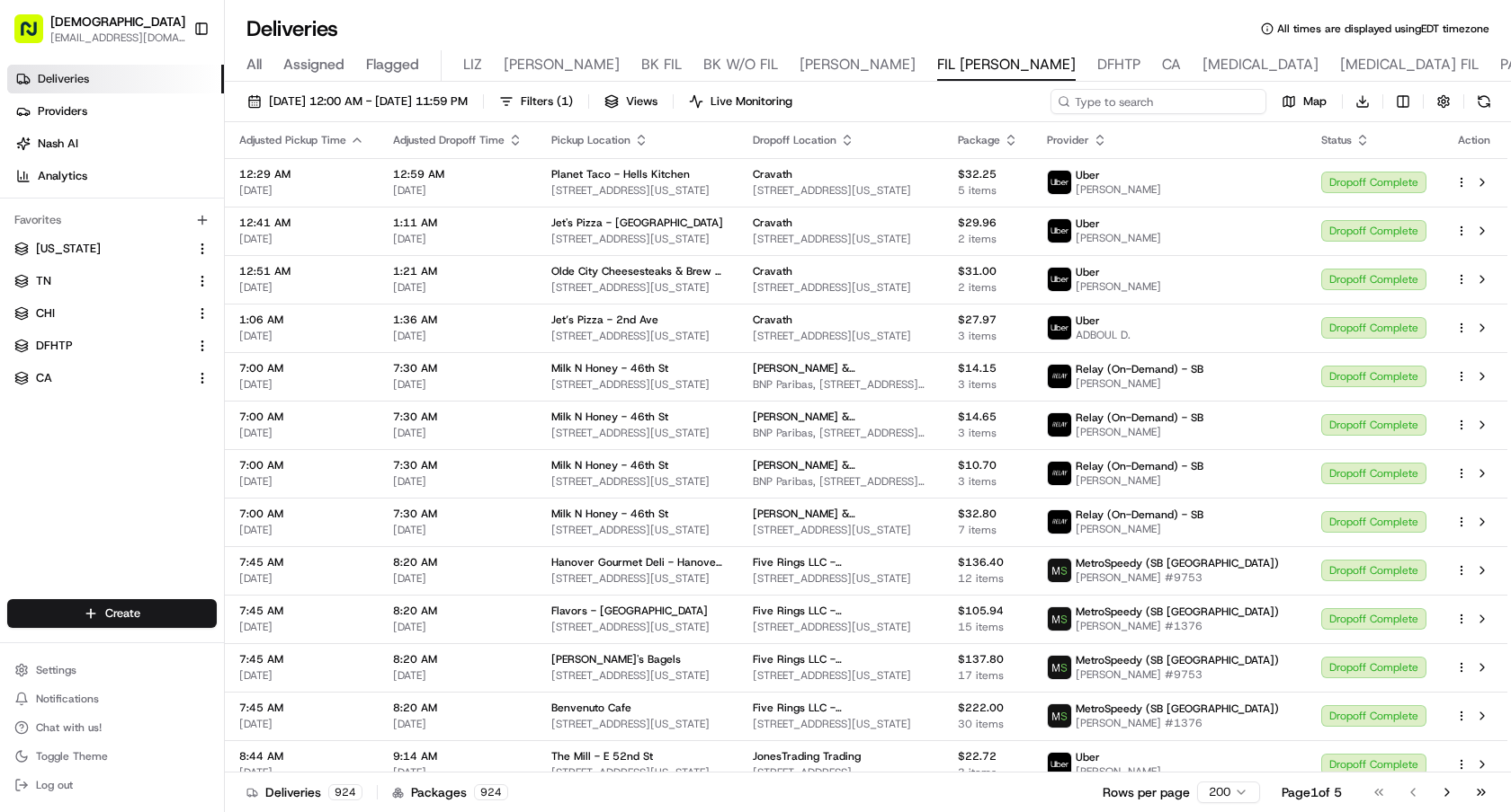
click at [1144, 98] on input at bounding box center [1158, 102] width 216 height 25
paste input "PS Kitchen"
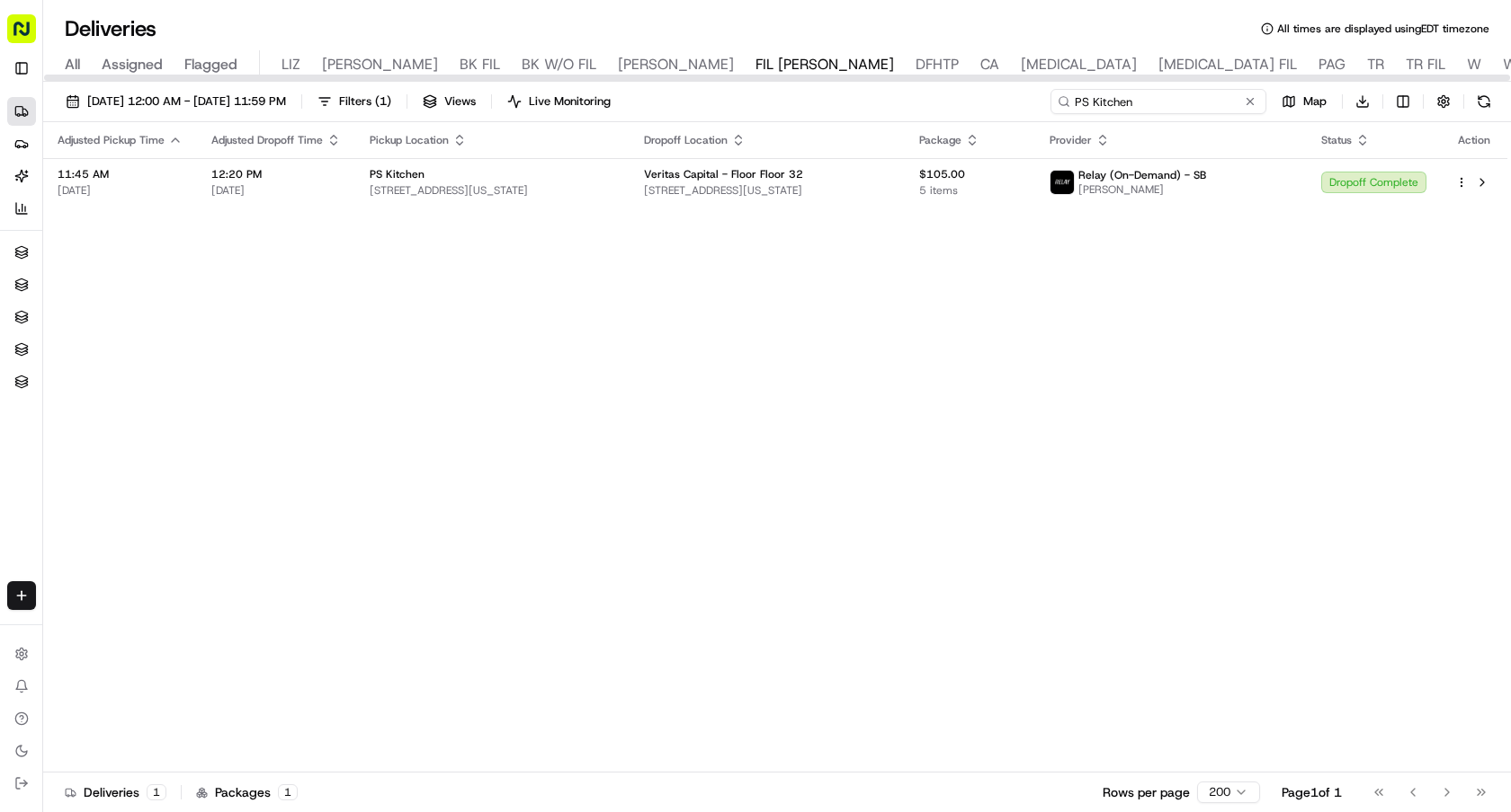
type input "PS Kitchen"
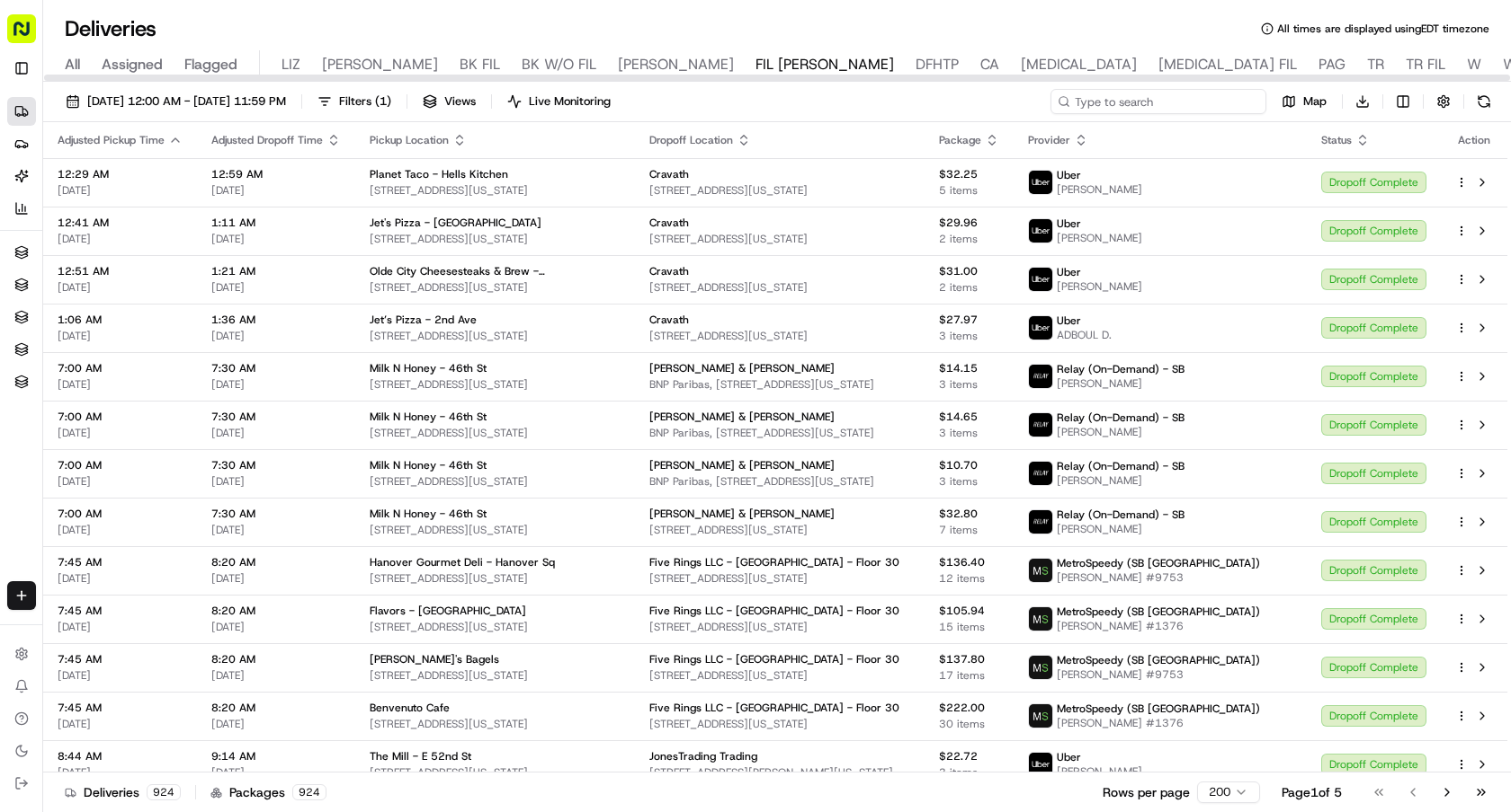
click at [1194, 107] on input at bounding box center [1158, 102] width 216 height 25
paste input "Fields Good Chicken - [GEOGRAPHIC_DATA]"
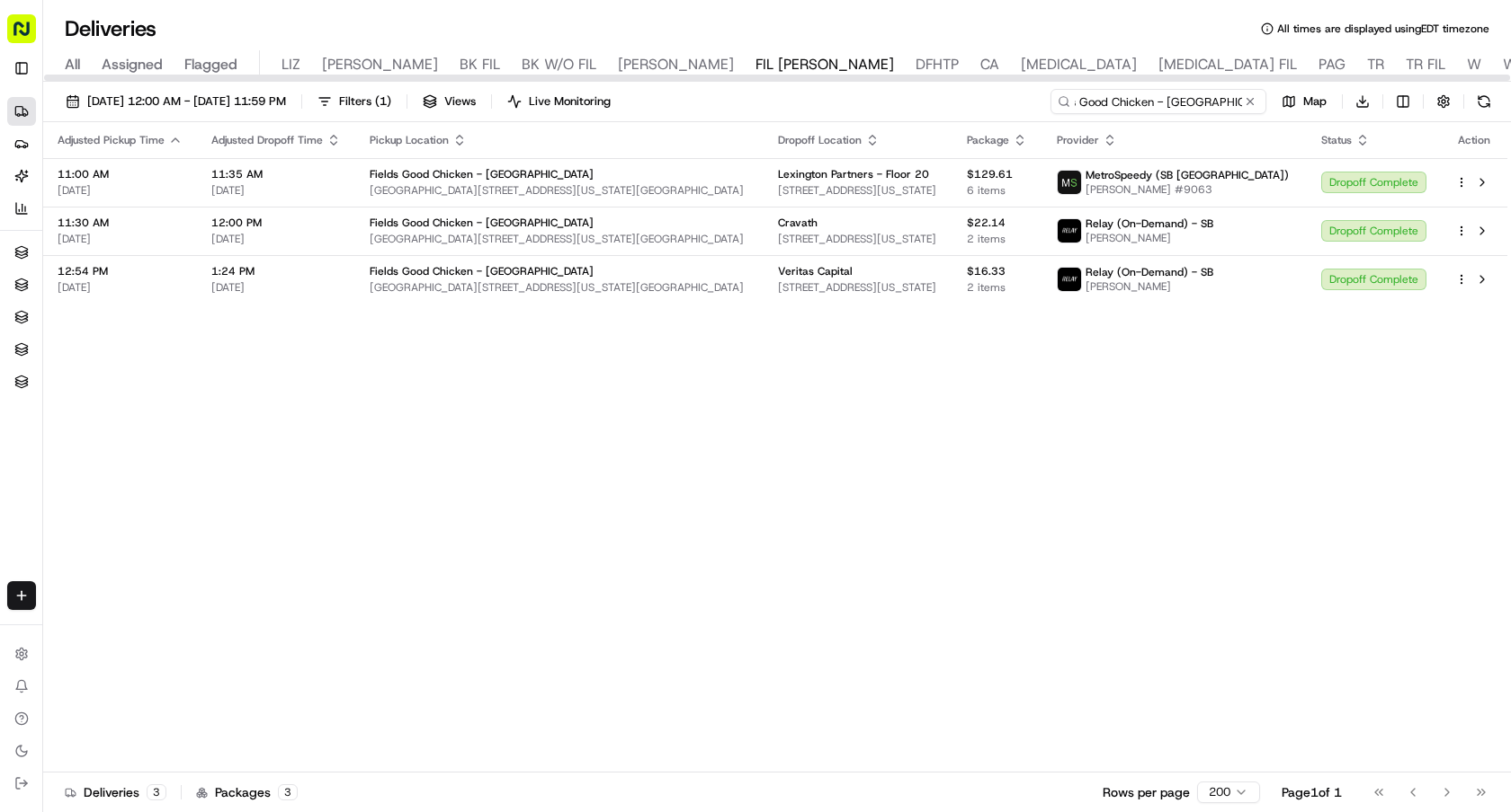
type input "Fields Good Chicken - [GEOGRAPHIC_DATA]"
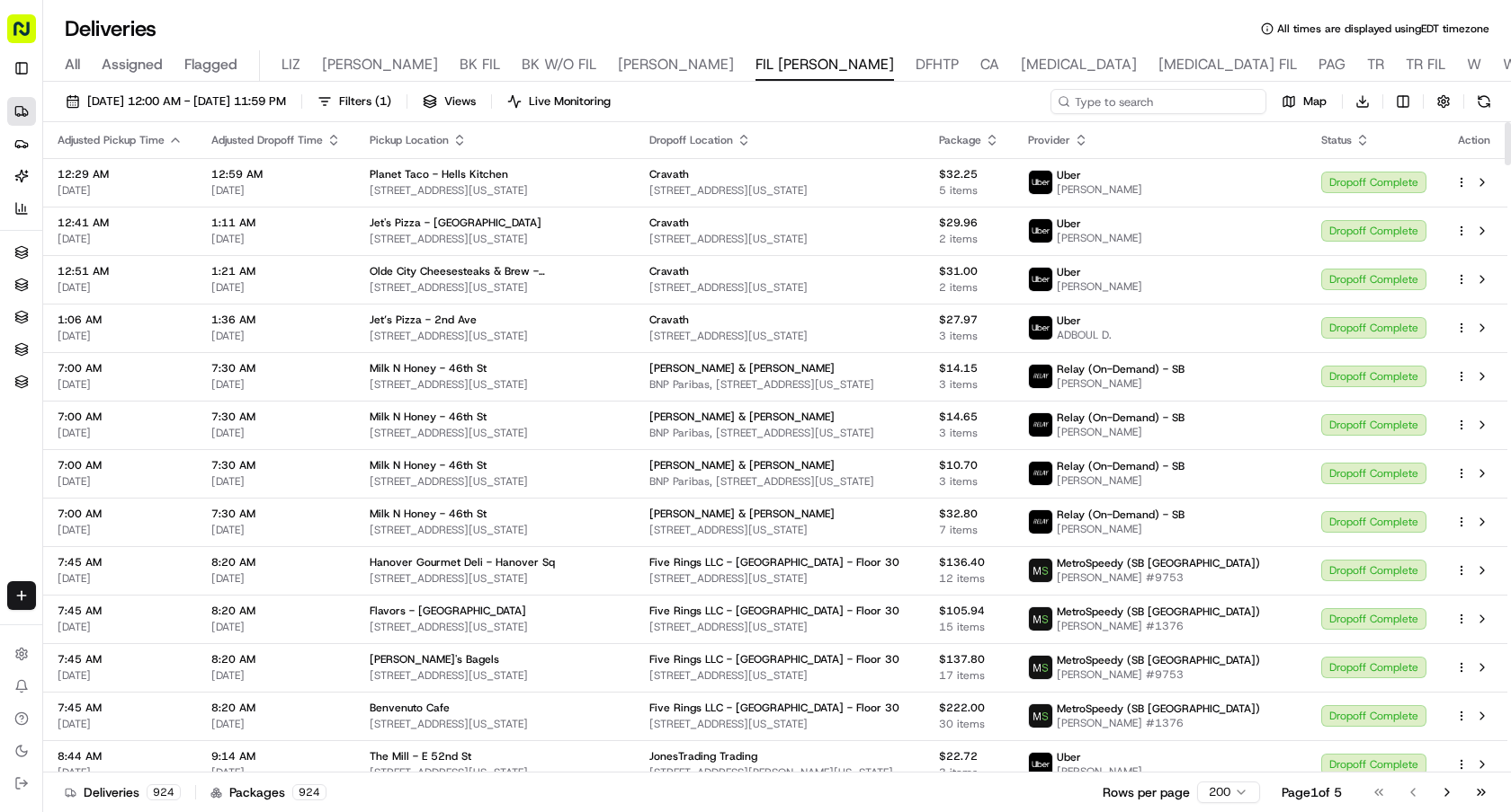
click at [1212, 97] on input at bounding box center [1158, 102] width 216 height 25
paste input "Just Salad - Midtown East"
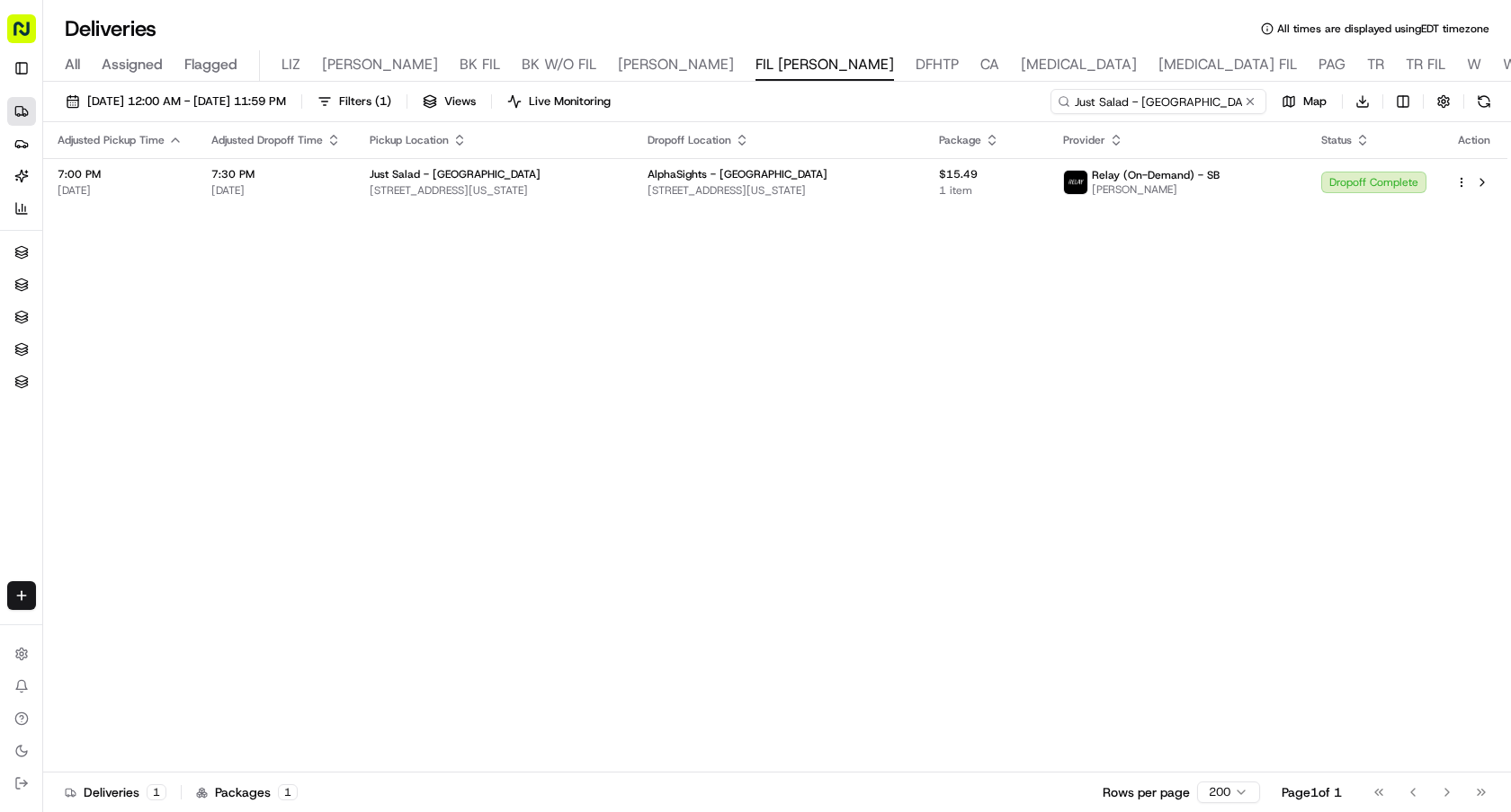
type input "Just Salad - Midtown East"
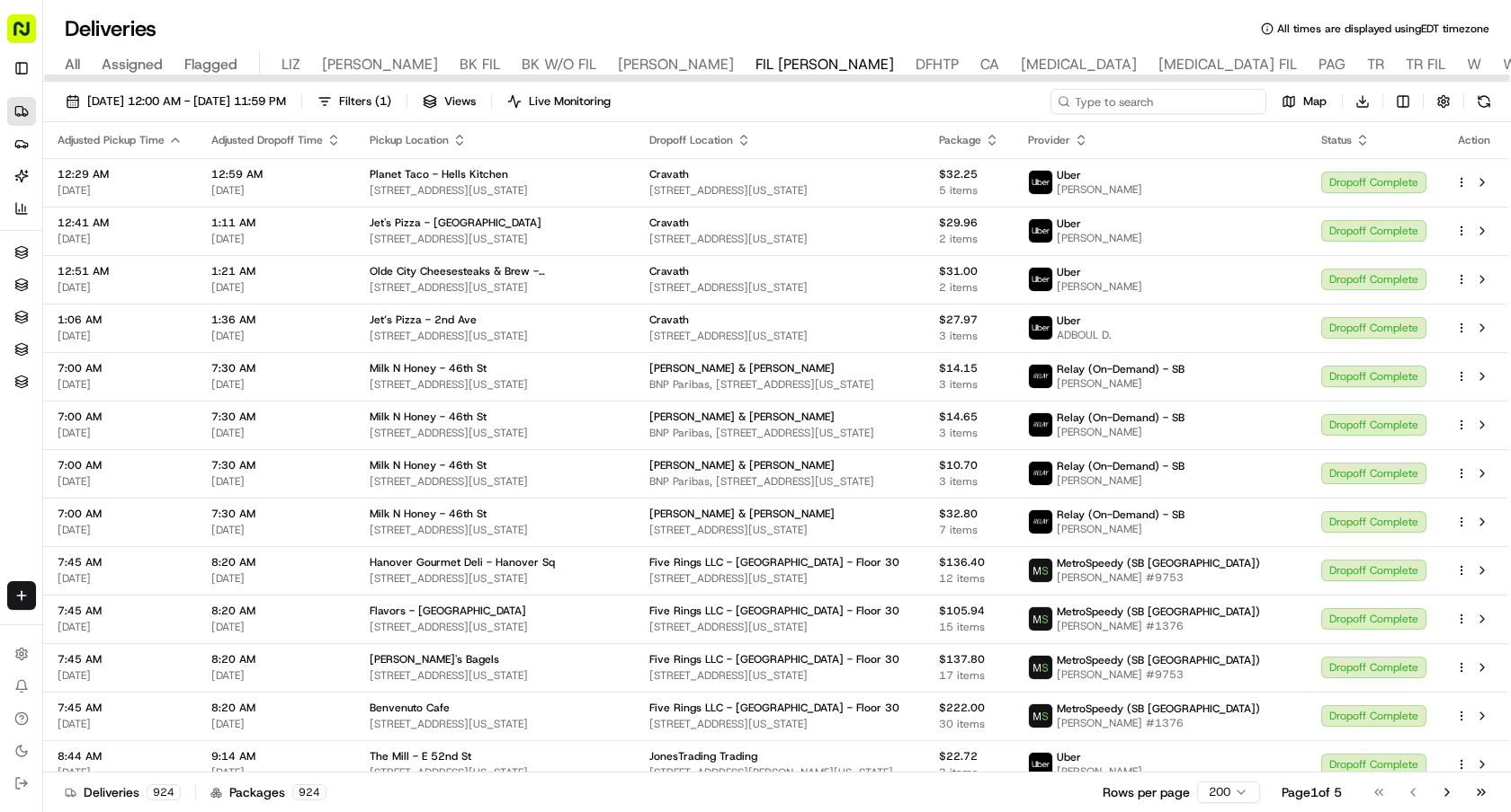
click at [1204, 95] on input at bounding box center [1158, 102] width 216 height 25
paste input "Glaze - Midtown East"
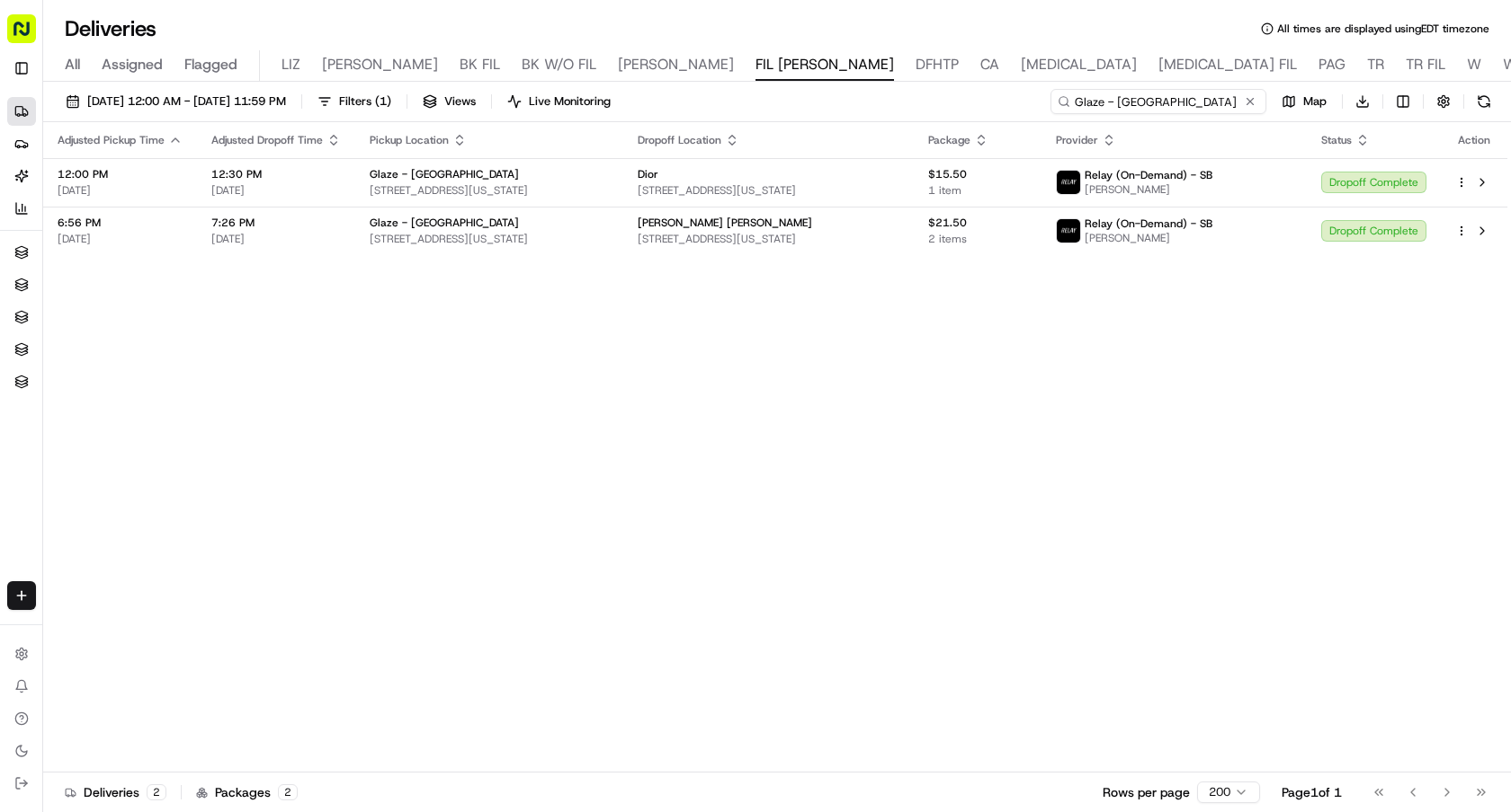
type input "Glaze - Midtown East"
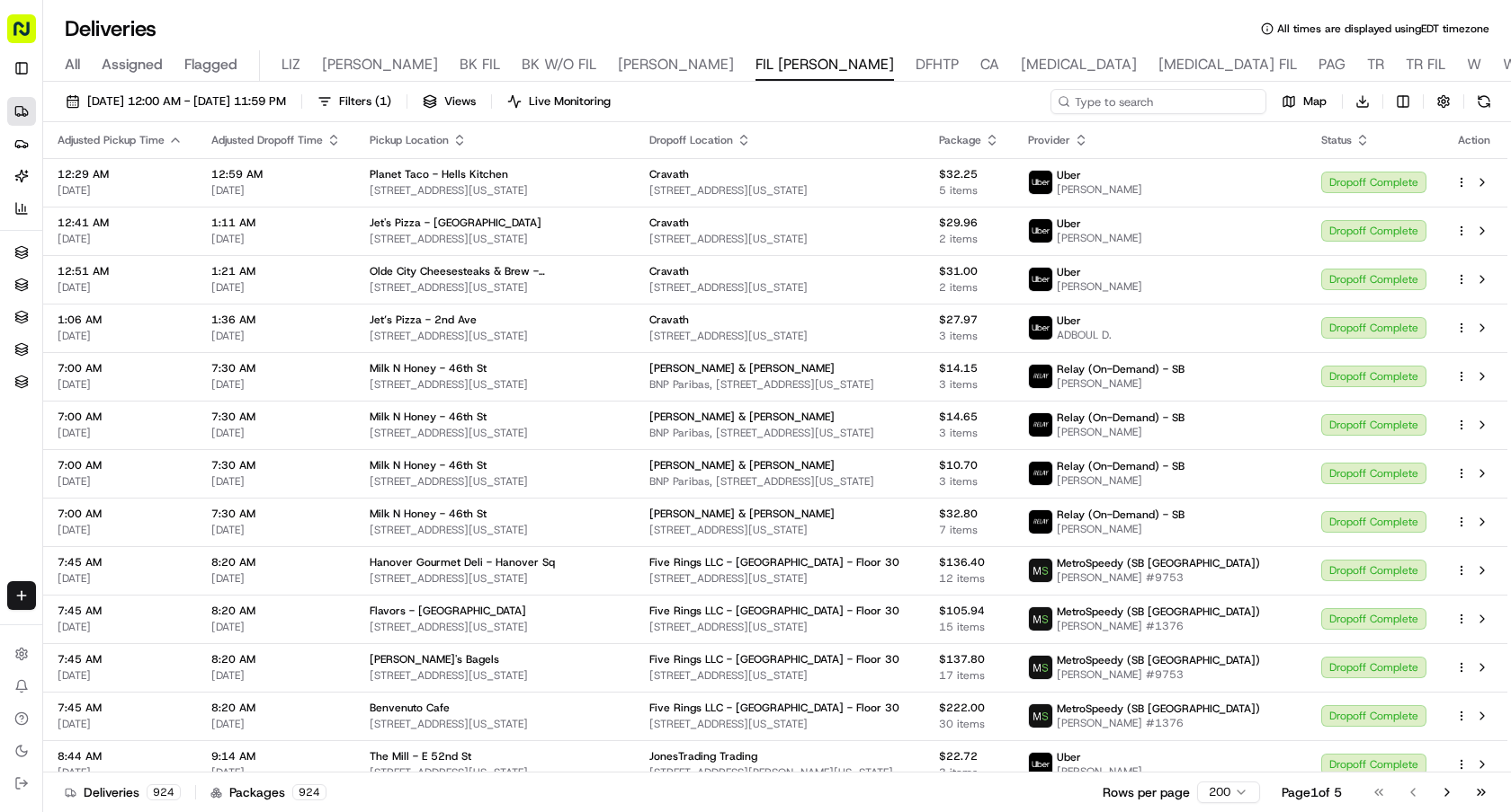
click at [1164, 103] on input at bounding box center [1158, 102] width 216 height 25
paste input "Metro Marche - 57th St"
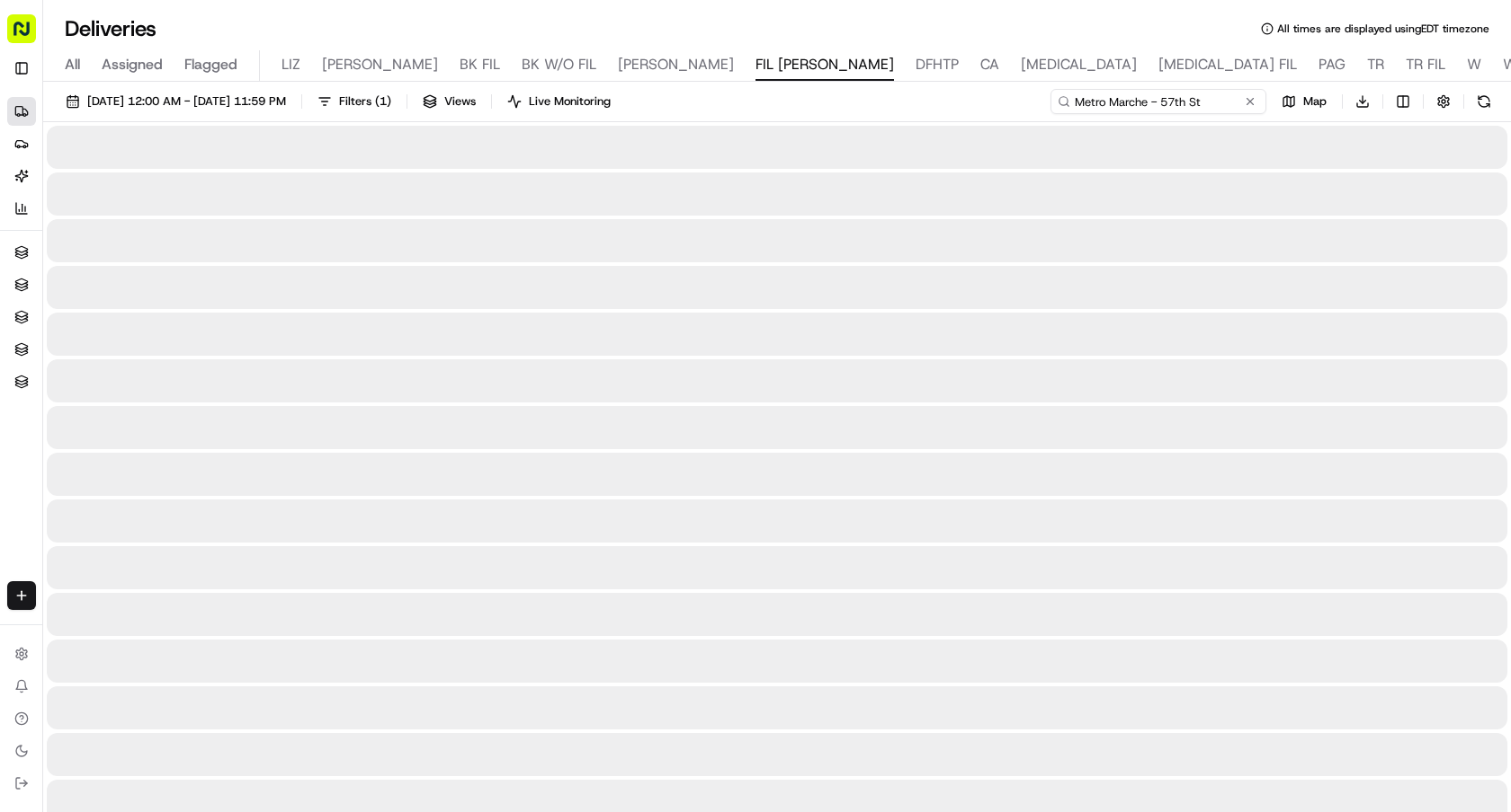
type input "Metro Marche - 57th St"
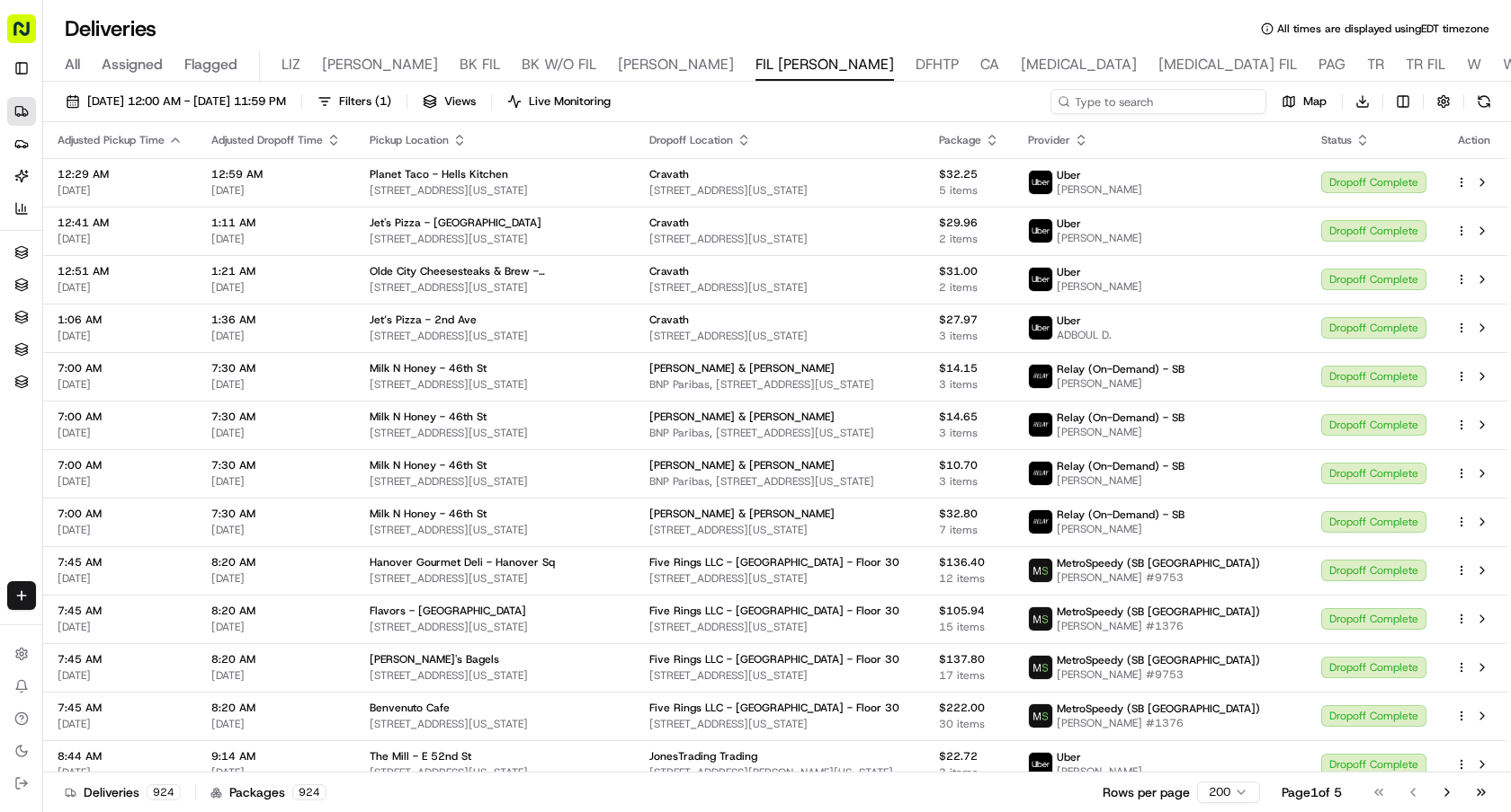
click at [1192, 99] on input at bounding box center [1158, 102] width 216 height 25
paste input "Taam Tov"
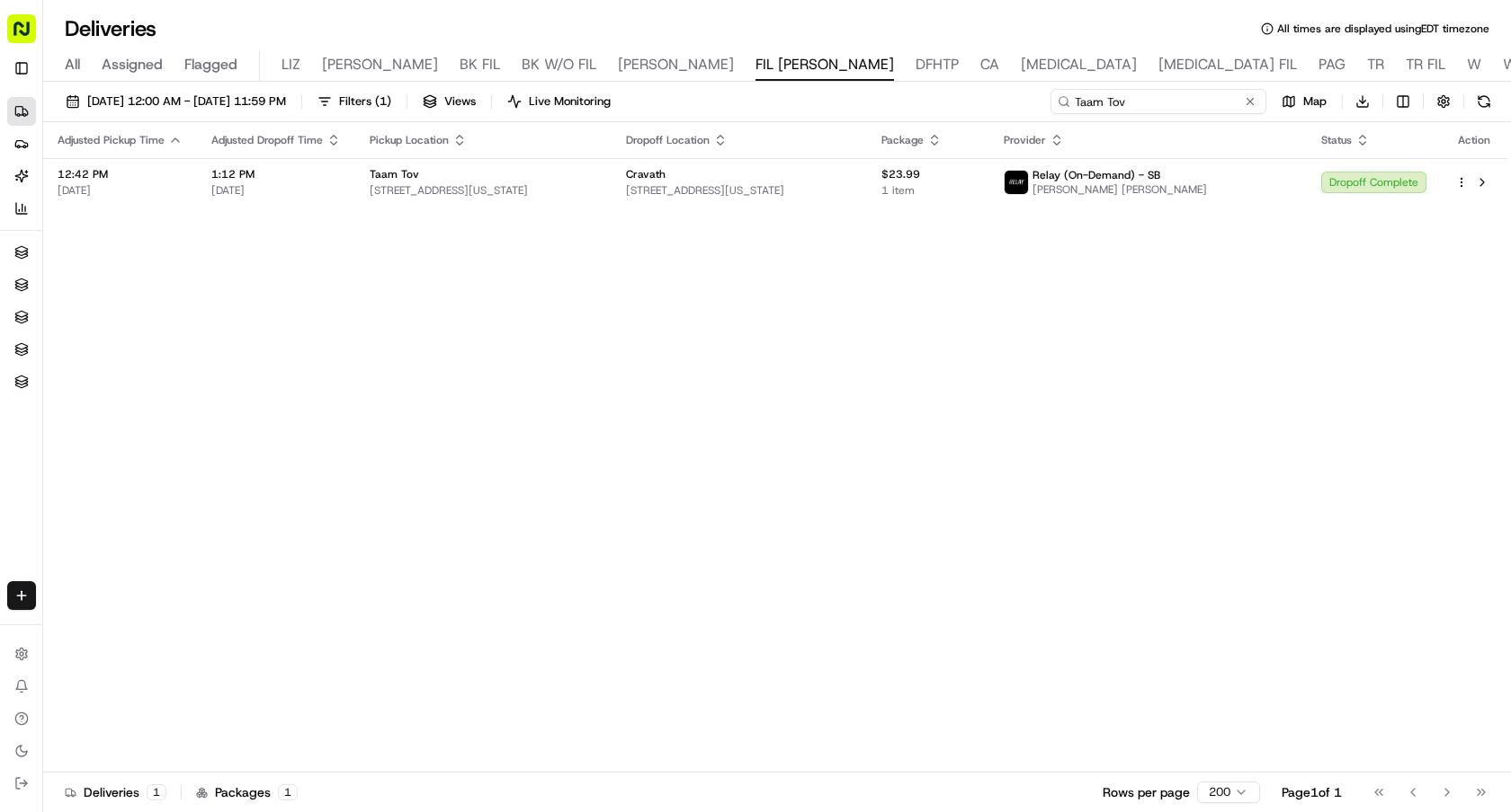
type input "Taam Tov"
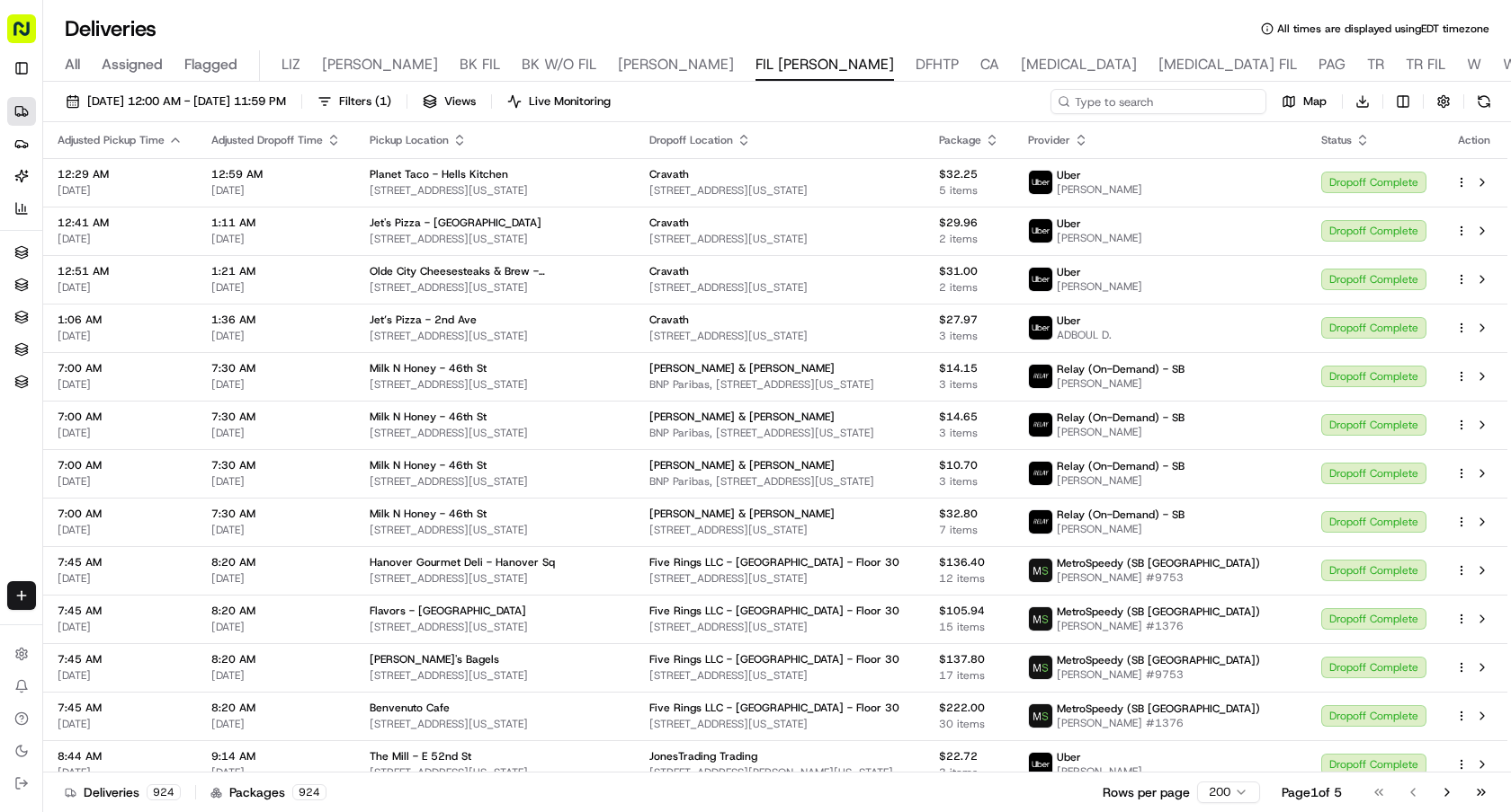
click at [1151, 105] on input at bounding box center [1158, 102] width 216 height 25
paste input "The Chick Shop"
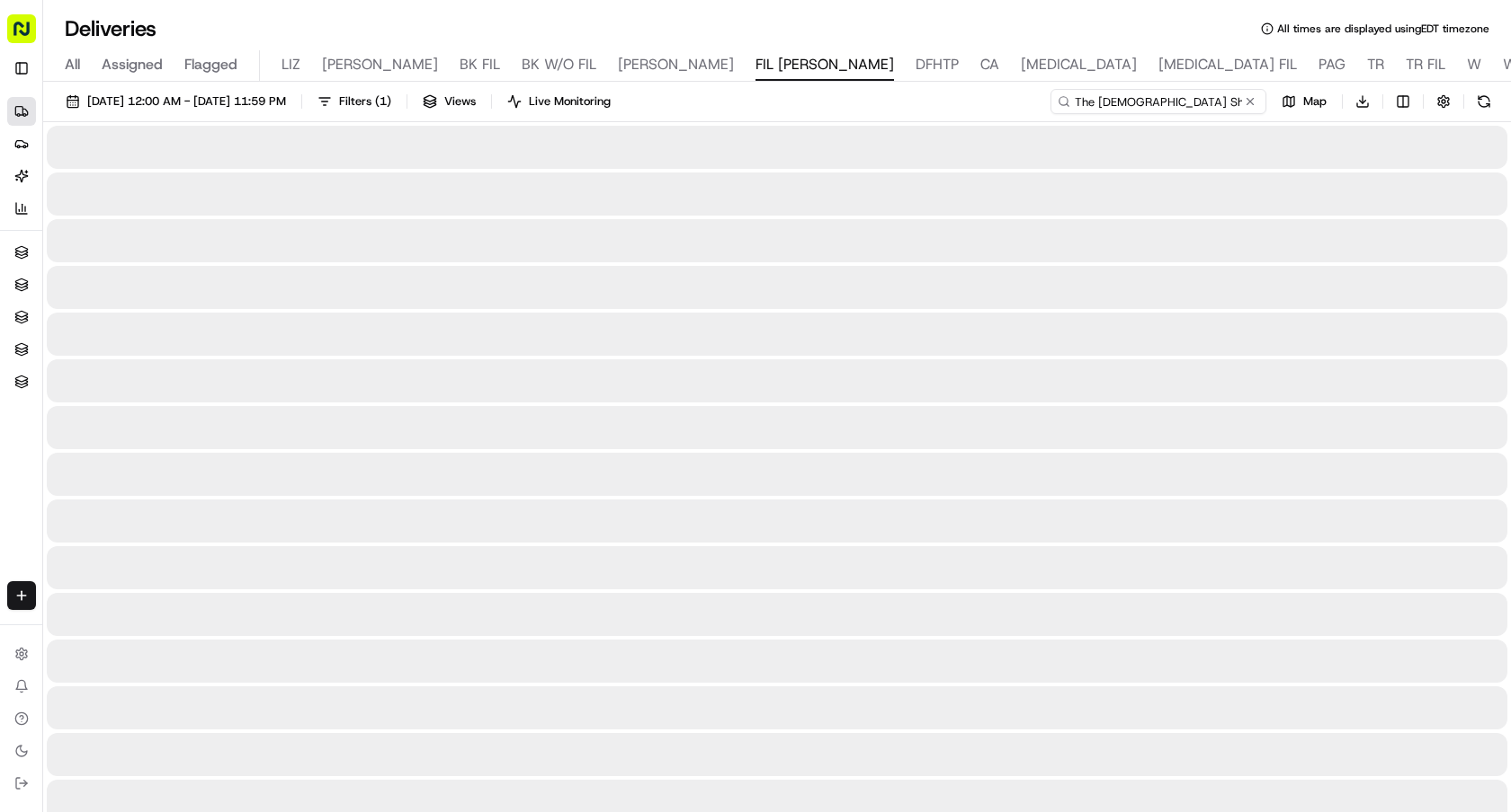
type input "The Chick Shop"
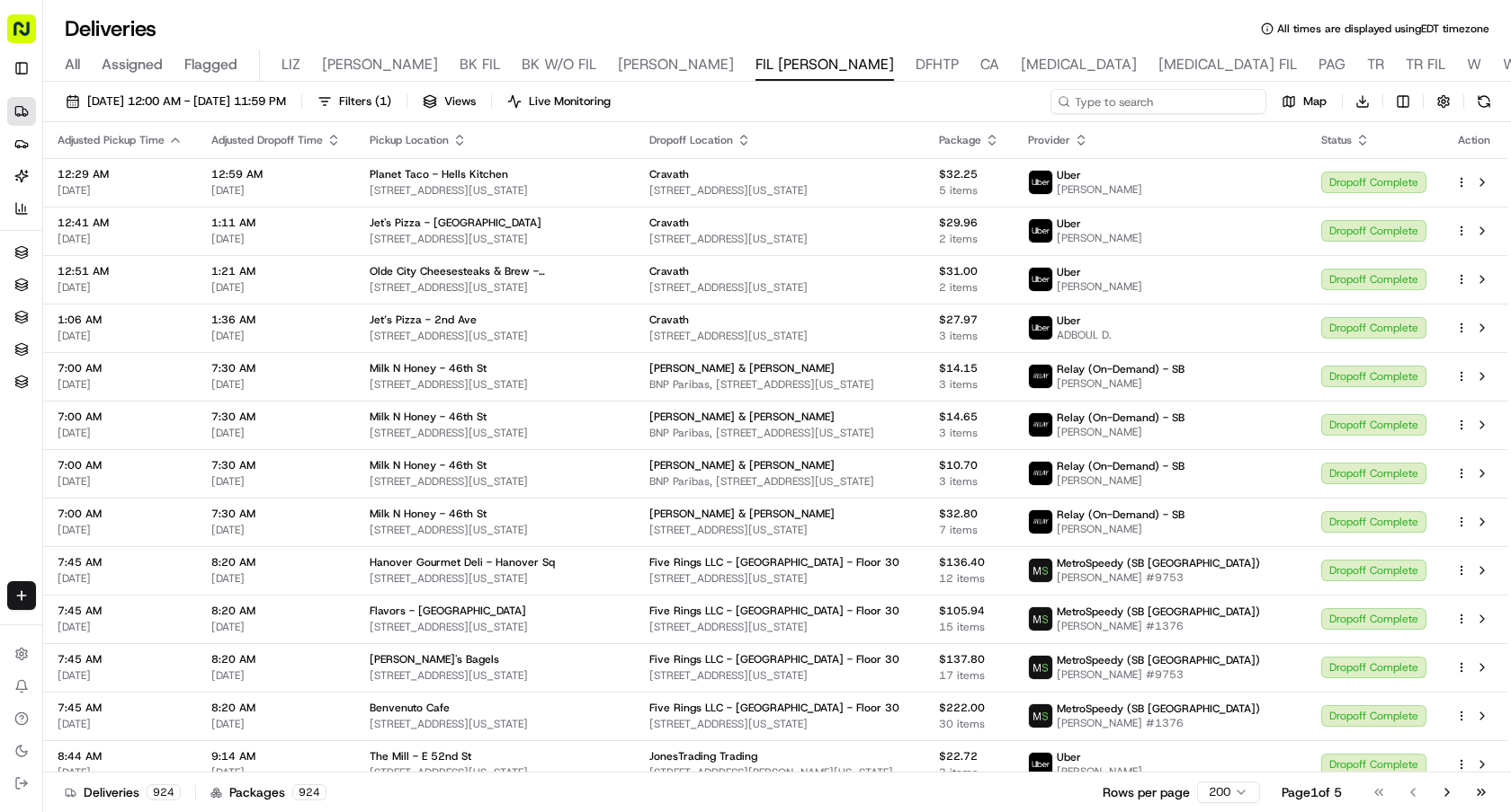
click at [1184, 95] on input at bounding box center [1158, 102] width 216 height 25
paste input "Teriyaki R Us"
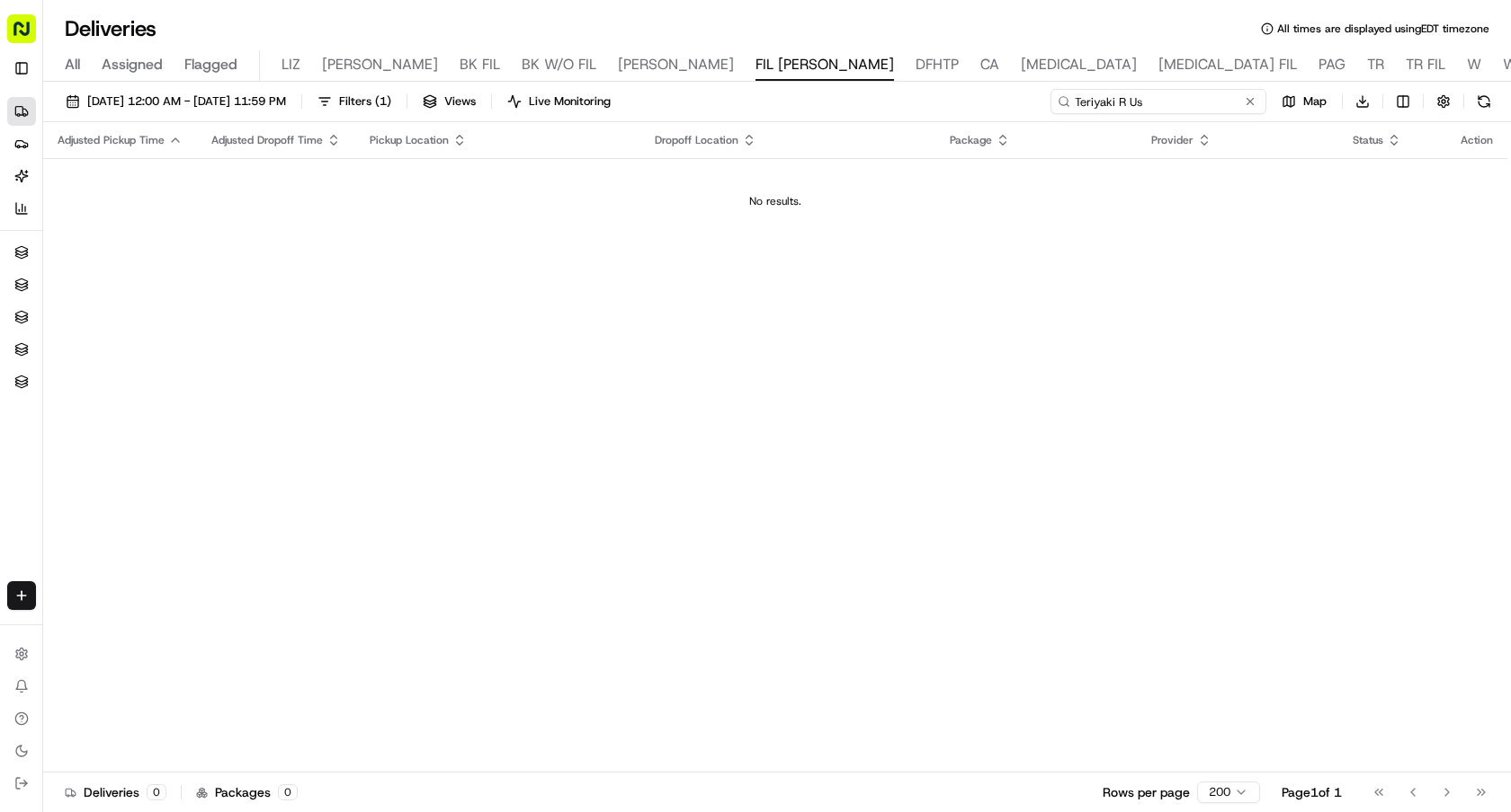
type input "Teriyaki R Us"
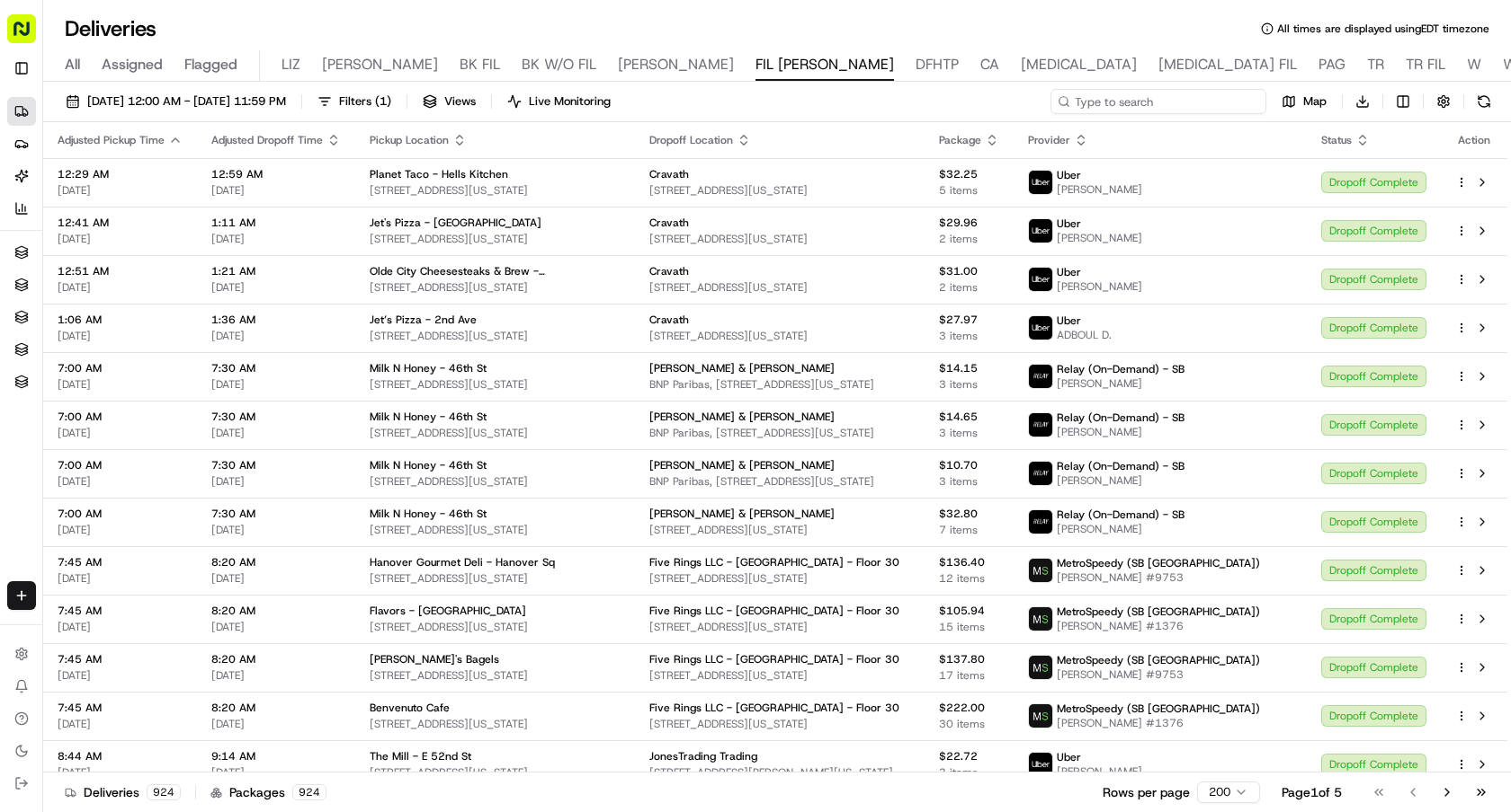
click at [1157, 99] on input at bounding box center [1158, 102] width 216 height 25
paste input "Fieldtrip - Rock Center"
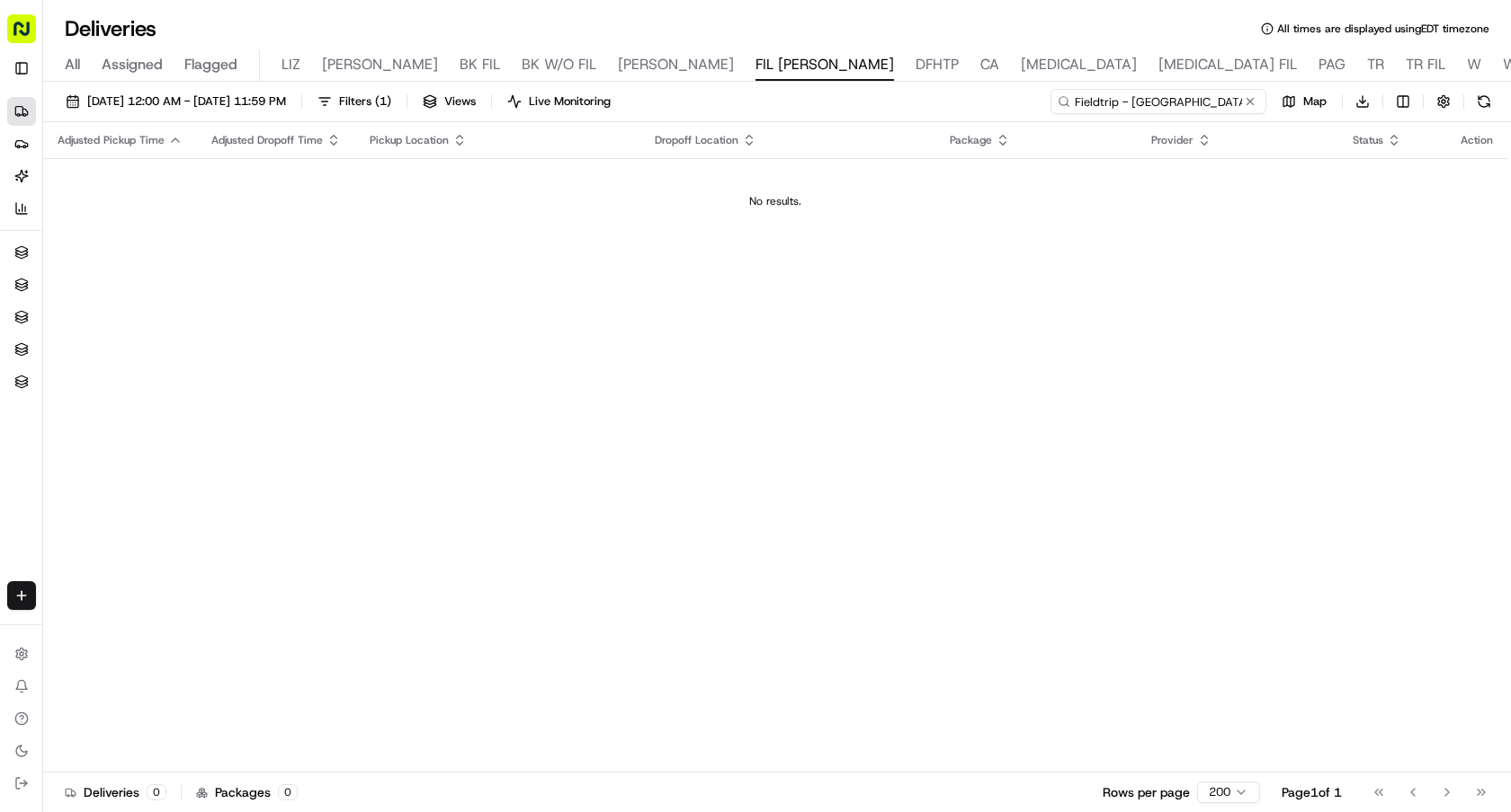
type input "Fieldtrip - Rock Center"
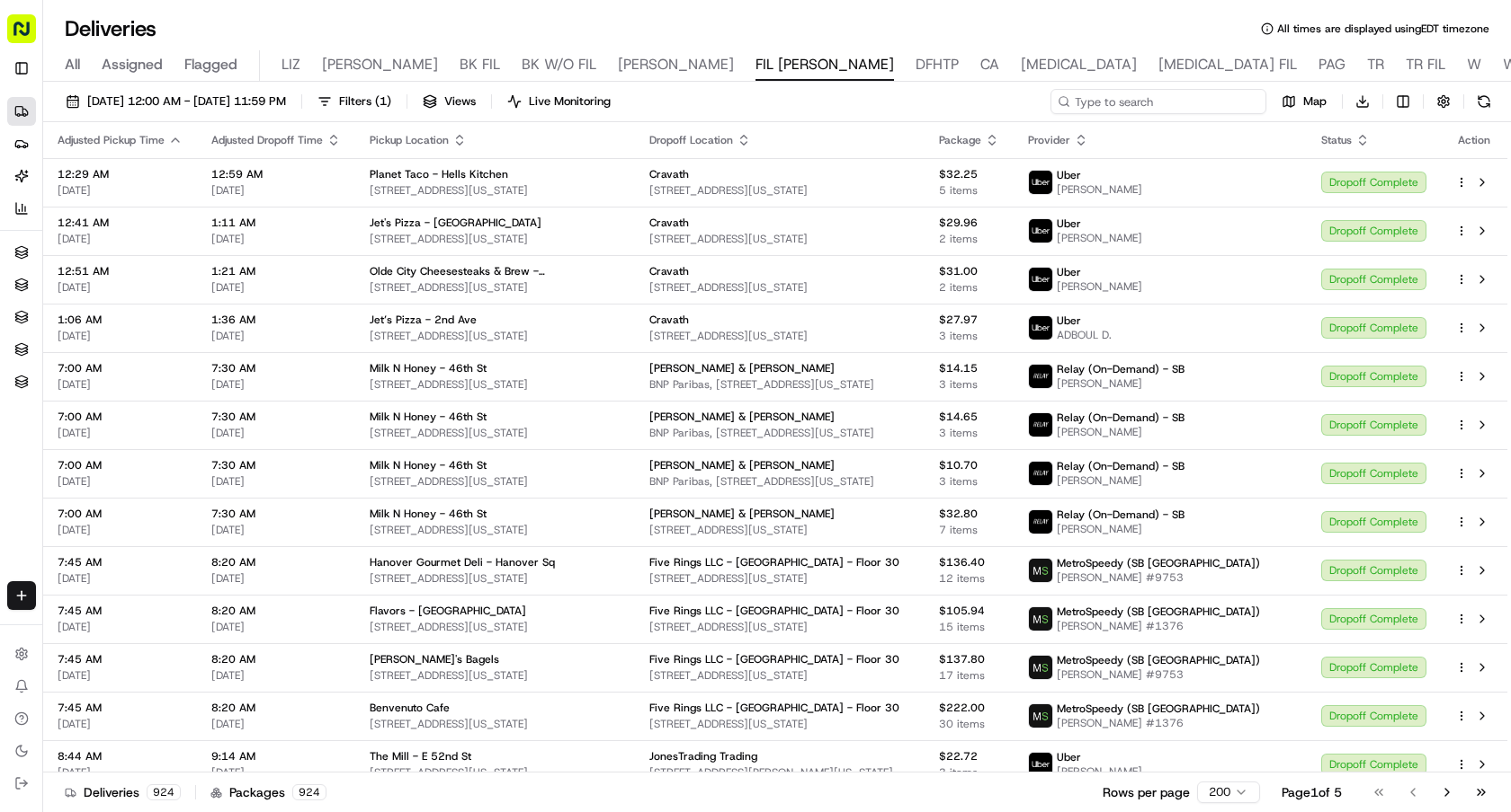
click at [1205, 98] on input at bounding box center [1158, 102] width 216 height 25
paste input "Havana Central - Times Square"
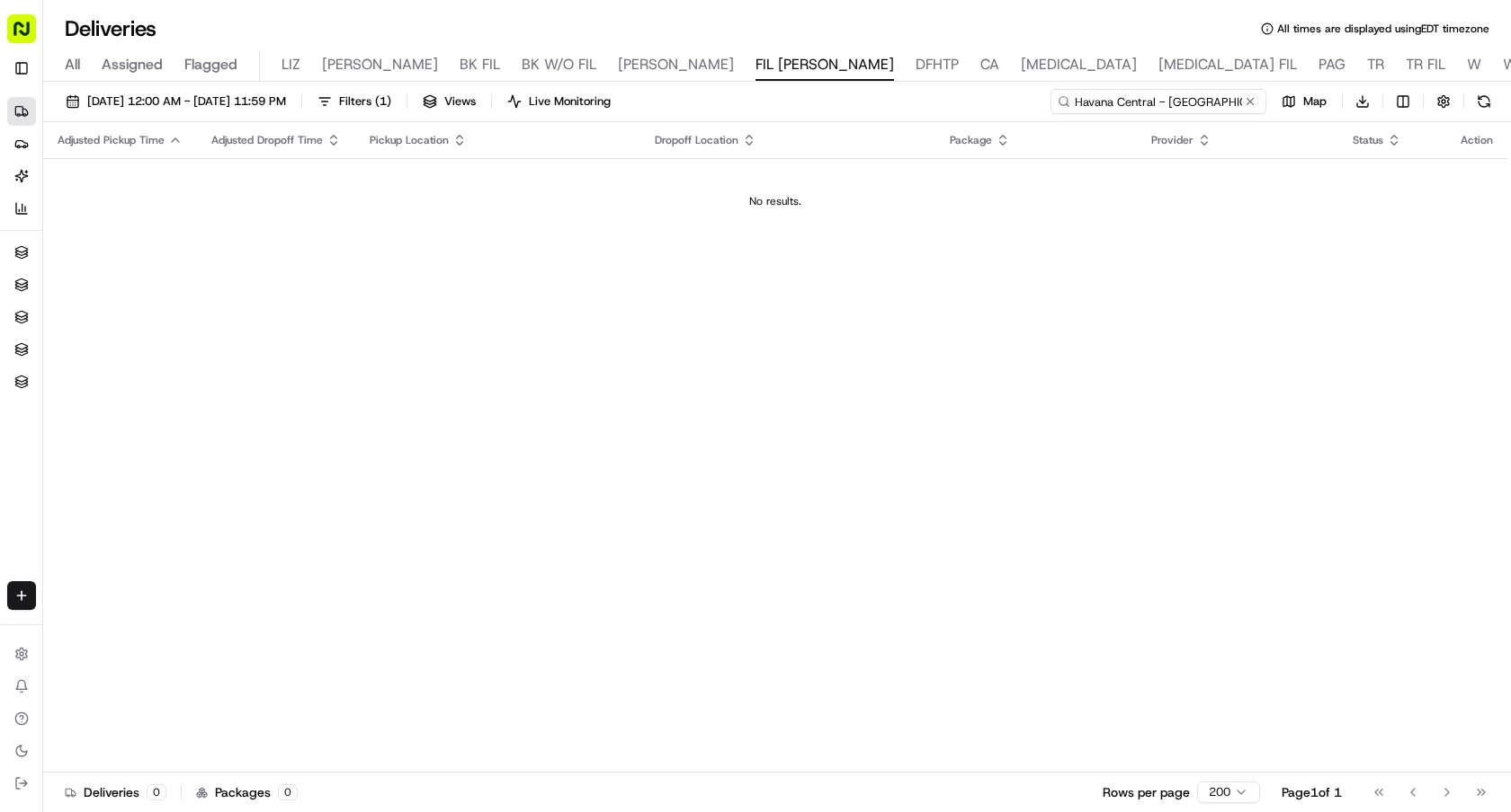
type input "Havana Central - Times Square"
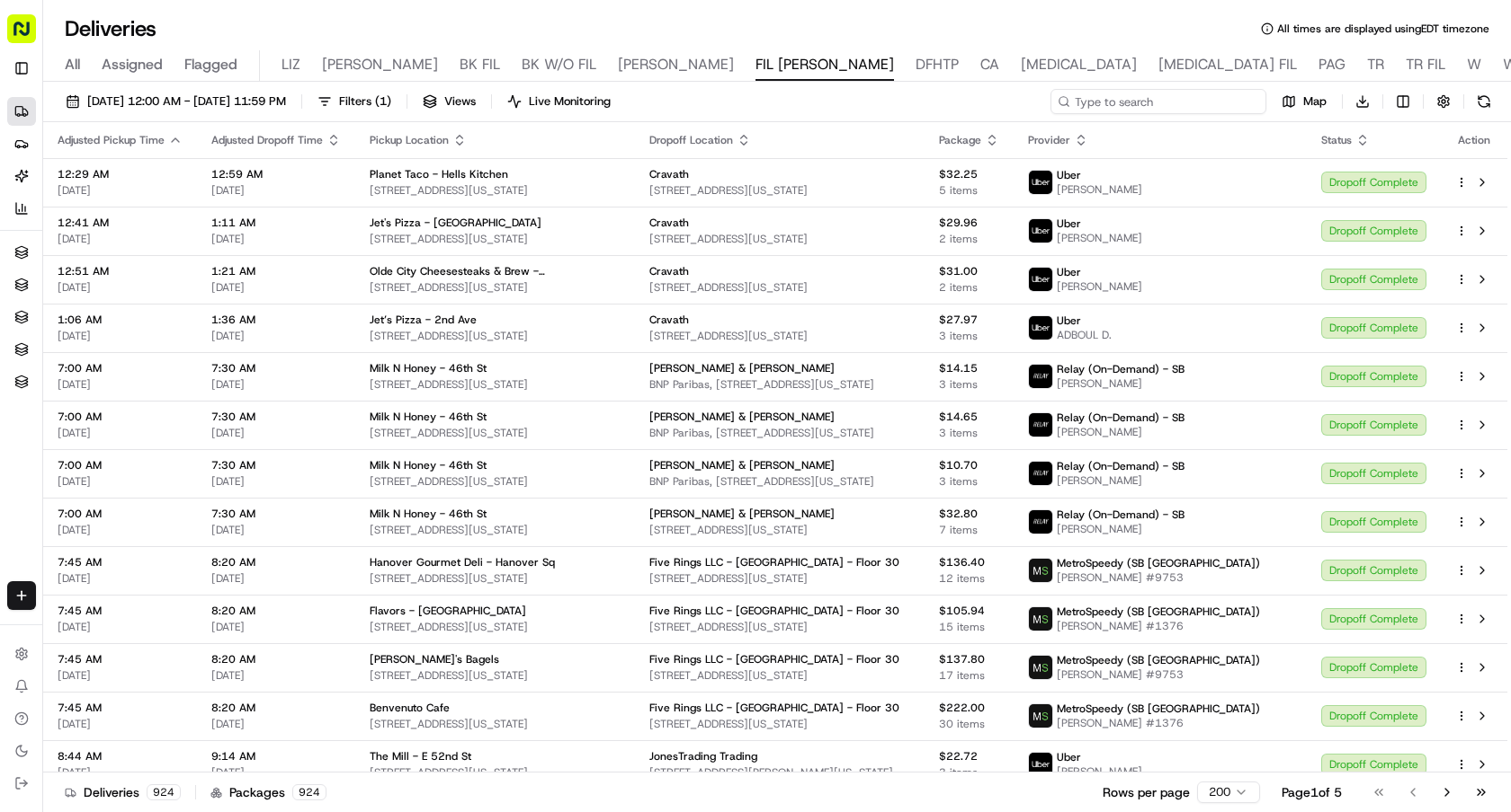
click at [1190, 93] on input at bounding box center [1158, 102] width 216 height 25
paste input "[PERSON_NAME]"
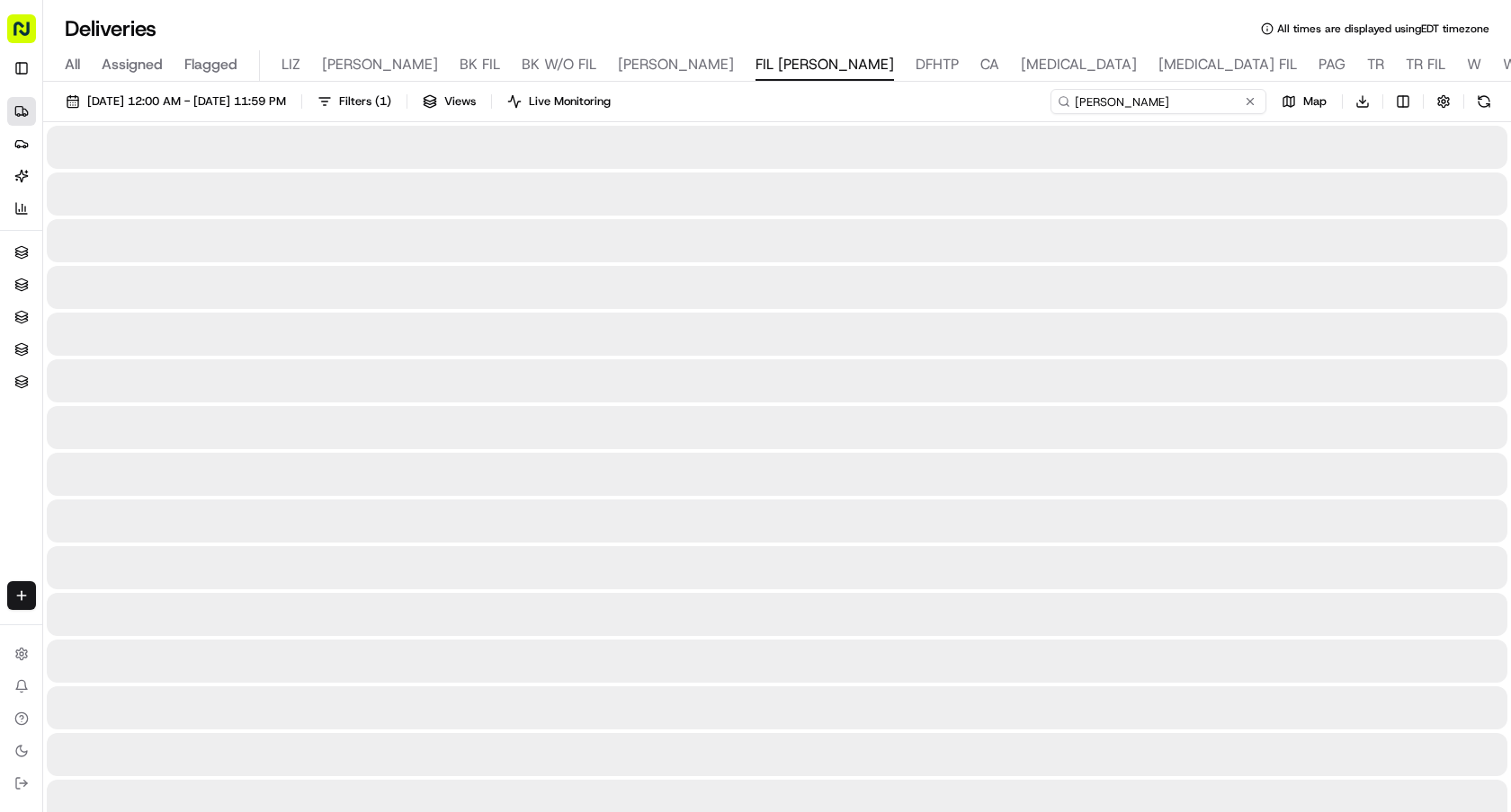
type input "[PERSON_NAME]"
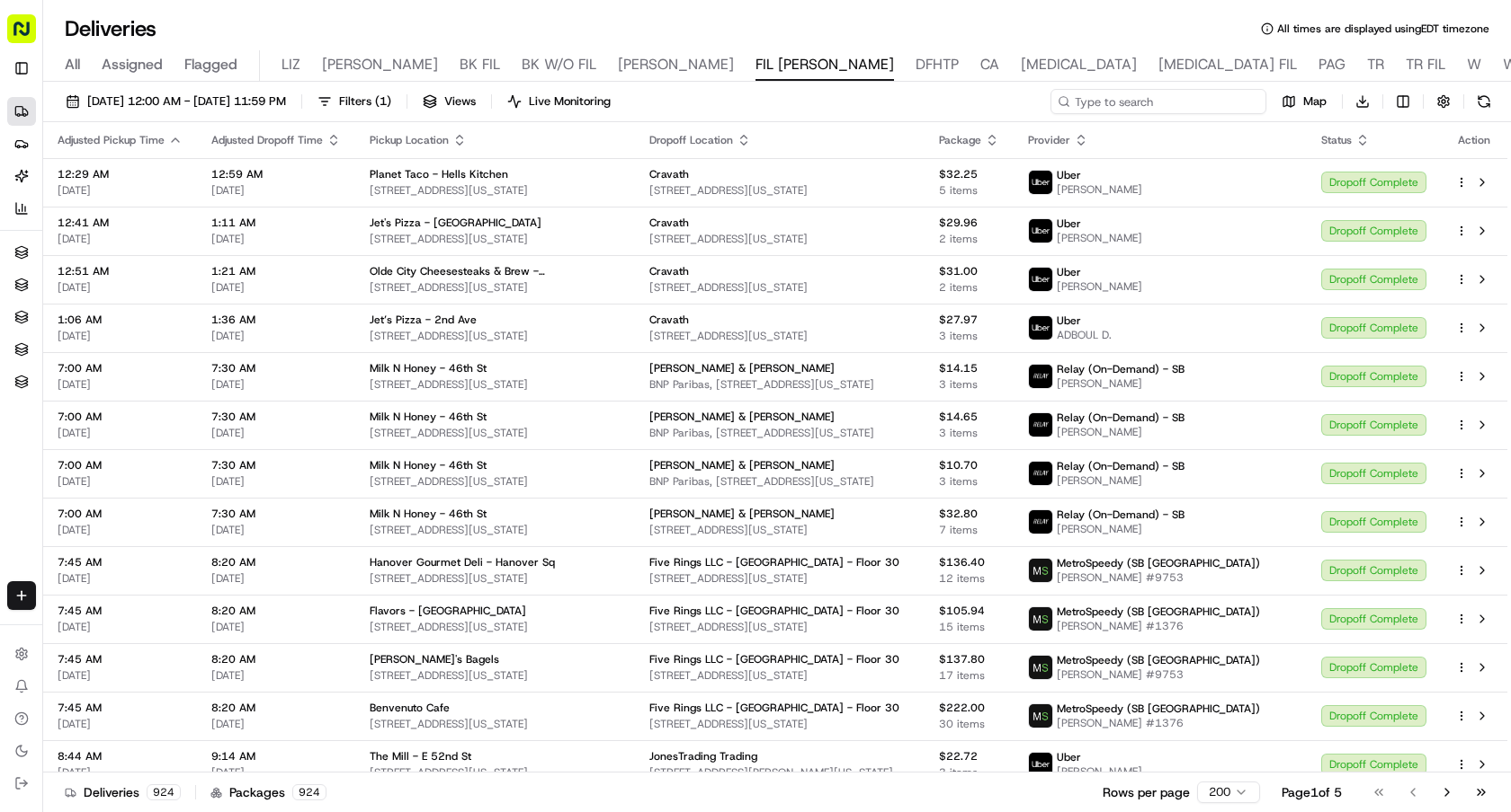
click at [1181, 110] on input at bounding box center [1158, 102] width 216 height 25
paste input "[PERSON_NAME]"
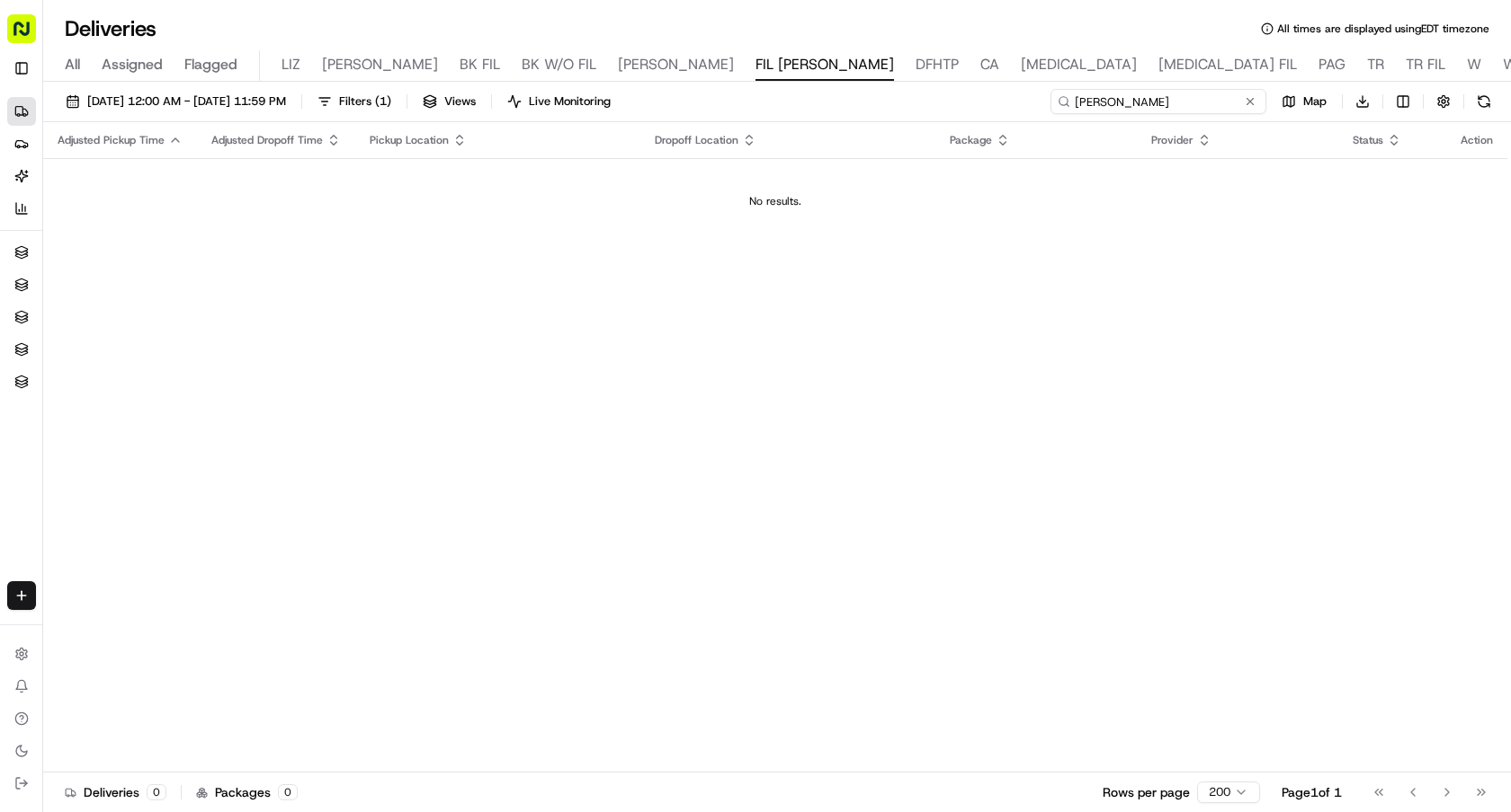
type input "[PERSON_NAME]"
click at [985, 230] on td "No results." at bounding box center [774, 201] width 1464 height 86
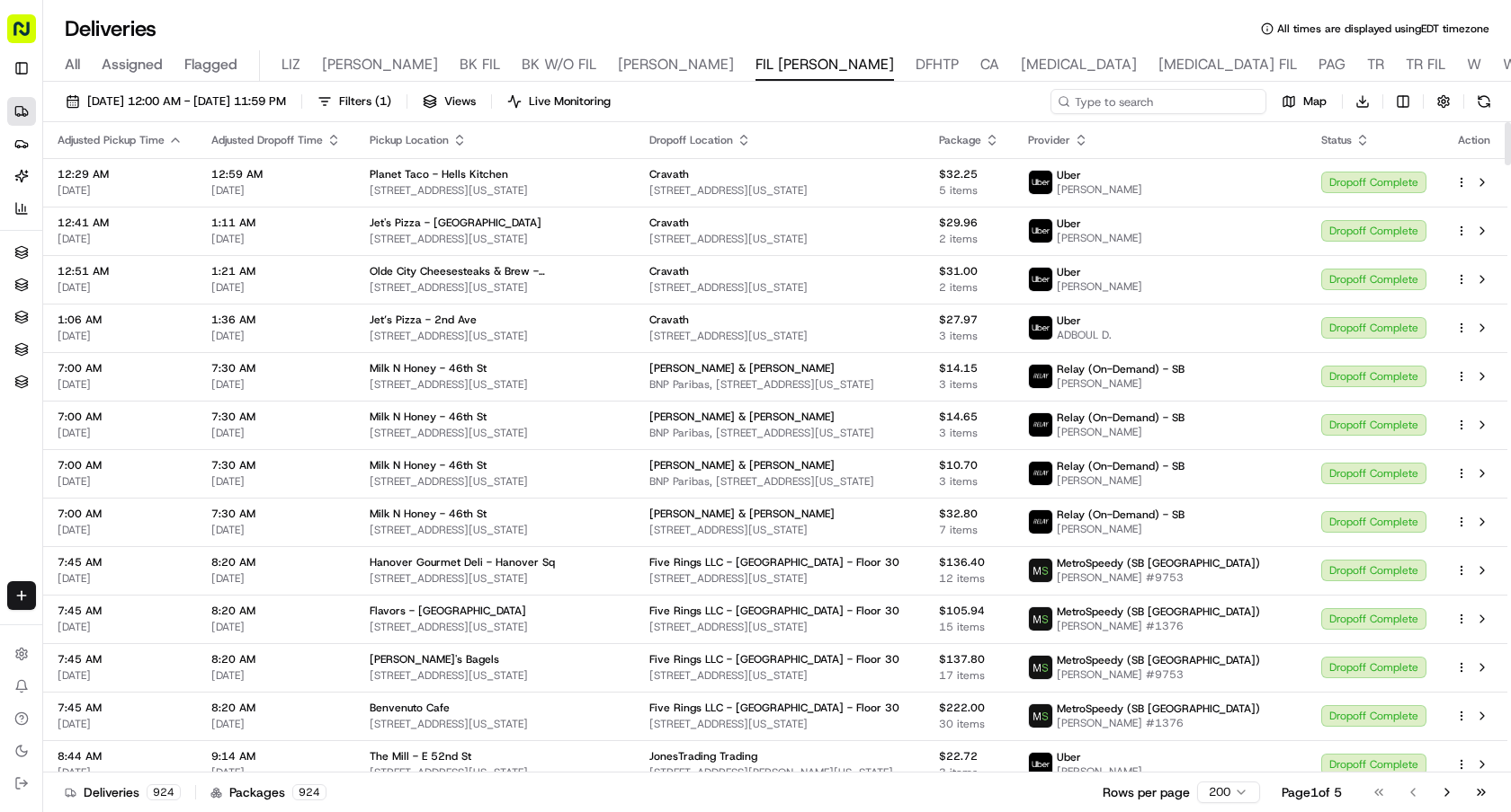
click at [1152, 94] on input at bounding box center [1158, 102] width 216 height 25
paste input "sweetgreen - Blackstone Lex - Floor 26"
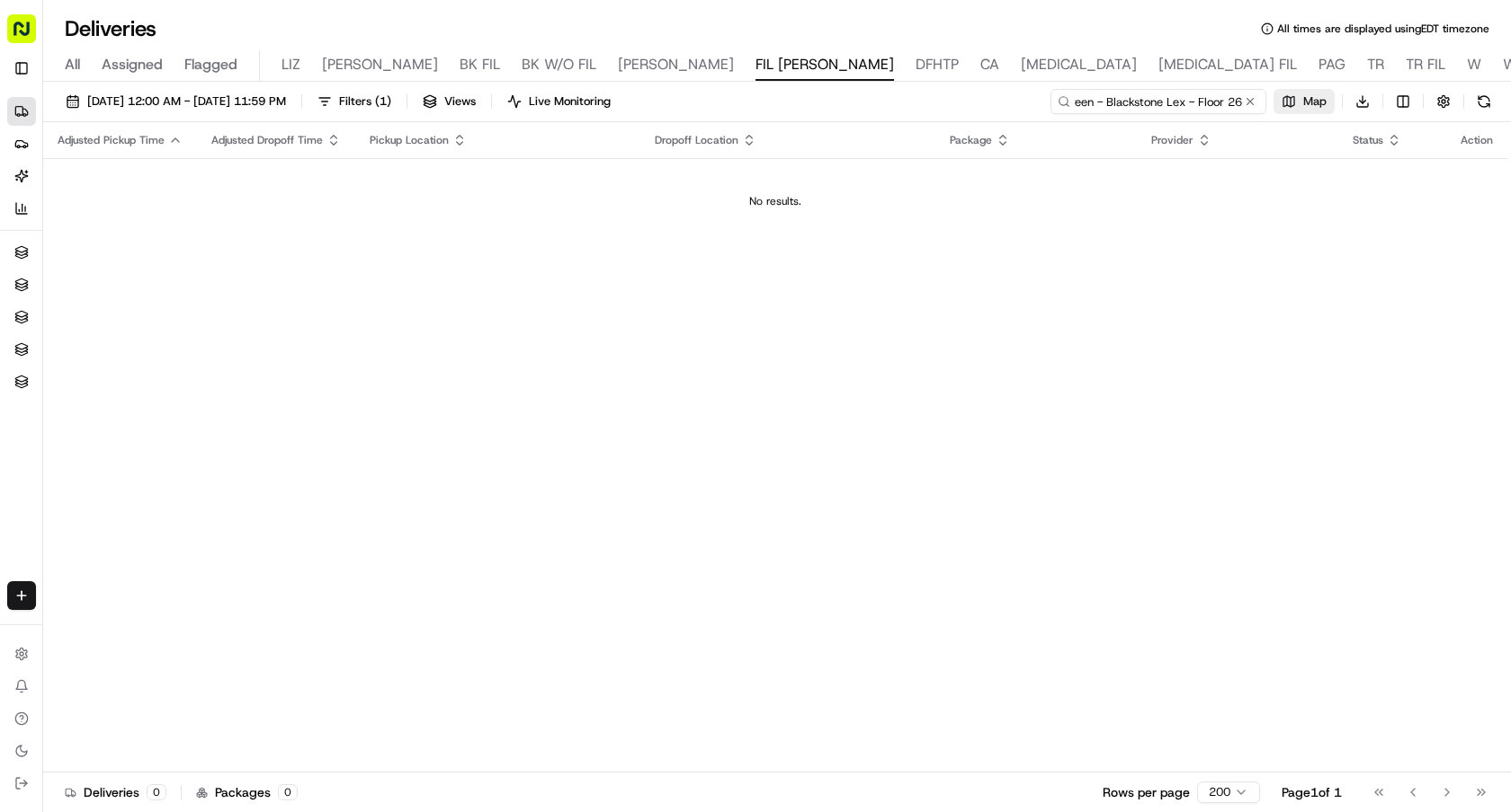
drag, startPoint x: 1183, startPoint y: 103, endPoint x: 1321, endPoint y: 105, distance: 138.0
click at [1314, 105] on div "sweetgreen - Blackstone Lex - Floor 26 Map Download" at bounding box center [1273, 102] width 446 height 25
type input "sweetgreen - Blackstone Lex"
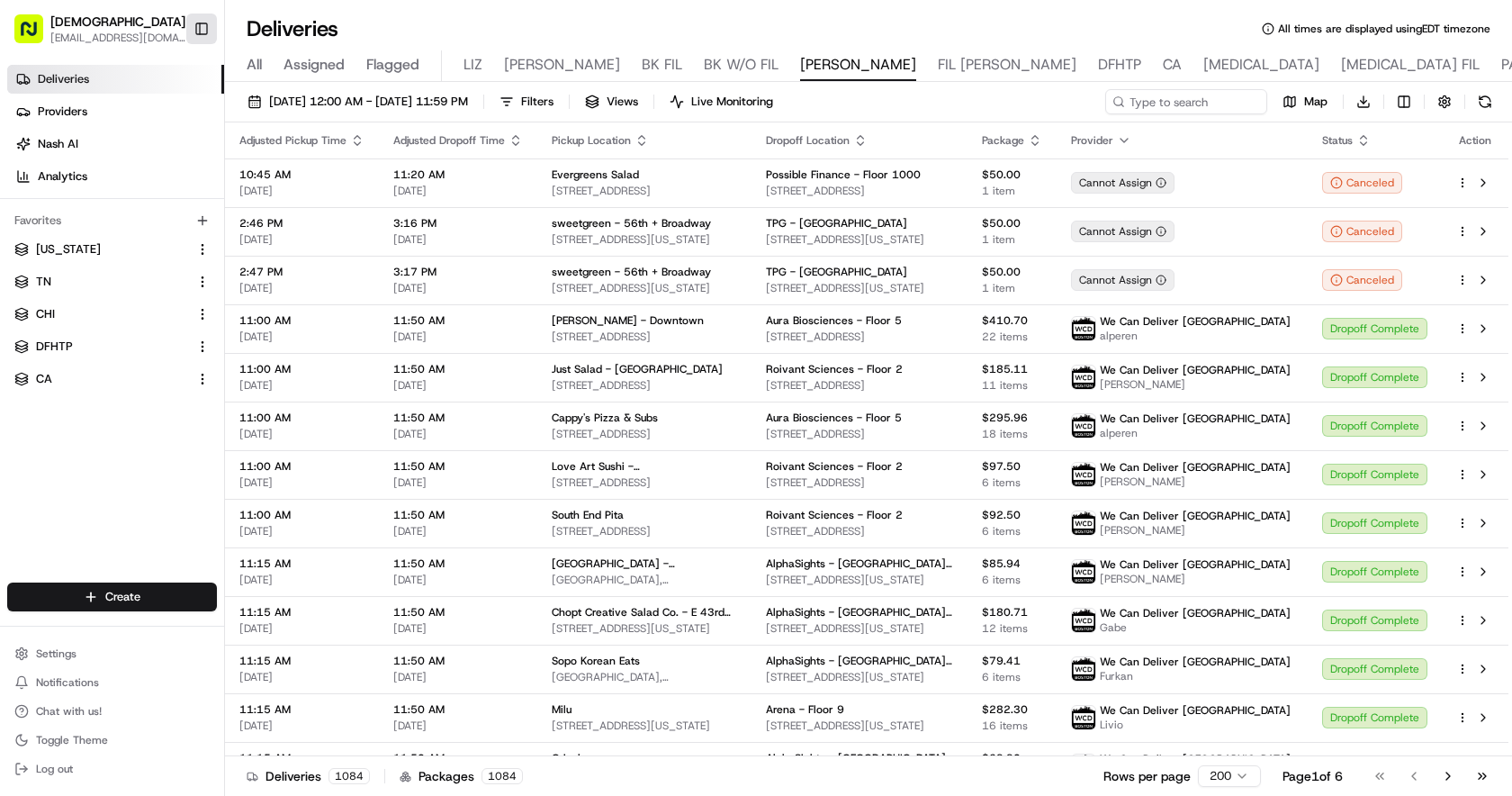
click at [199, 22] on button "Toggle Sidebar" at bounding box center [201, 29] width 31 height 31
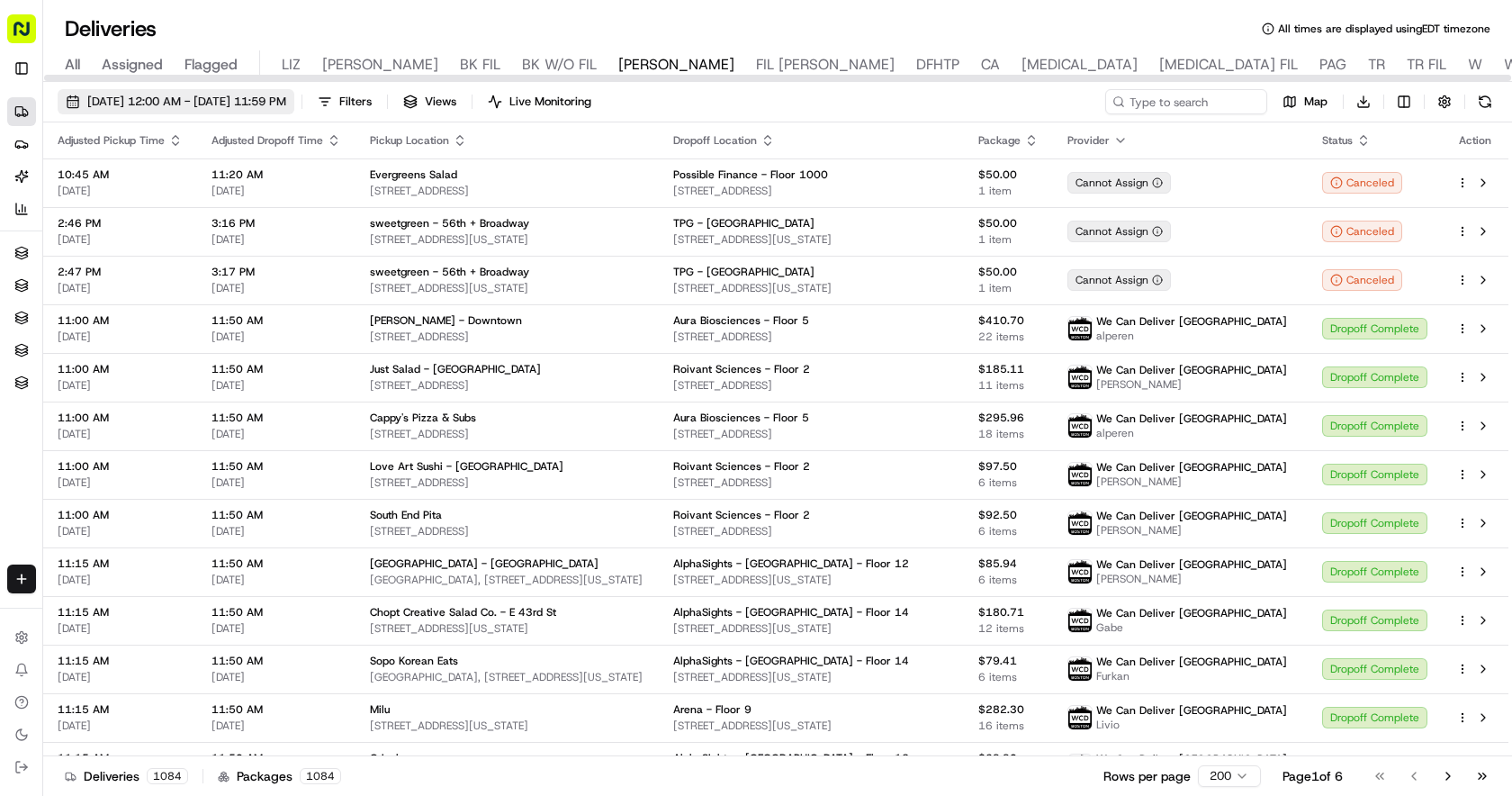
click at [231, 100] on span "08/18/2025 12:00 AM - 08/18/2025 11:59 PM" at bounding box center [187, 102] width 199 height 16
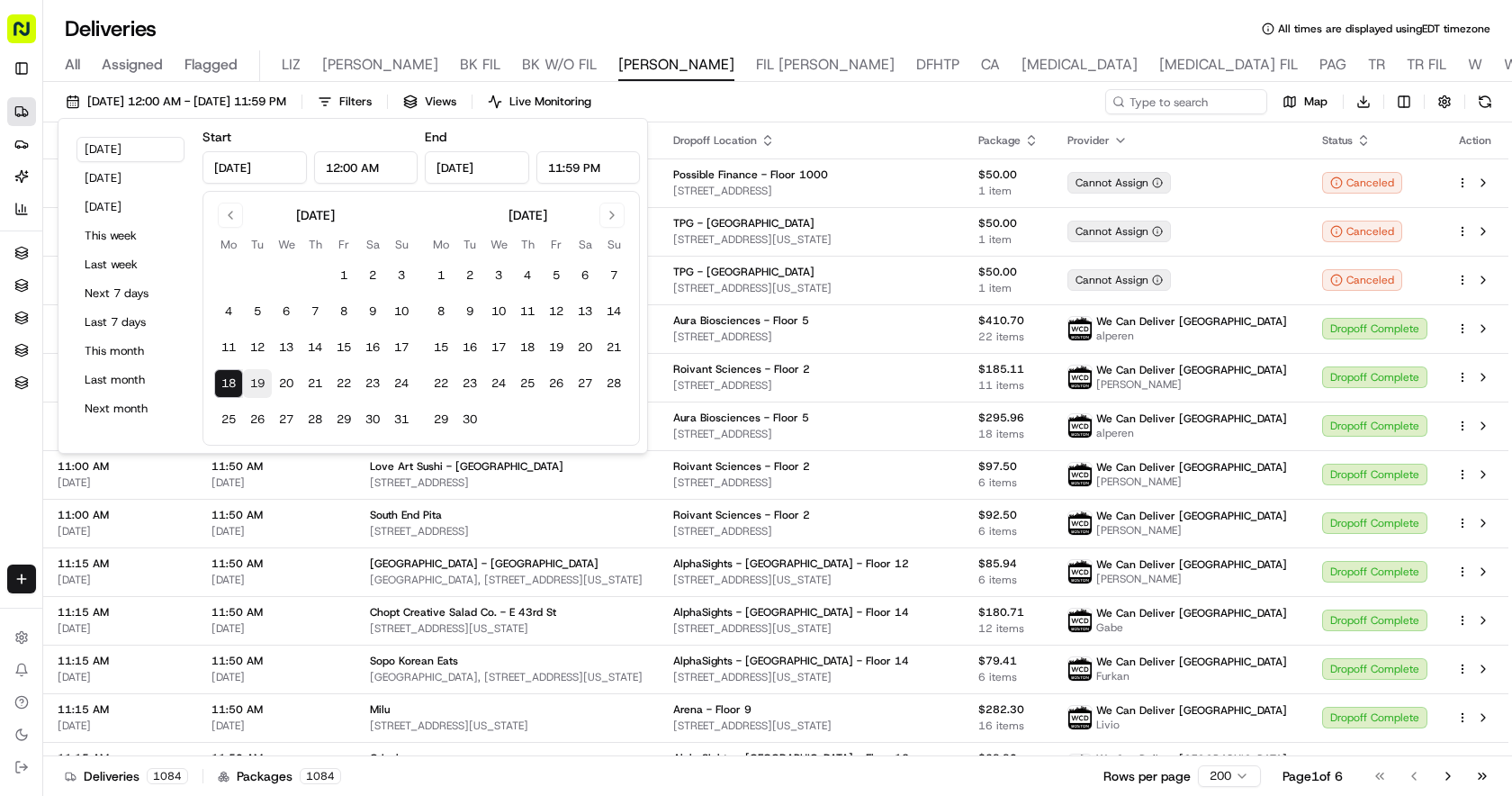
click at [253, 387] on button "19" at bounding box center [258, 384] width 29 height 29
type input "Aug 19, 2025"
click at [253, 387] on button "19" at bounding box center [258, 384] width 29 height 29
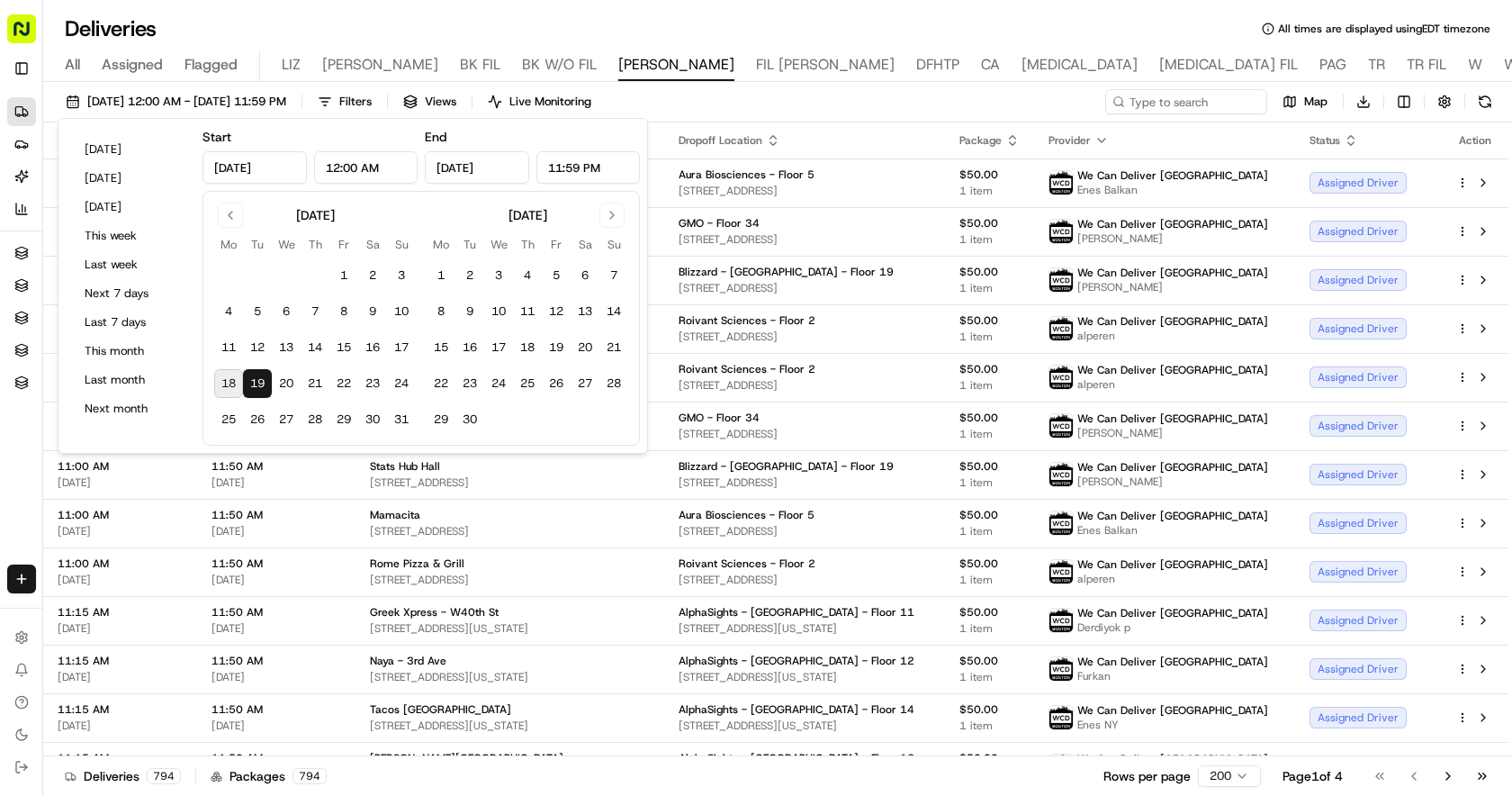
click at [231, 393] on button "18" at bounding box center [229, 384] width 29 height 29
type input "Aug 18, 2025"
click at [231, 393] on button "18" at bounding box center [229, 384] width 29 height 29
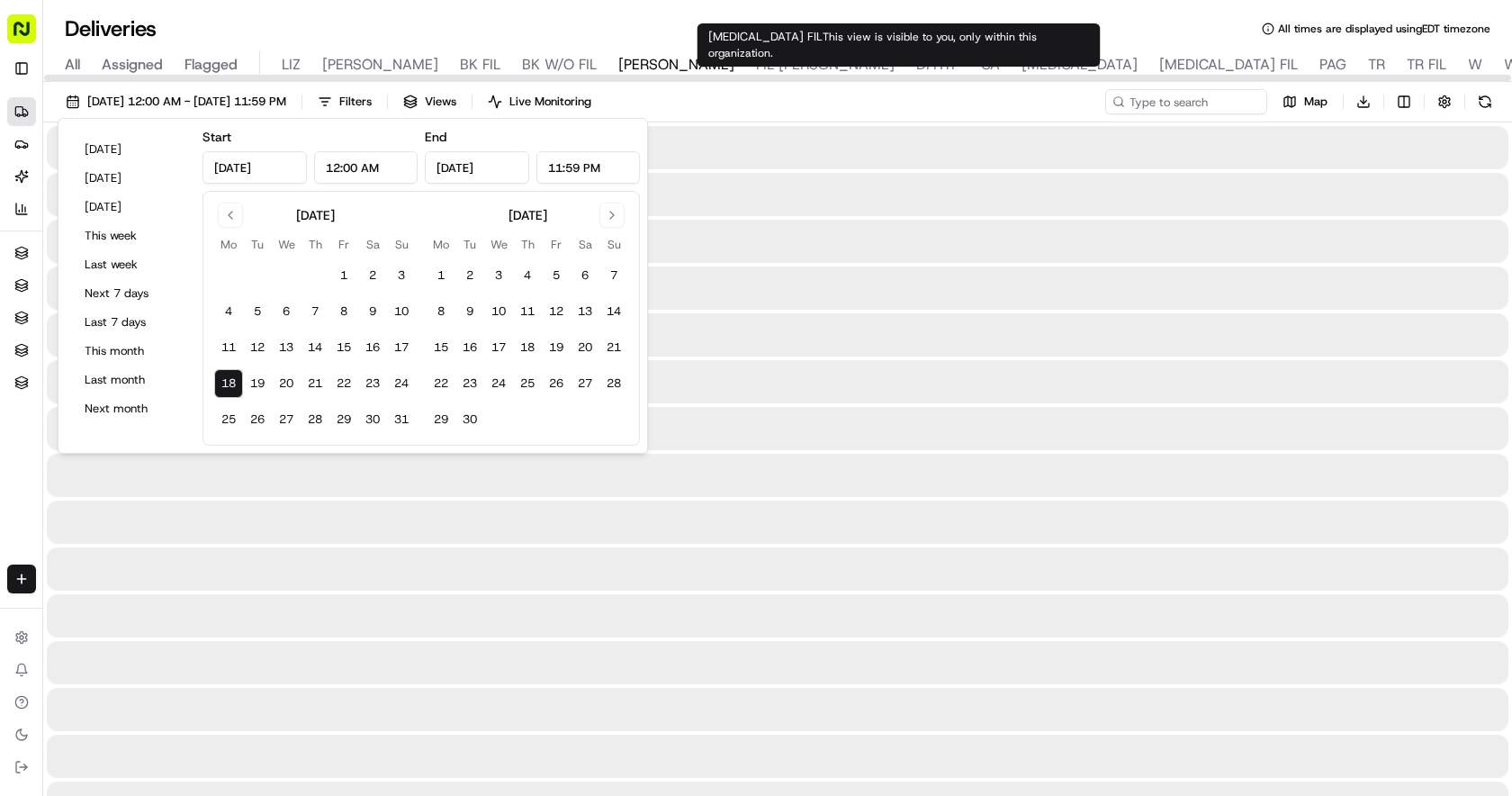
click at [891, 16] on div "Deliveries All times are displayed using EDT timezone" at bounding box center [777, 29] width 1468 height 29
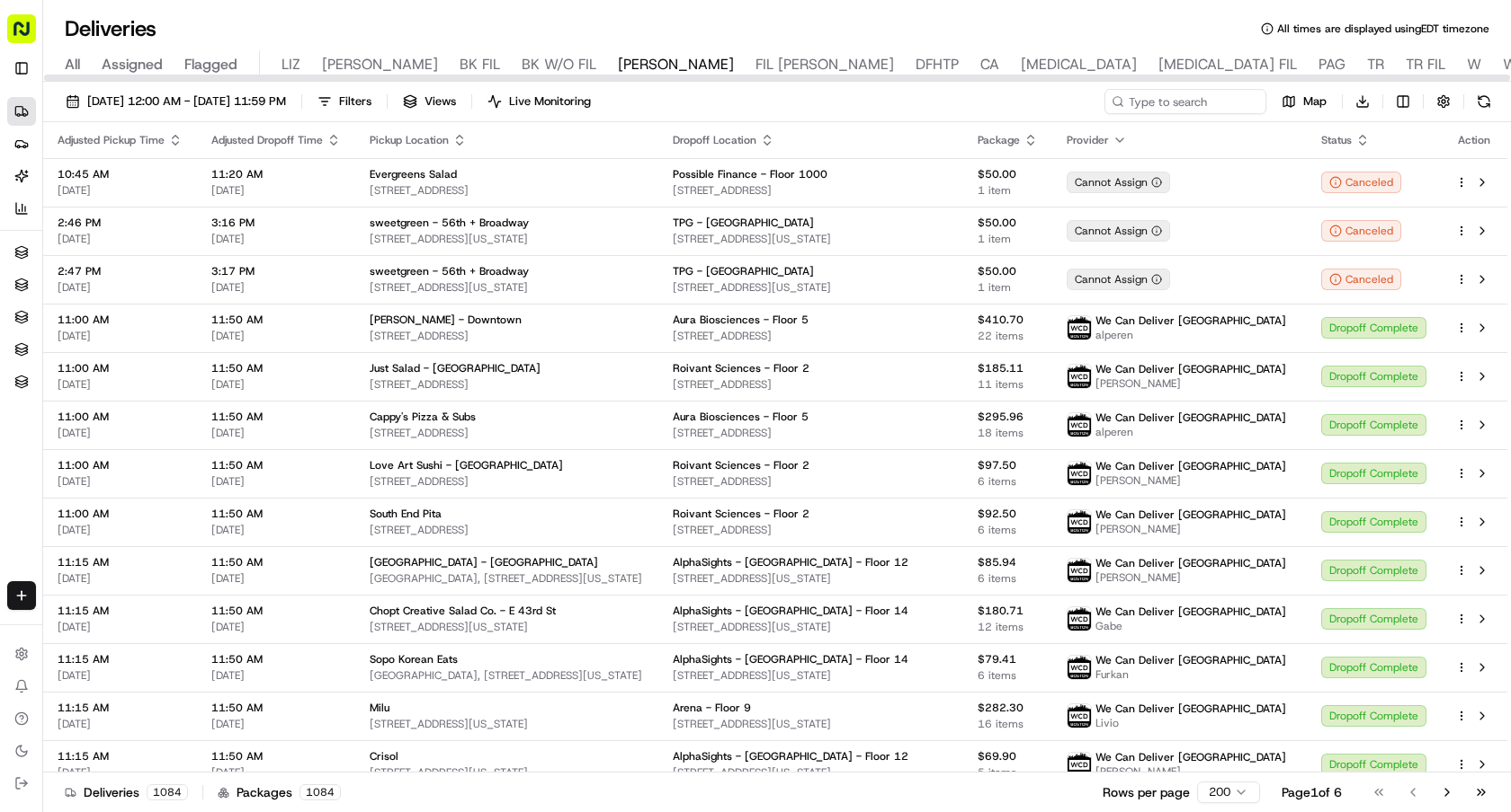
click at [980, 62] on span "CA" at bounding box center [989, 65] width 19 height 22
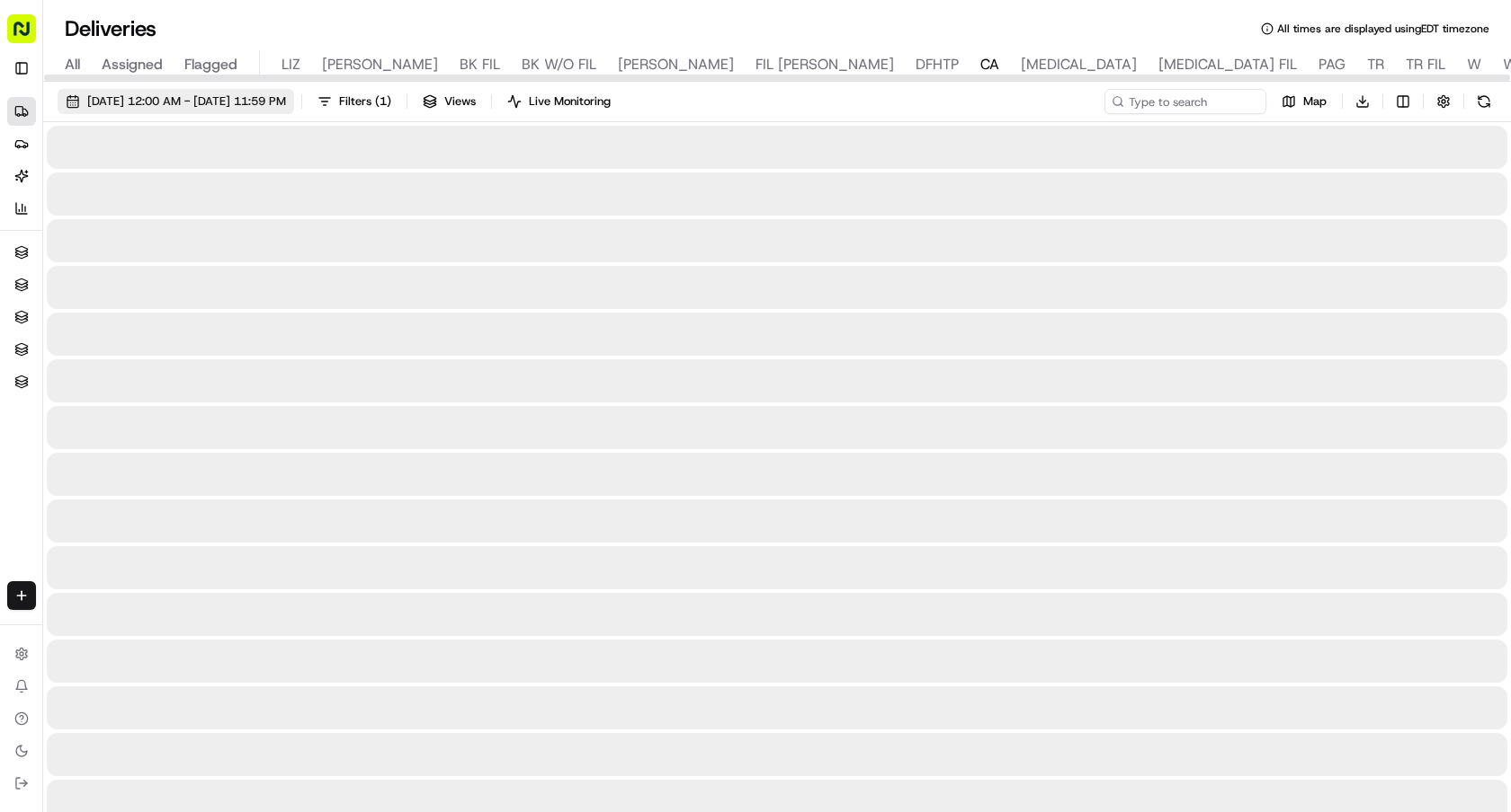
click at [212, 104] on span "08/19/2025 12:00 AM - 08/19/2025 11:59 PM" at bounding box center [187, 102] width 199 height 16
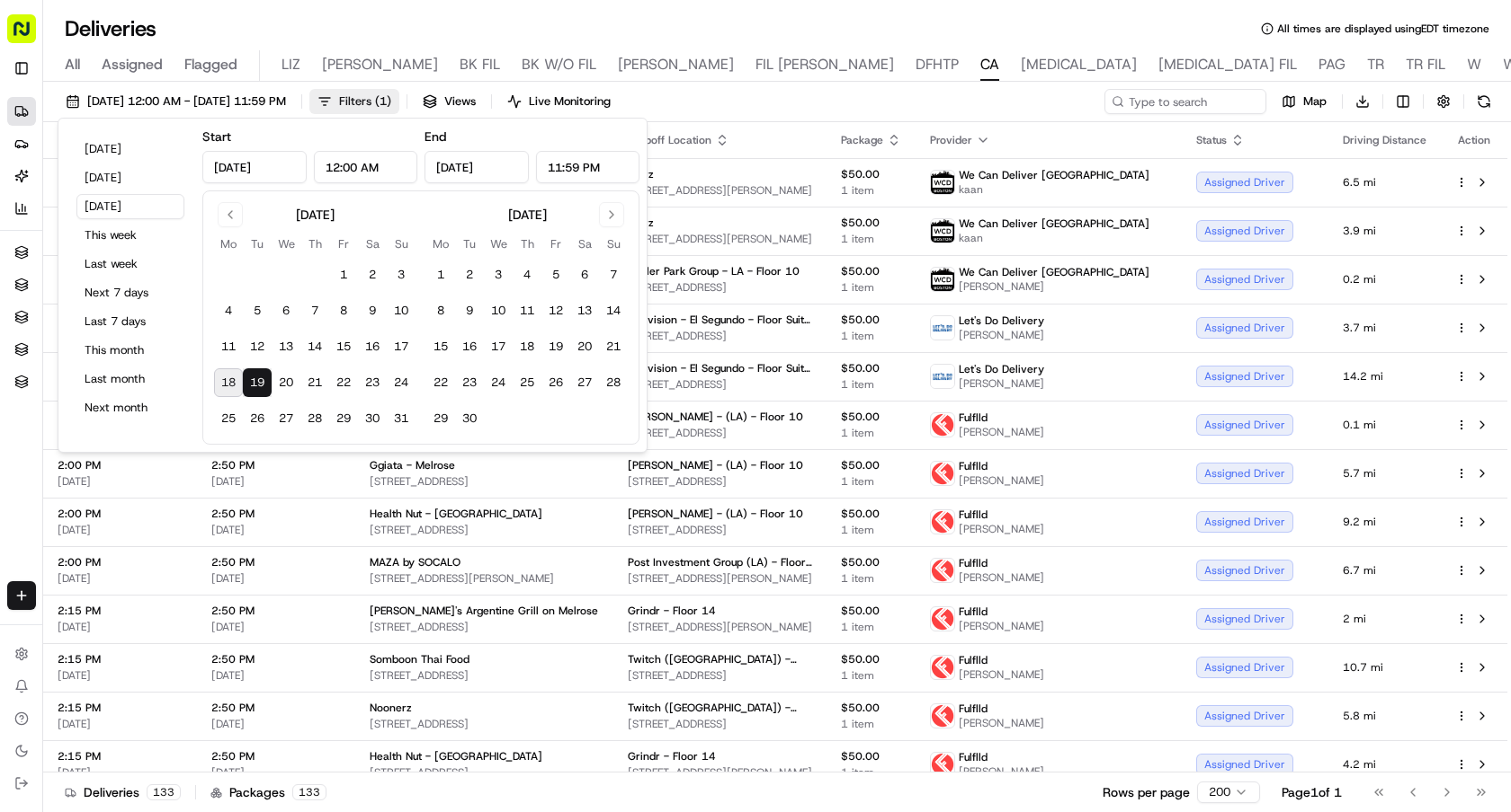
click at [391, 107] on span "Filters ( 1 )" at bounding box center [364, 102] width 52 height 16
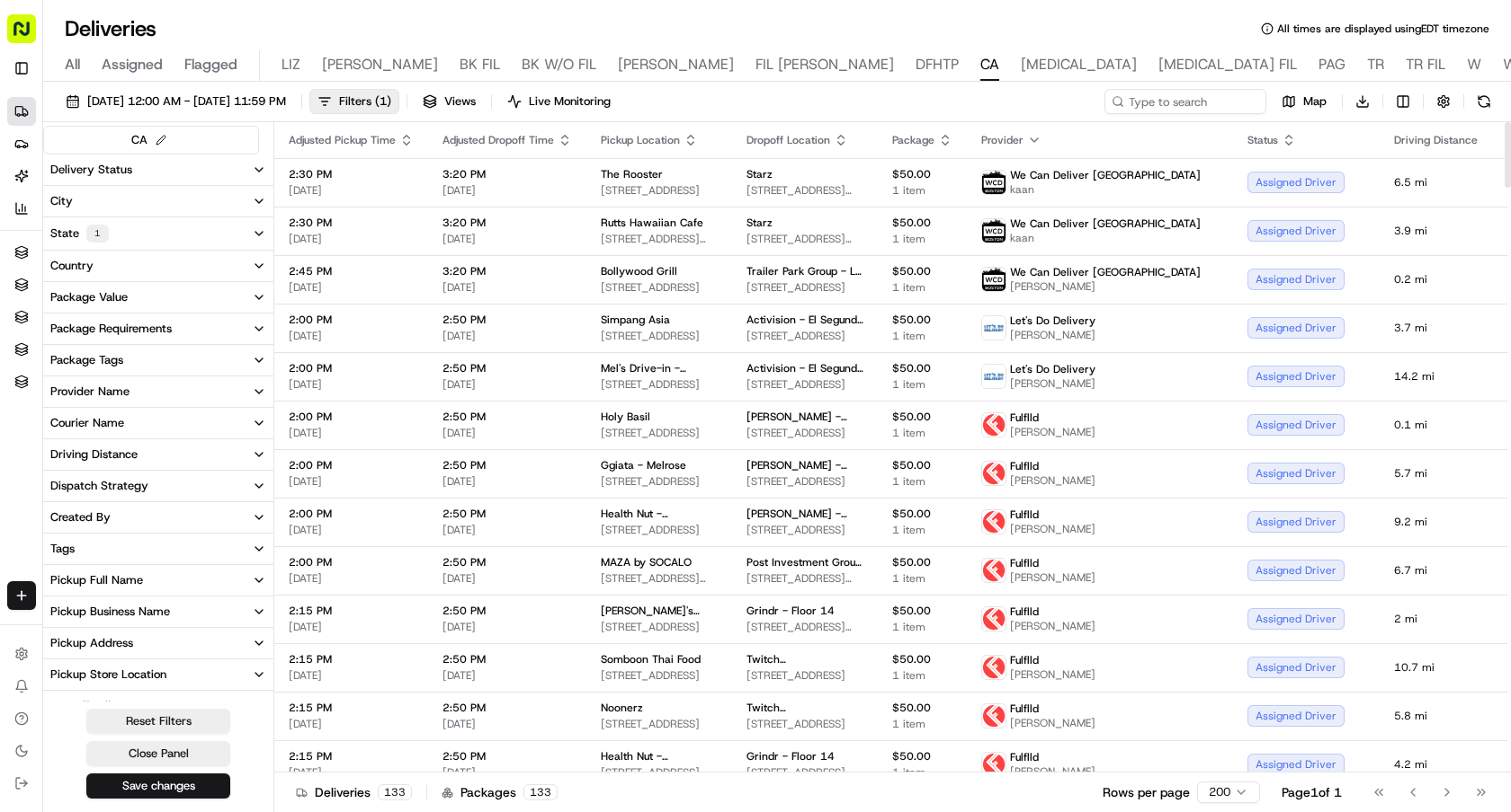
click at [195, 172] on button "Delivery Status" at bounding box center [158, 170] width 230 height 31
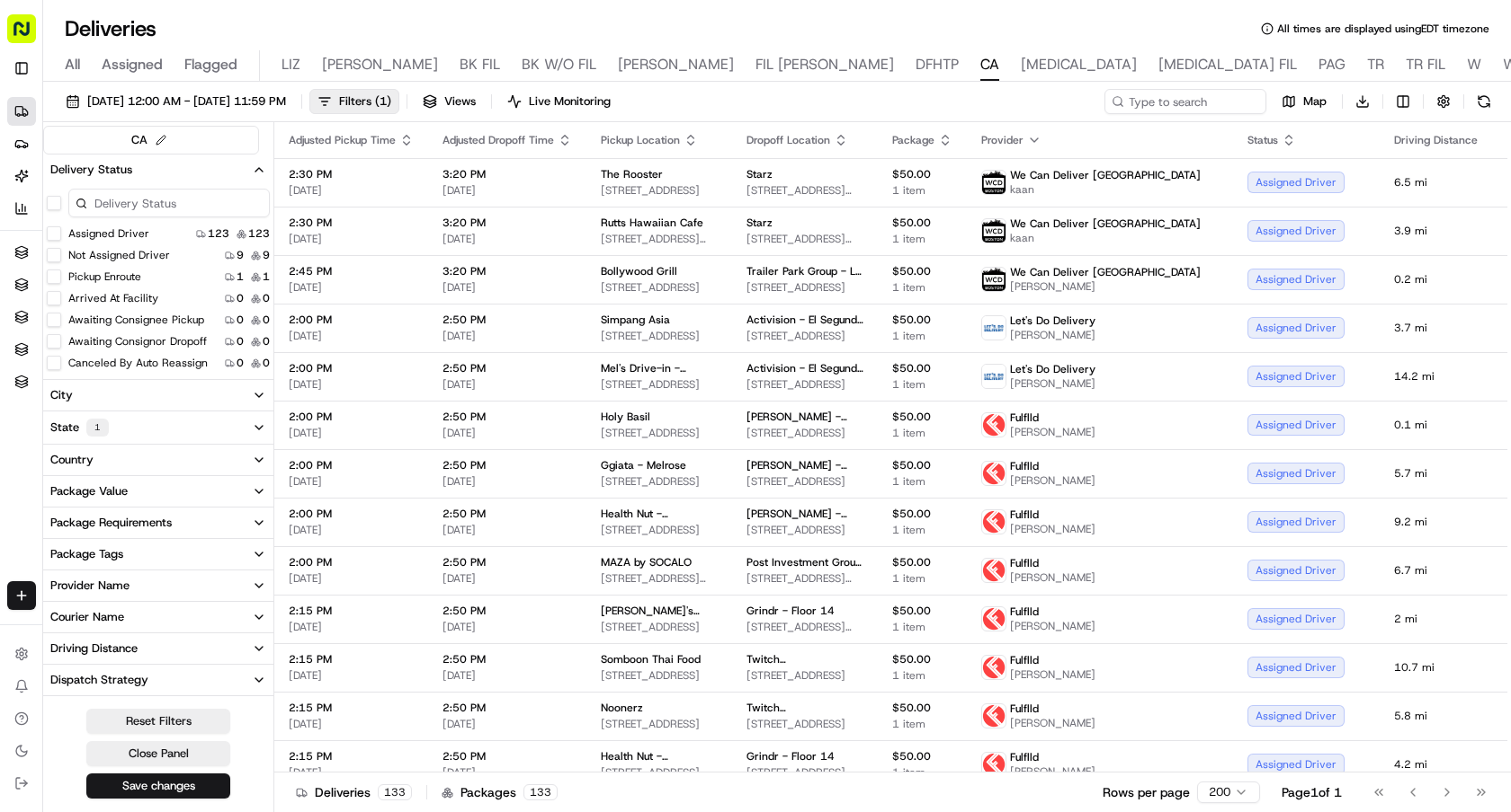
click at [125, 255] on label "Not Assigned Driver" at bounding box center [119, 255] width 102 height 15
click at [61, 255] on button "Not Assigned Driver" at bounding box center [54, 255] width 15 height 15
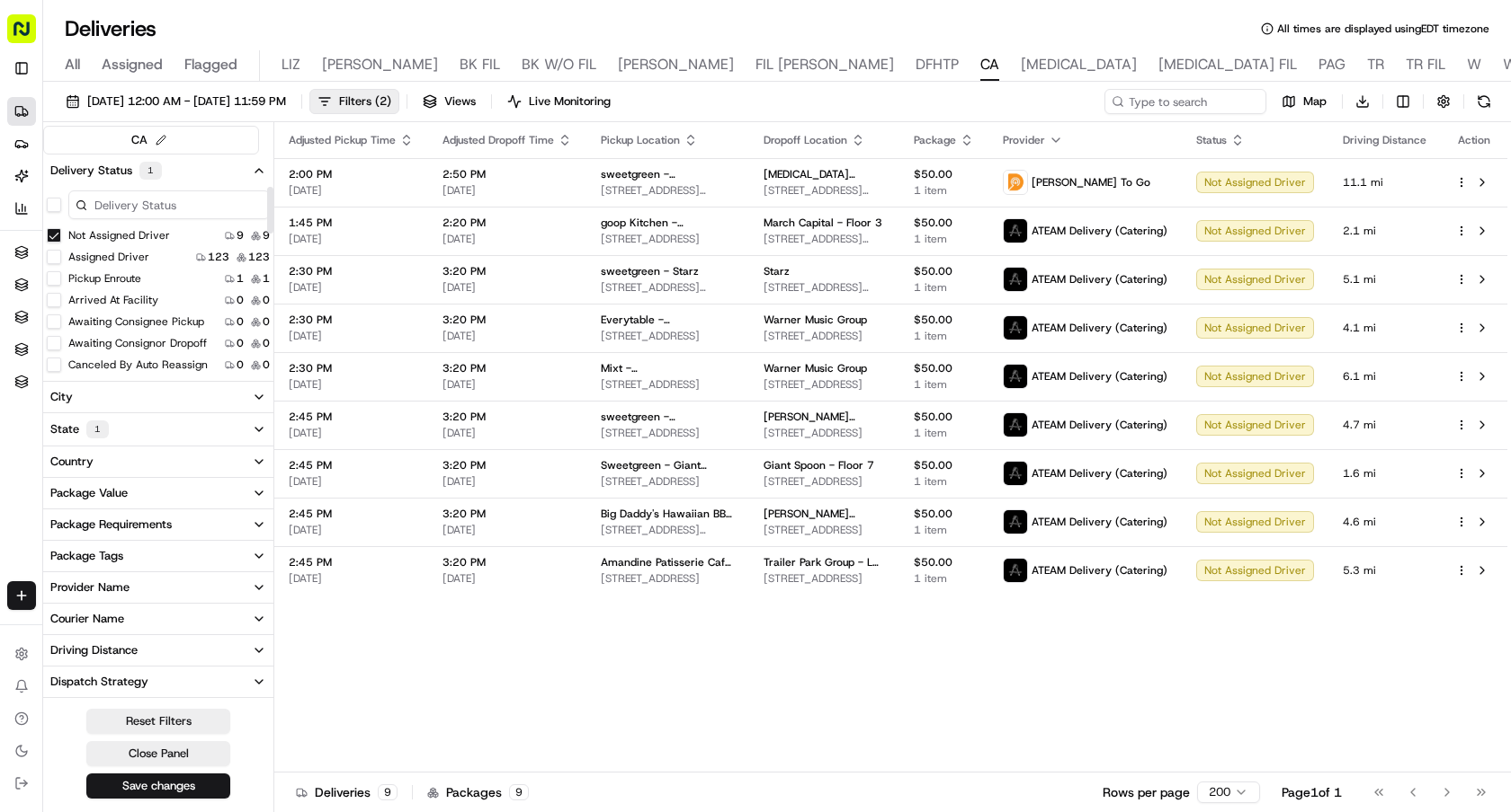
click at [56, 230] on button "Not Assigned Driver" at bounding box center [54, 236] width 15 height 15
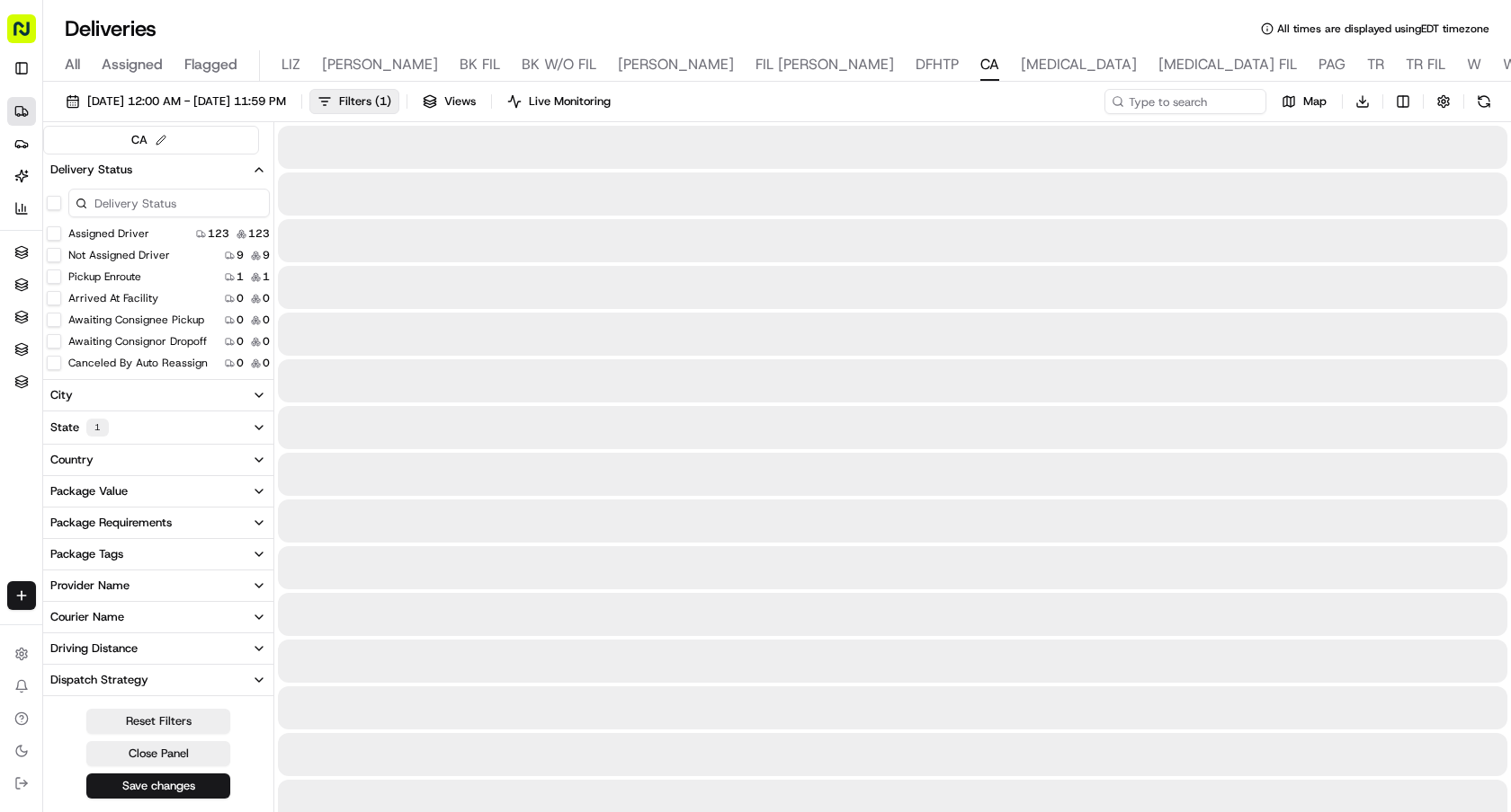
click at [915, 74] on span "DFHTP" at bounding box center [936, 65] width 43 height 22
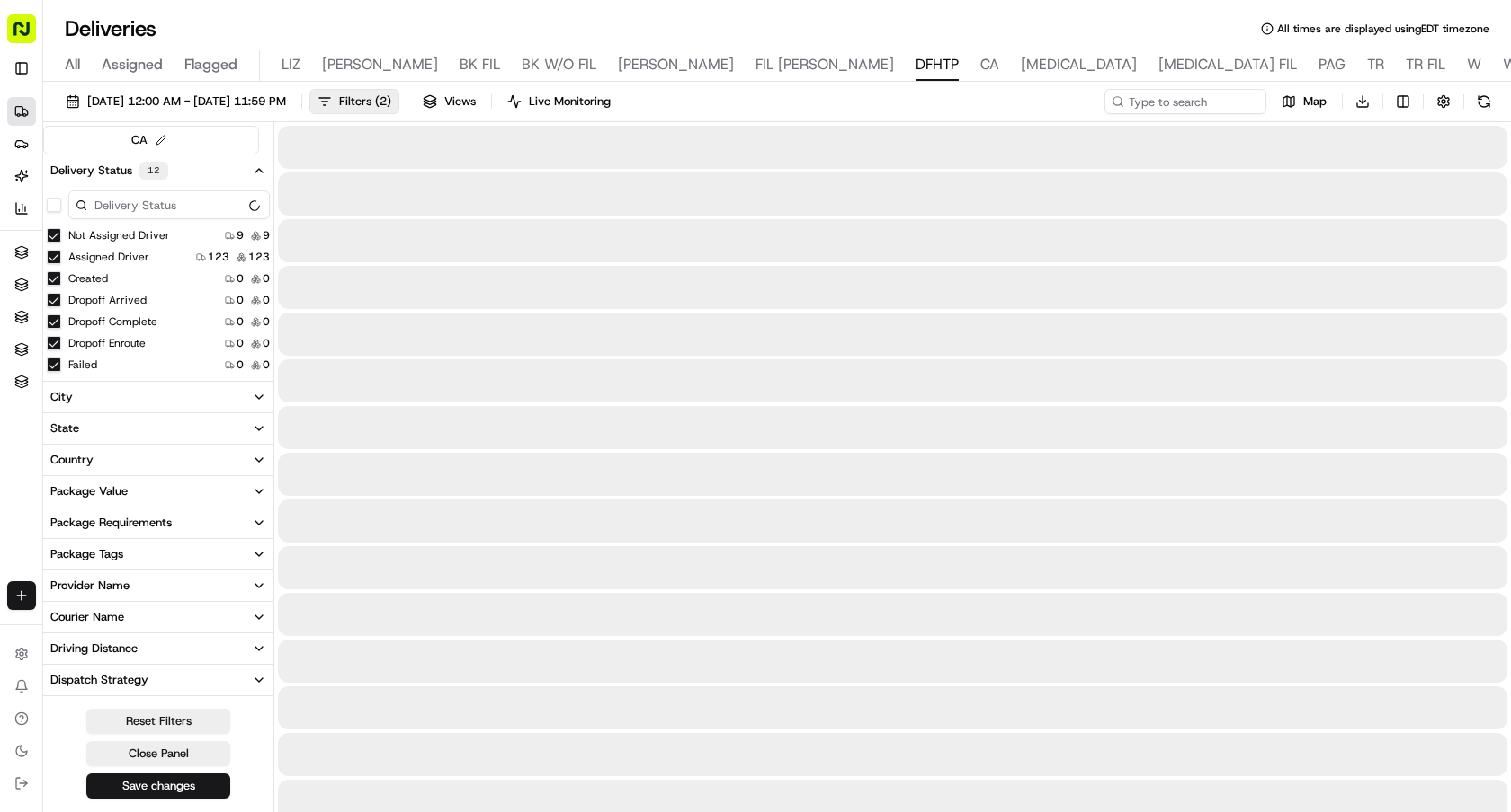
click at [915, 70] on span "DFHTP" at bounding box center [936, 65] width 43 height 22
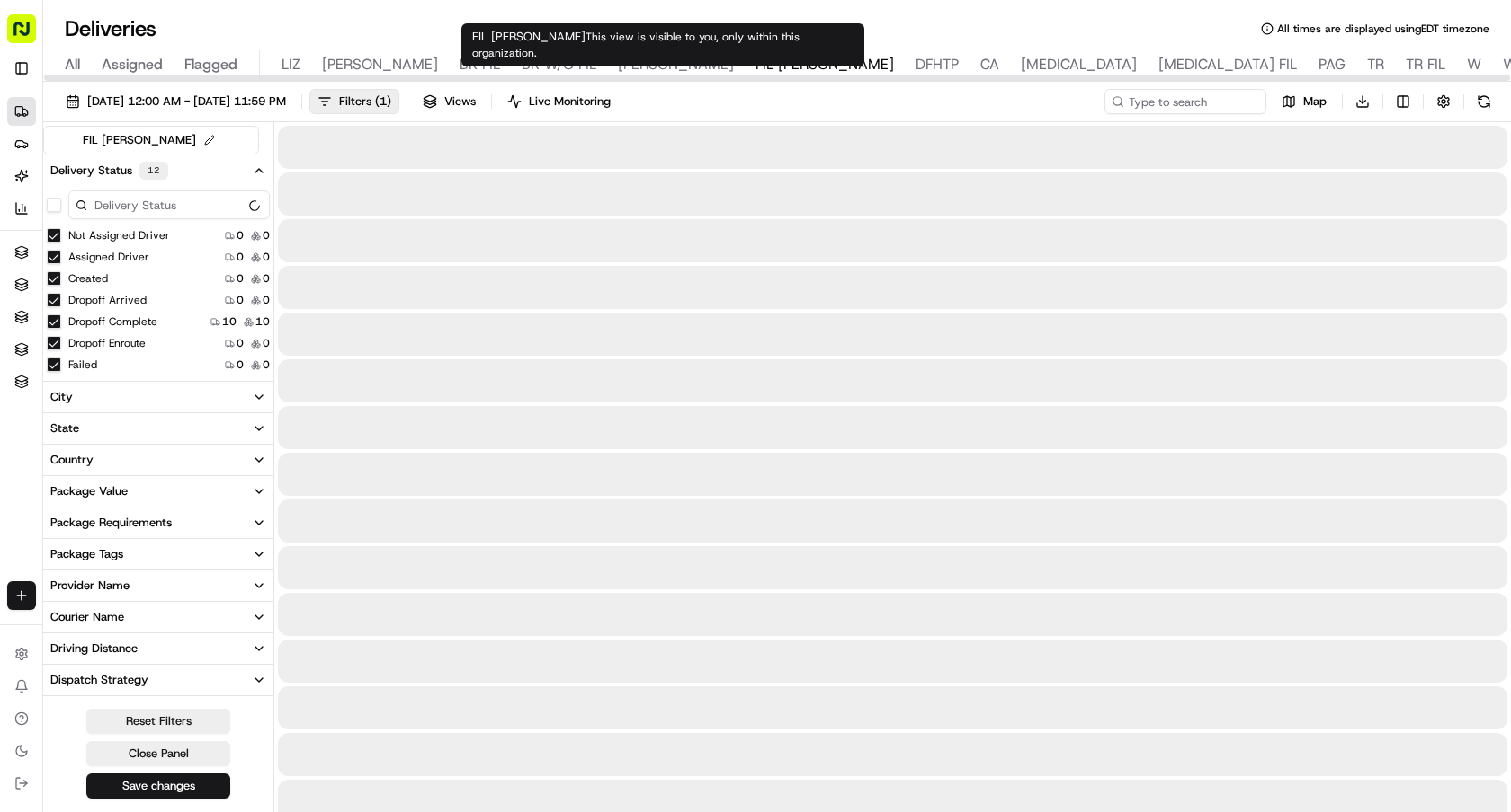
click at [755, 62] on span "FIL NASH" at bounding box center [824, 65] width 138 height 22
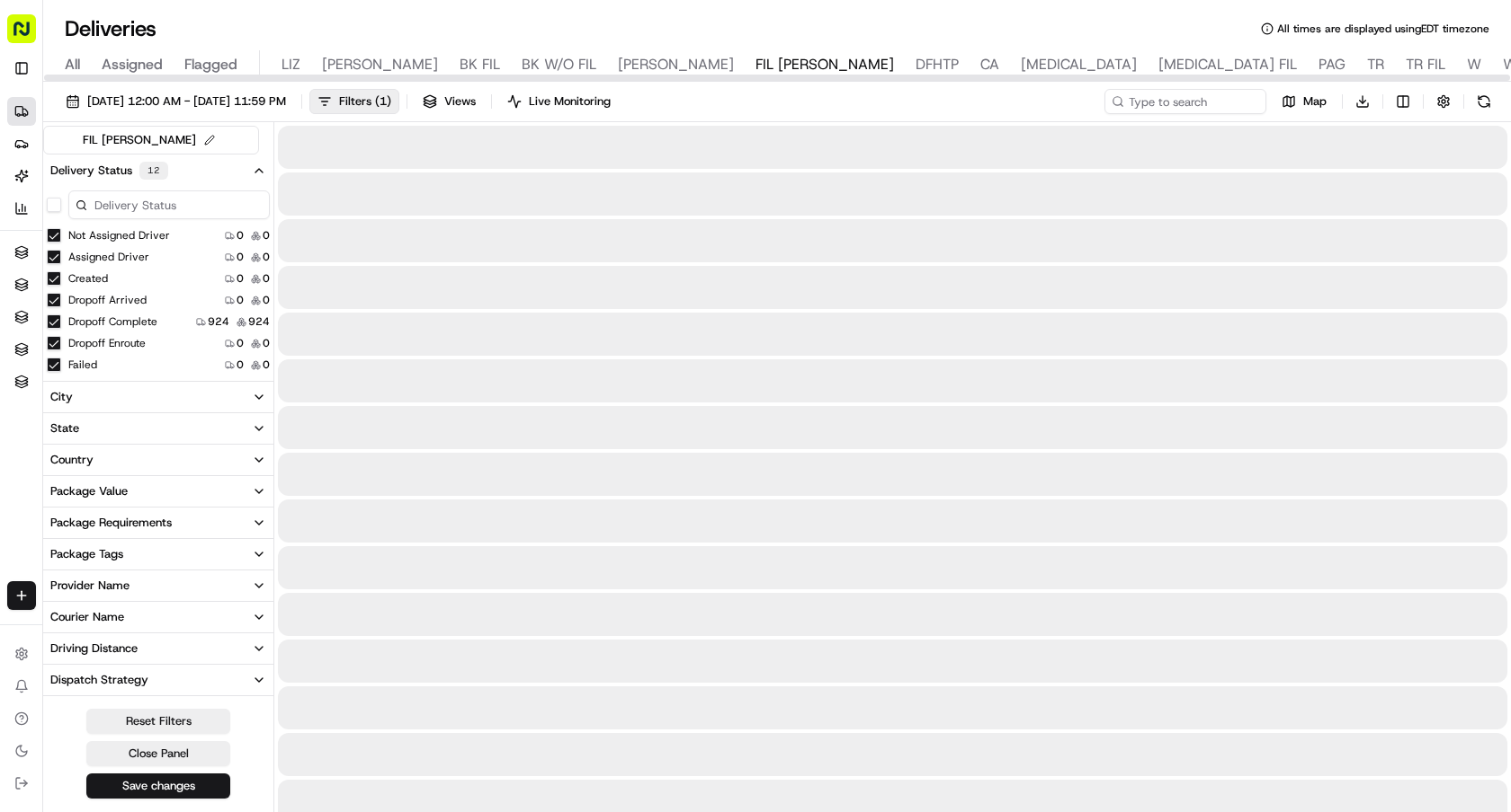
click at [585, 64] on div "All Assigned Flagged LIZ LIZ FIL BK FIL BK W/O FIL NASH FIL NASH DFHTP CA BAL B…" at bounding box center [1189, 66] width 2293 height 32
click at [618, 63] on span "NASH" at bounding box center [675, 65] width 116 height 22
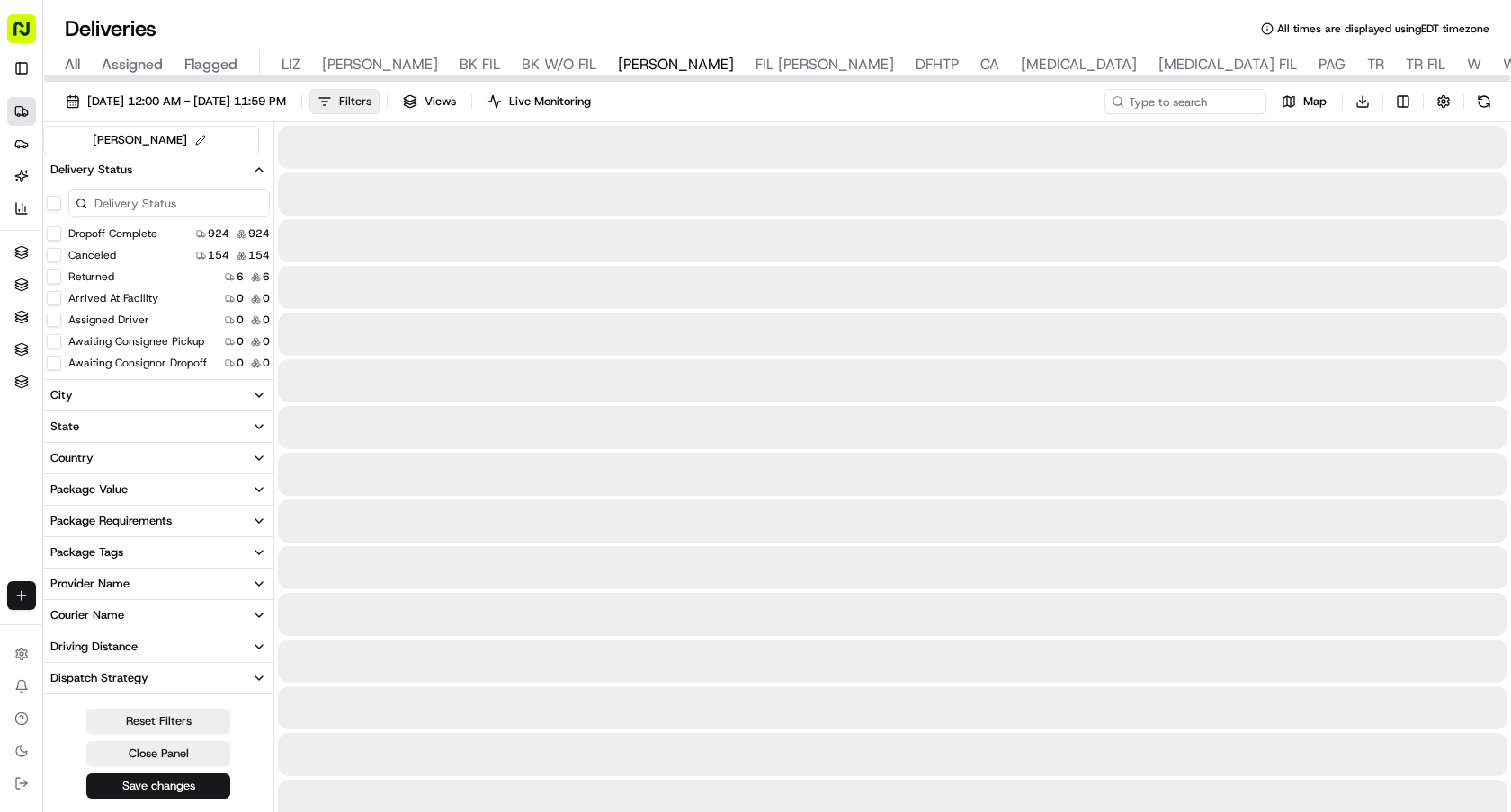
click at [380, 90] on button "Filters" at bounding box center [344, 102] width 70 height 25
